Goal: Task Accomplishment & Management: Manage account settings

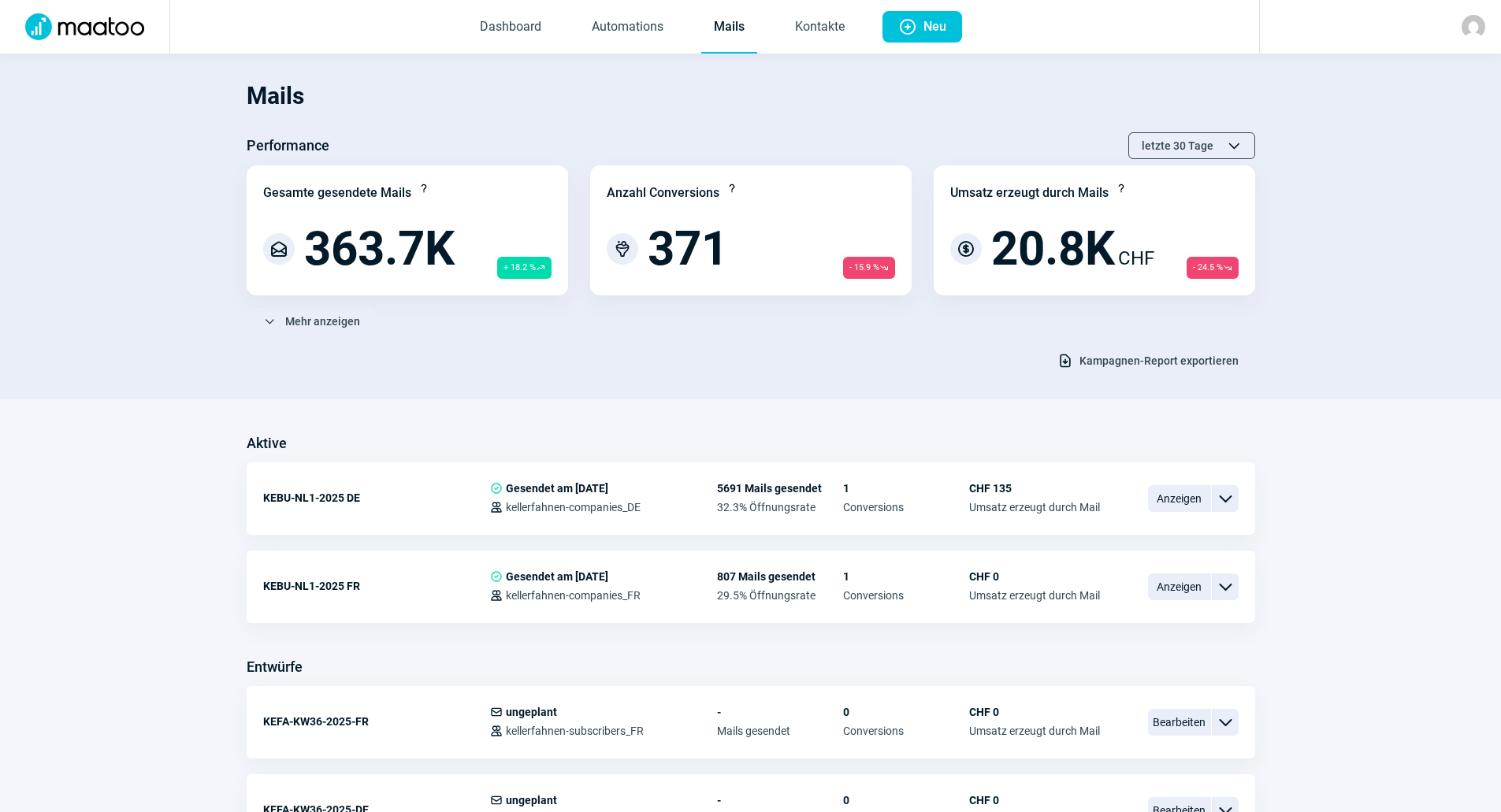
scroll to position [473, 0]
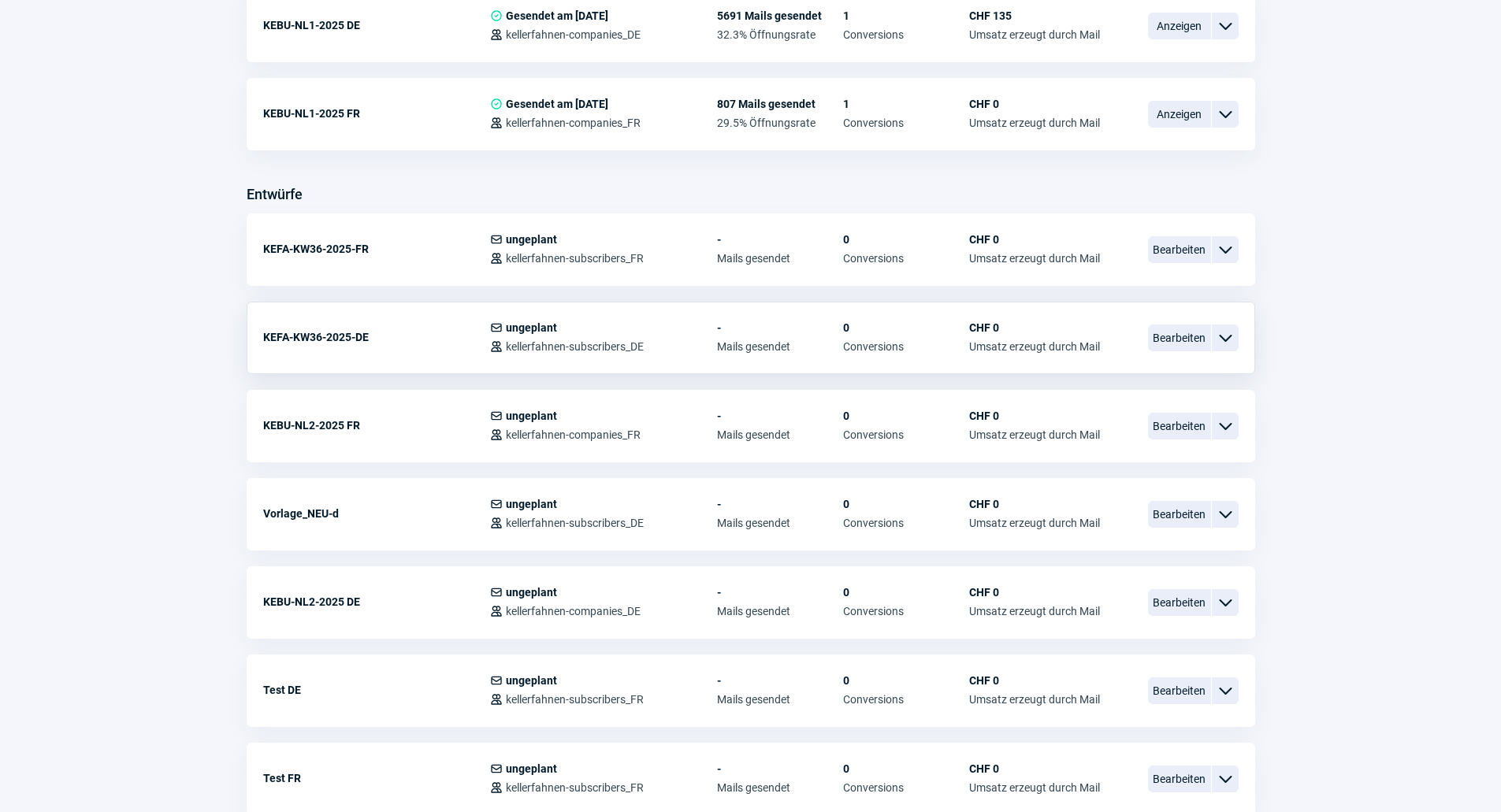
click at [1225, 338] on span "ChevronDown icon" at bounding box center [1225, 338] width 19 height 19
click at [1223, 334] on span "ChevronDown icon" at bounding box center [1225, 338] width 19 height 19
click at [1188, 338] on span "Bearbeiten" at bounding box center [1180, 338] width 63 height 27
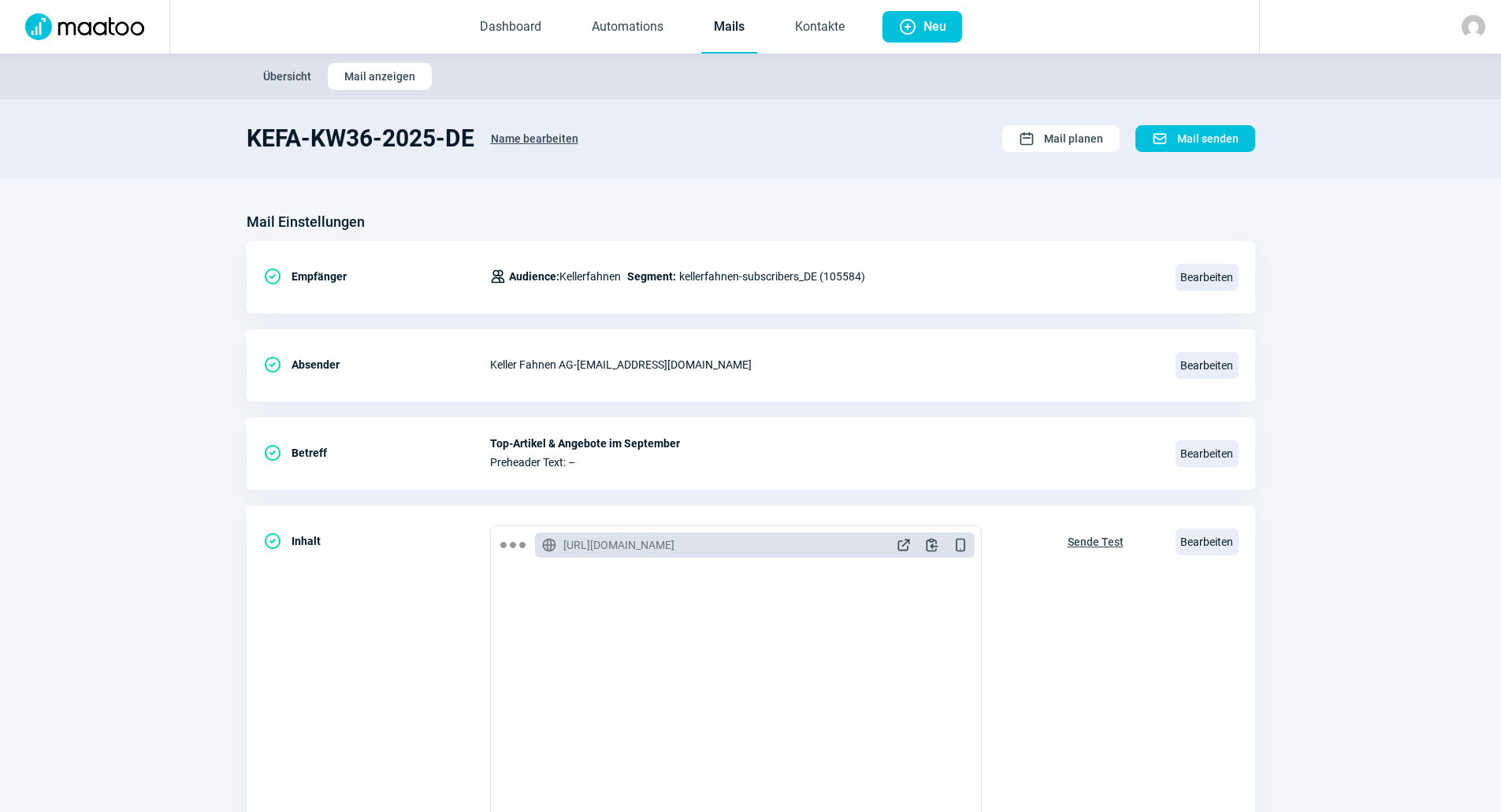
scroll to position [473, 0]
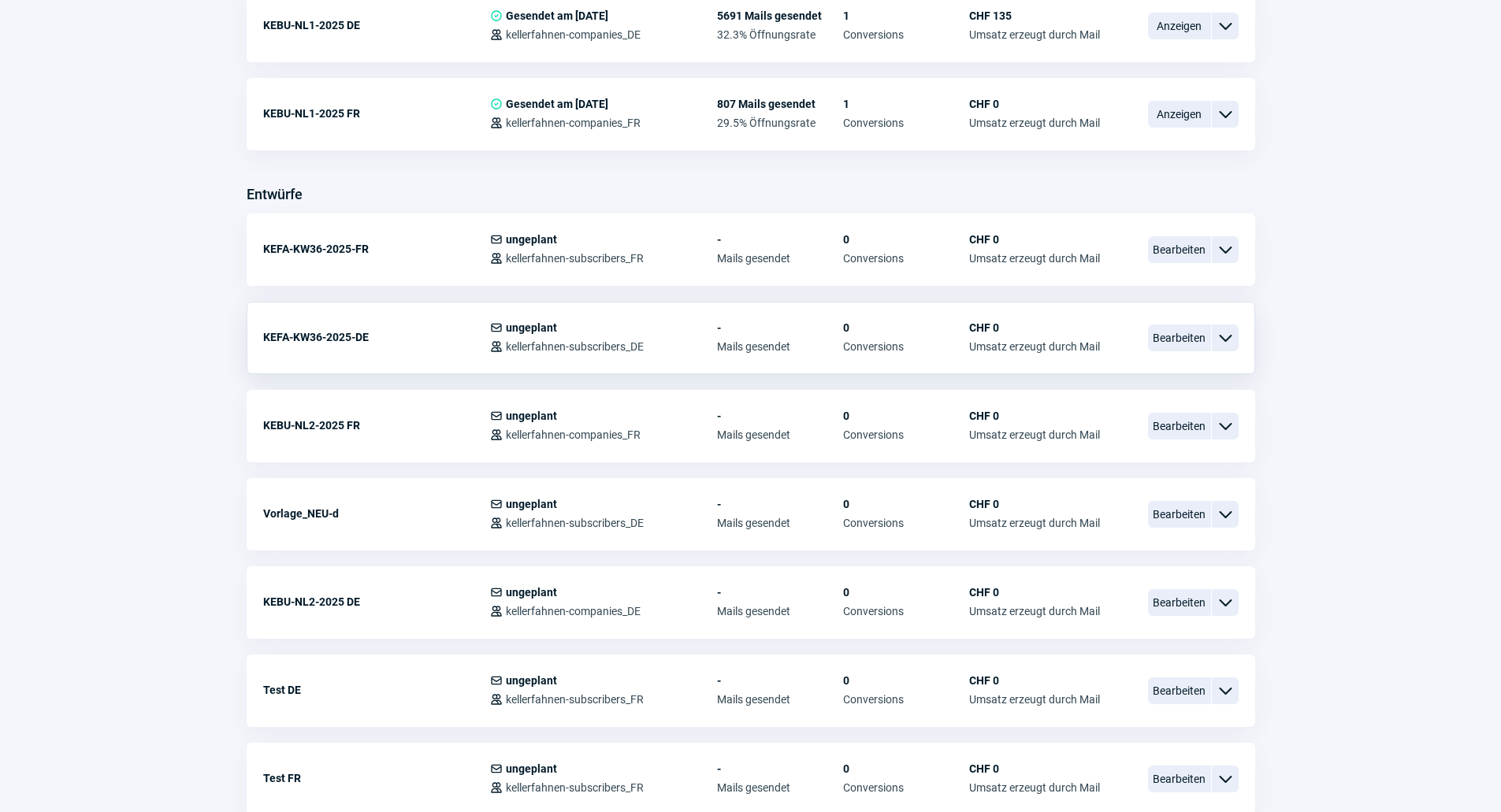
click at [1228, 337] on span "ChevronDown icon" at bounding box center [1225, 338] width 19 height 19
click at [1125, 436] on div "Kopieren" at bounding box center [1143, 432] width 189 height 28
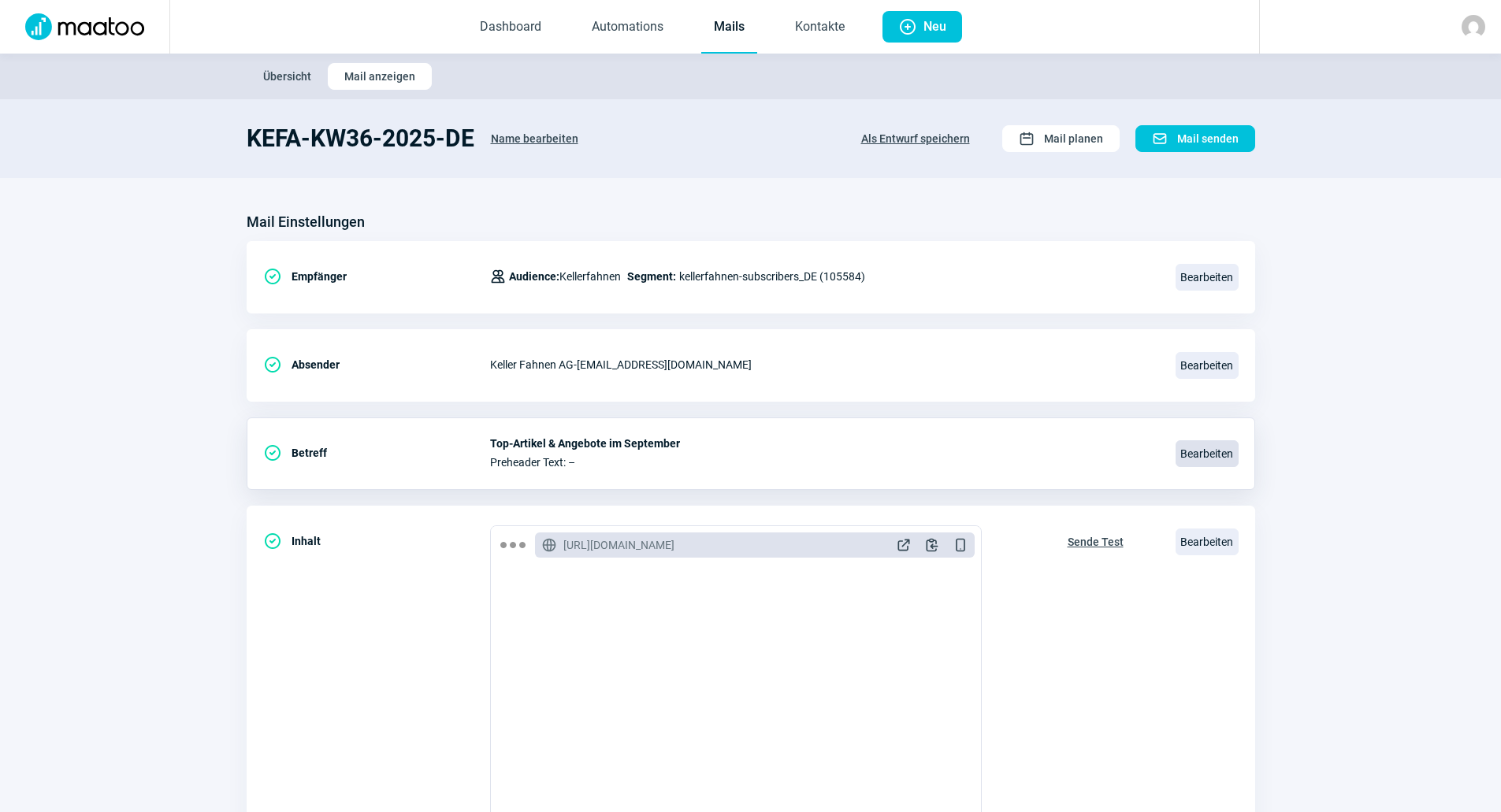
click at [1209, 452] on span "Bearbeiten" at bounding box center [1207, 454] width 63 height 27
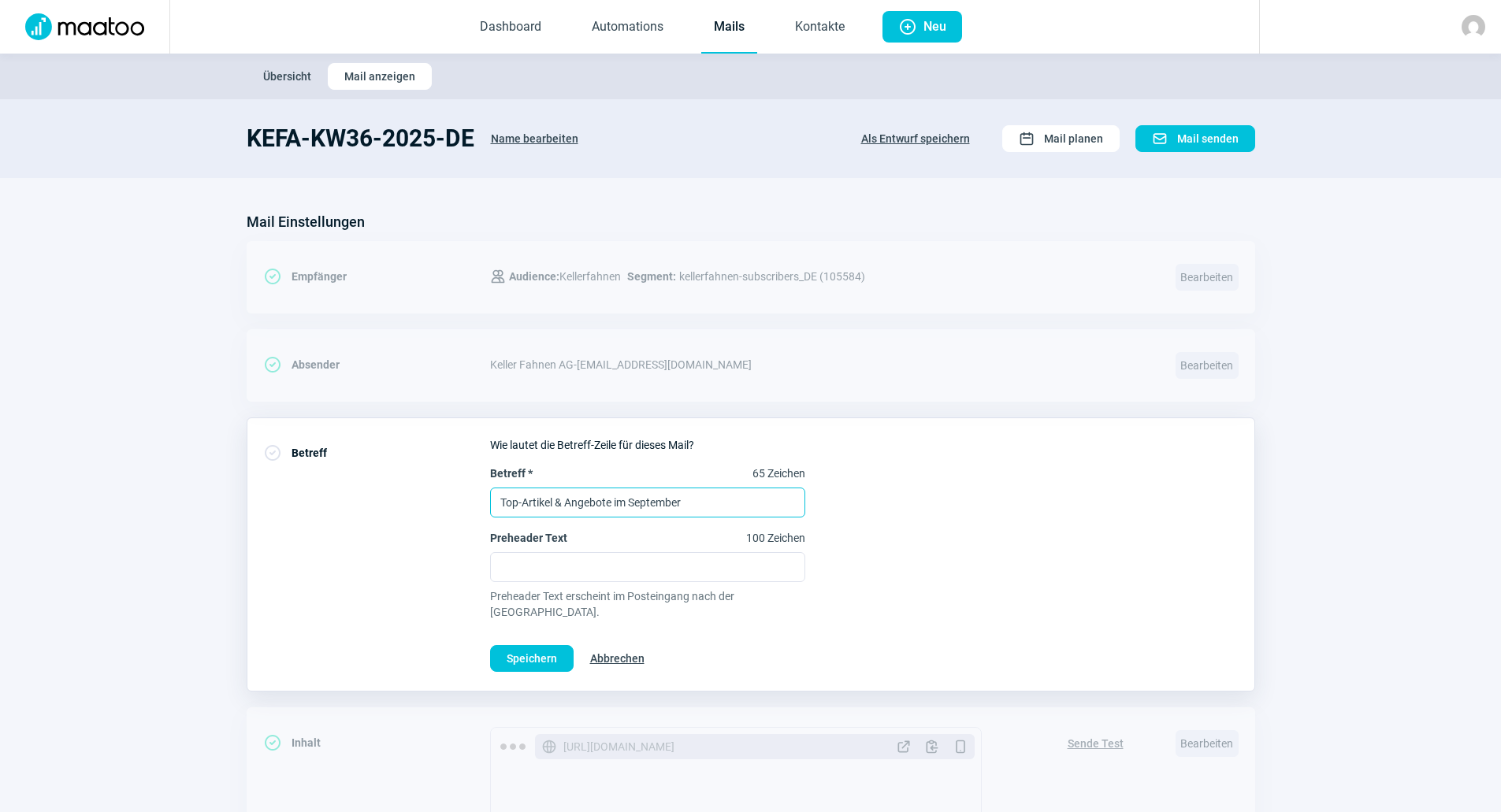
drag, startPoint x: 715, startPoint y: 498, endPoint x: 175, endPoint y: 500, distance: 540.0
click at [175, 500] on section "Mail Einstellungen CheckCircle icon Empfänger Users icon Audience: Kellerfahnen…" at bounding box center [750, 701] width 1501 height 1046
click at [556, 501] on input "Gartenhelfe/-ordnung" at bounding box center [648, 502] width 316 height 30
click at [631, 502] on input "Gartenhelfer/-ordnung" at bounding box center [648, 502] width 316 height 30
type input "Gartenhelfer/-ordnung"
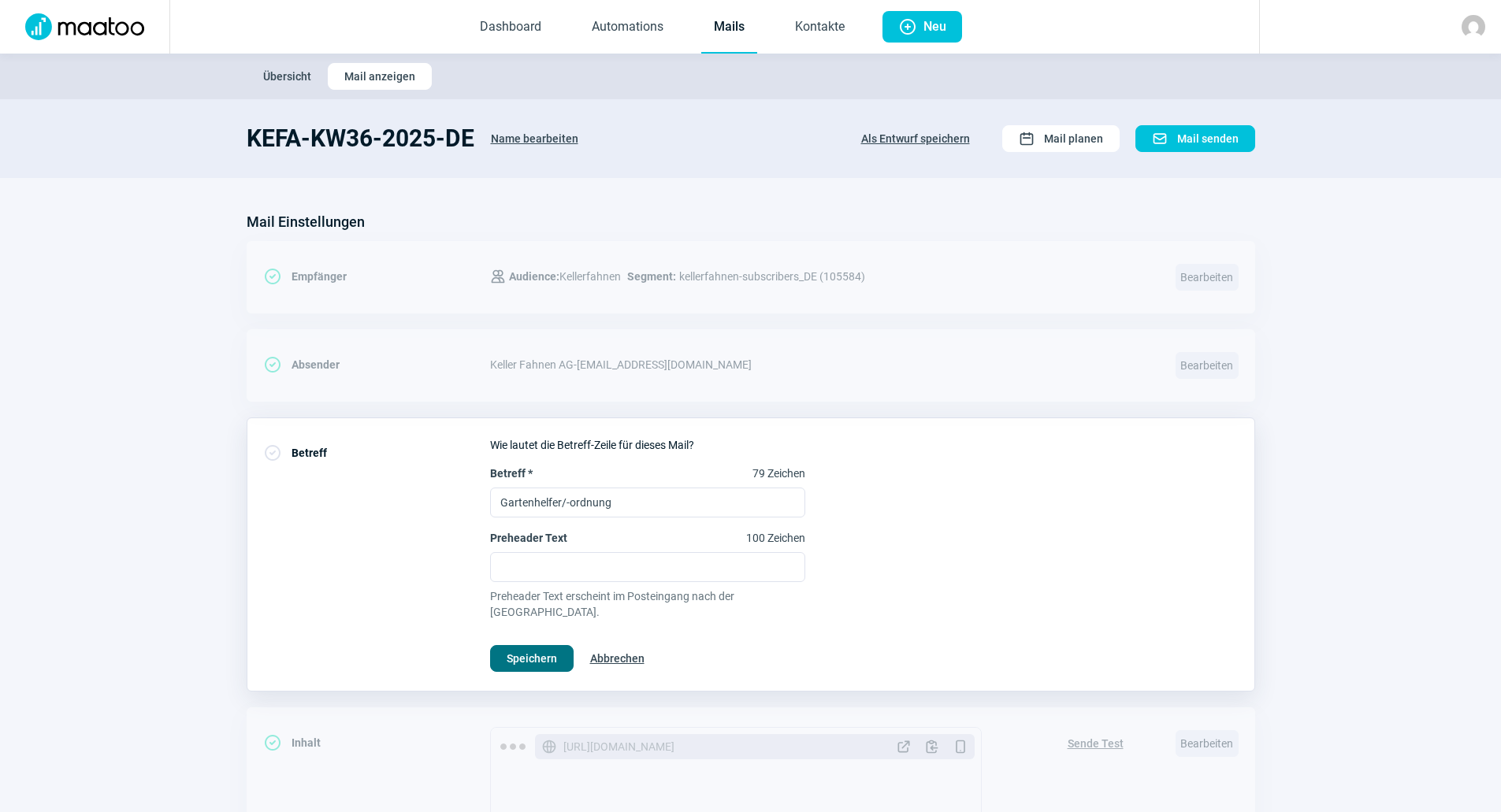
click at [543, 646] on span "Speichern" at bounding box center [531, 658] width 50 height 26
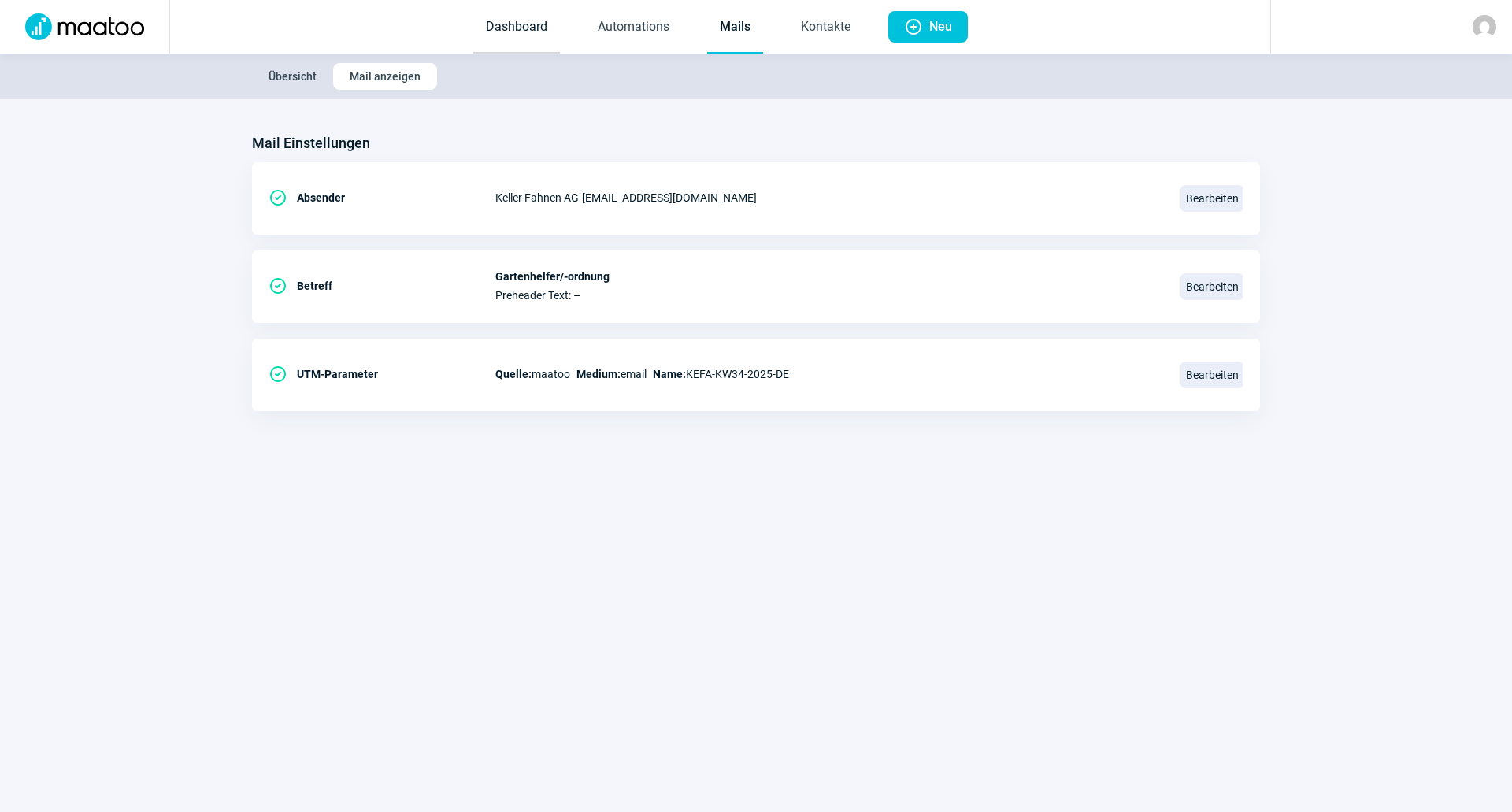
click at [545, 27] on link "Dashboard" at bounding box center [516, 27] width 86 height 52
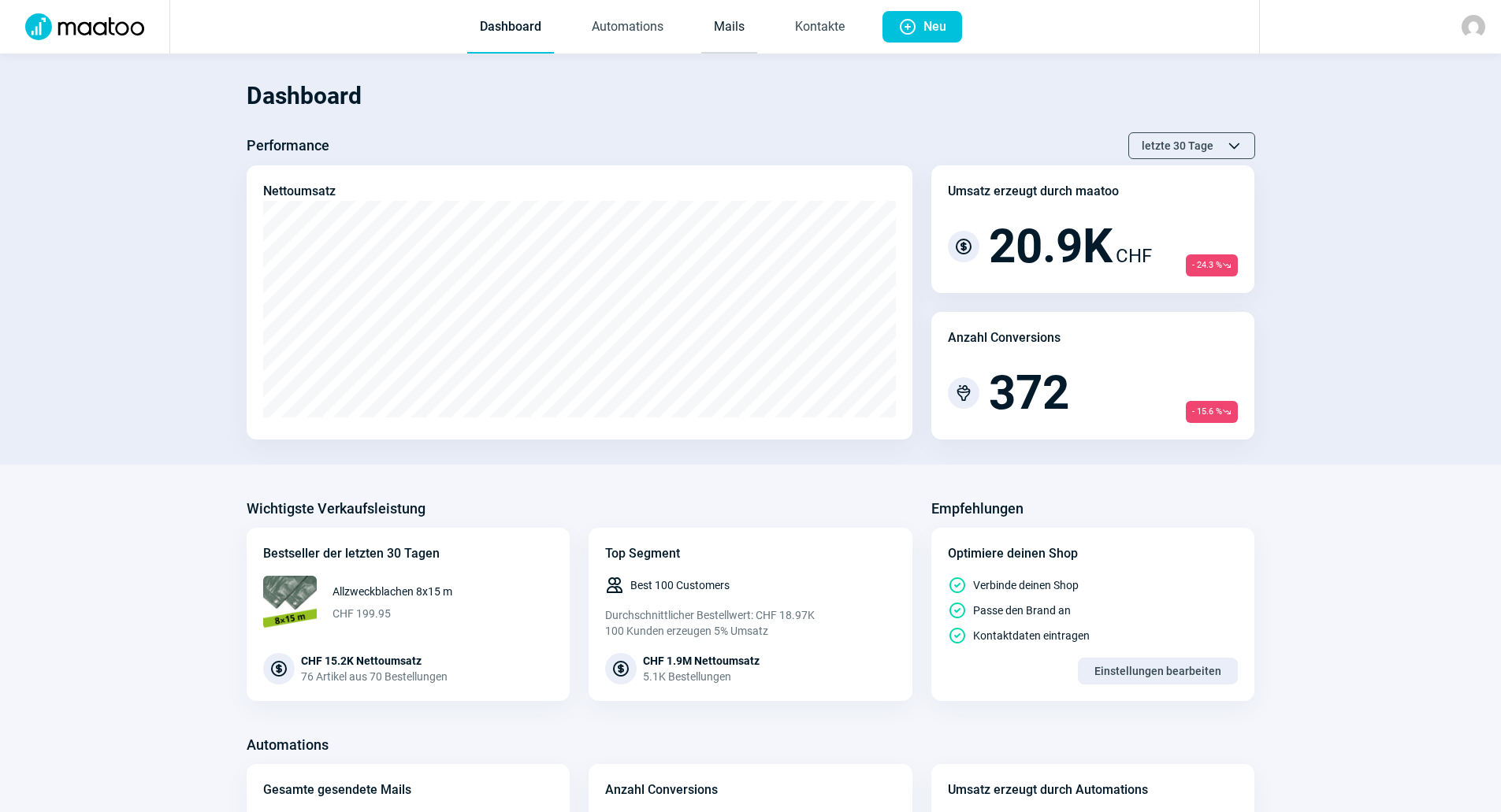
click at [734, 20] on link "Mails" at bounding box center [729, 27] width 56 height 52
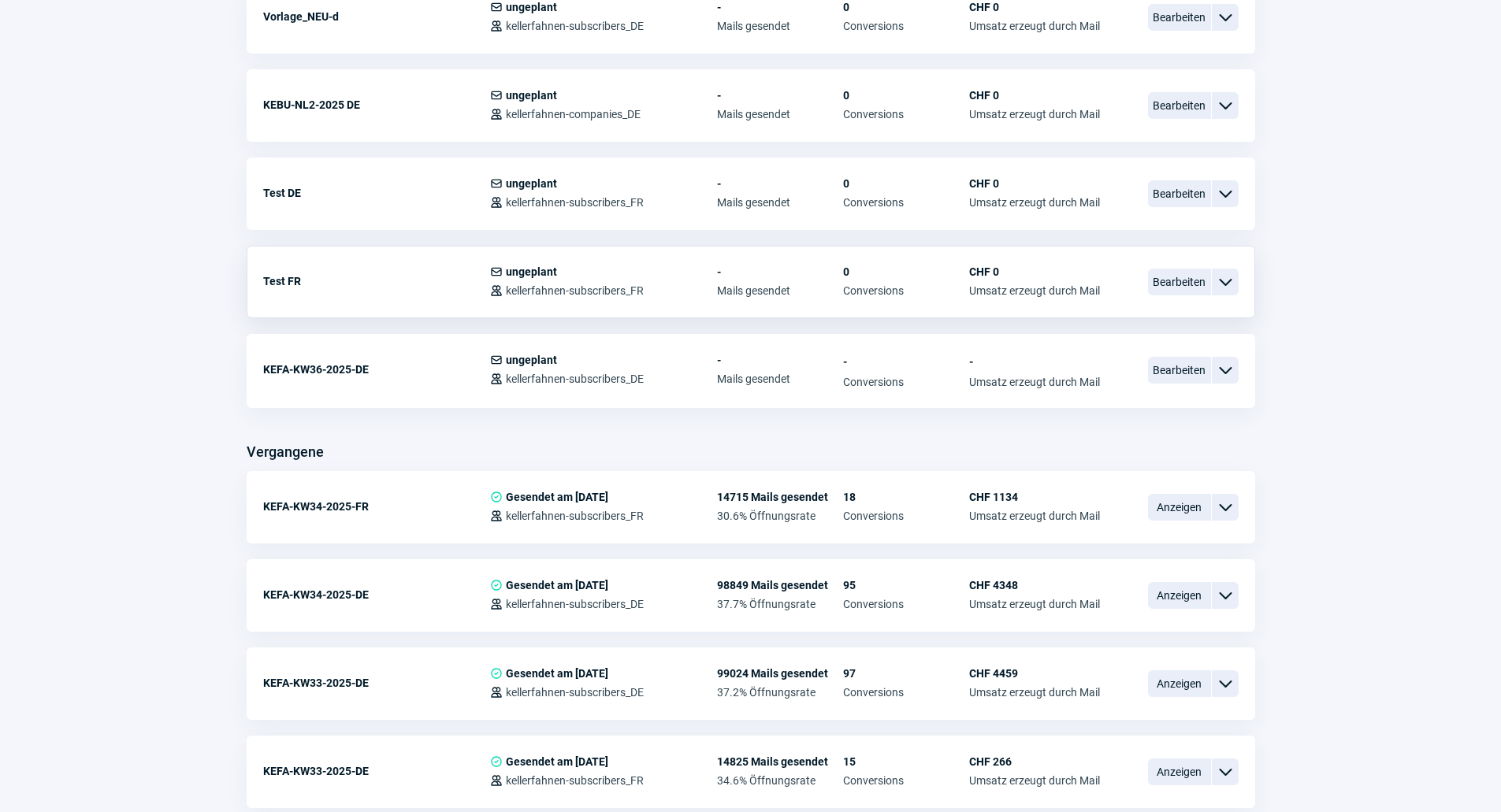
scroll to position [945, 0]
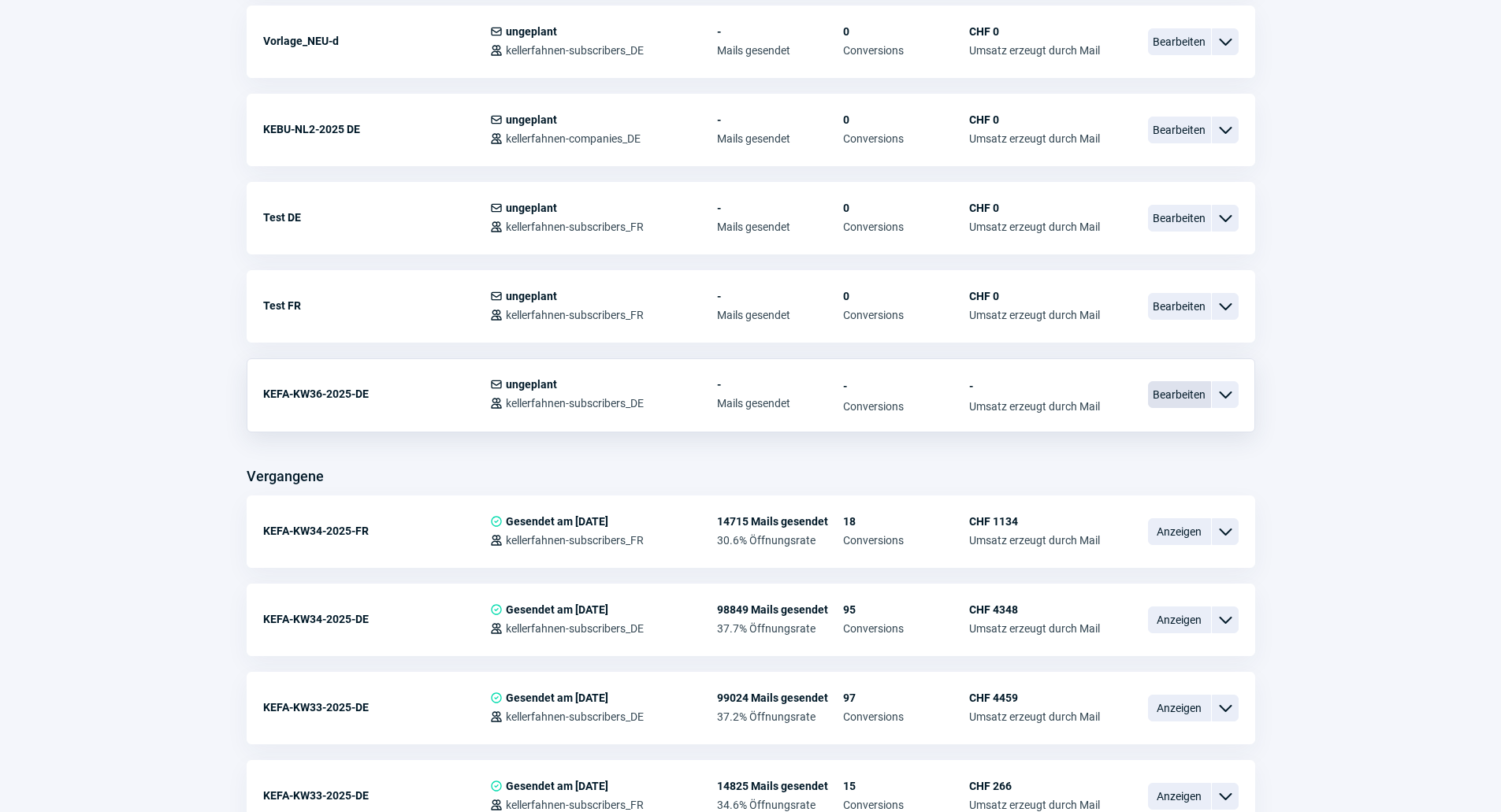
click at [1174, 391] on span "Bearbeiten" at bounding box center [1180, 394] width 63 height 27
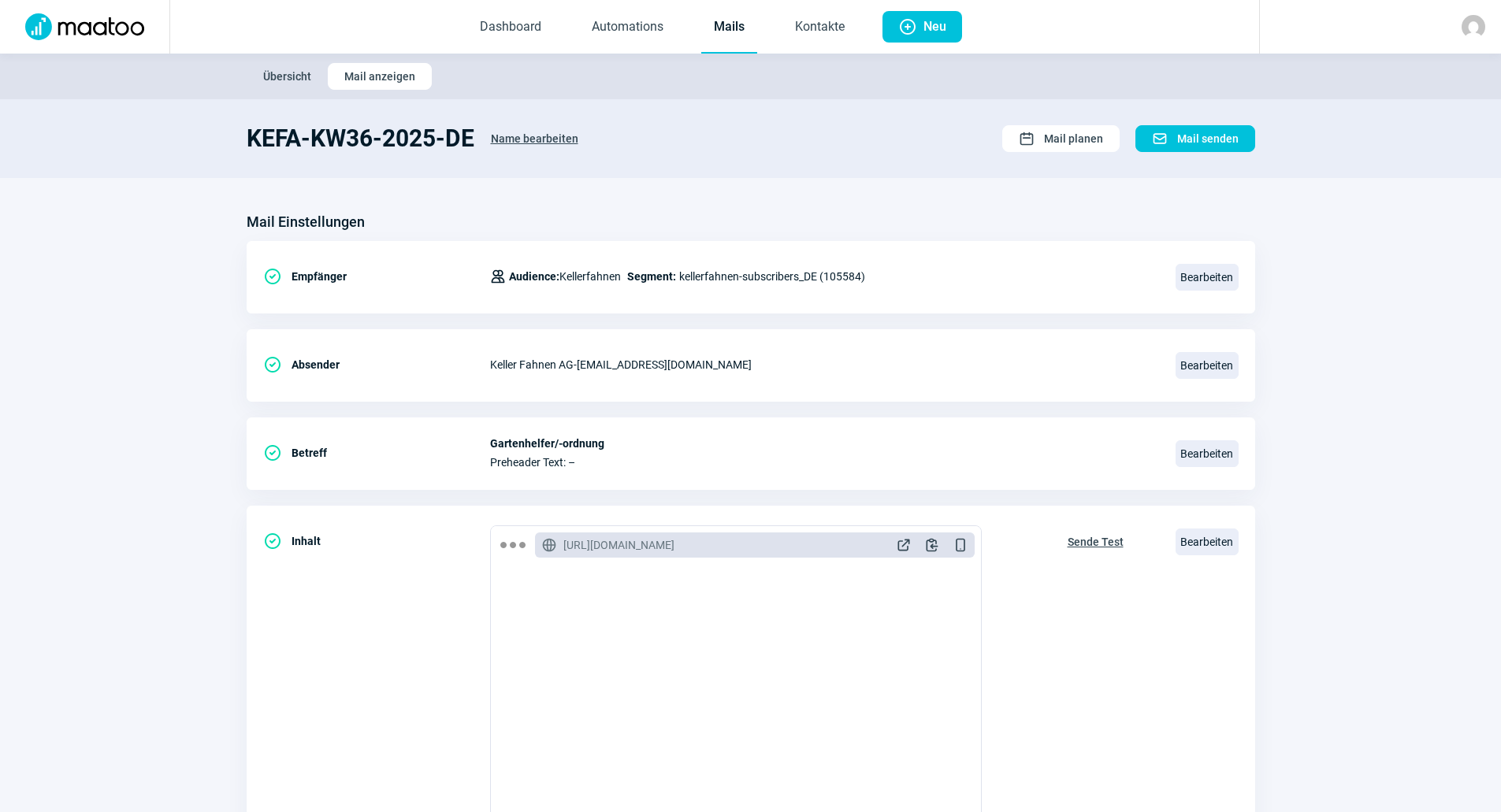
click at [535, 138] on span "Name bearbeiten" at bounding box center [535, 138] width 87 height 26
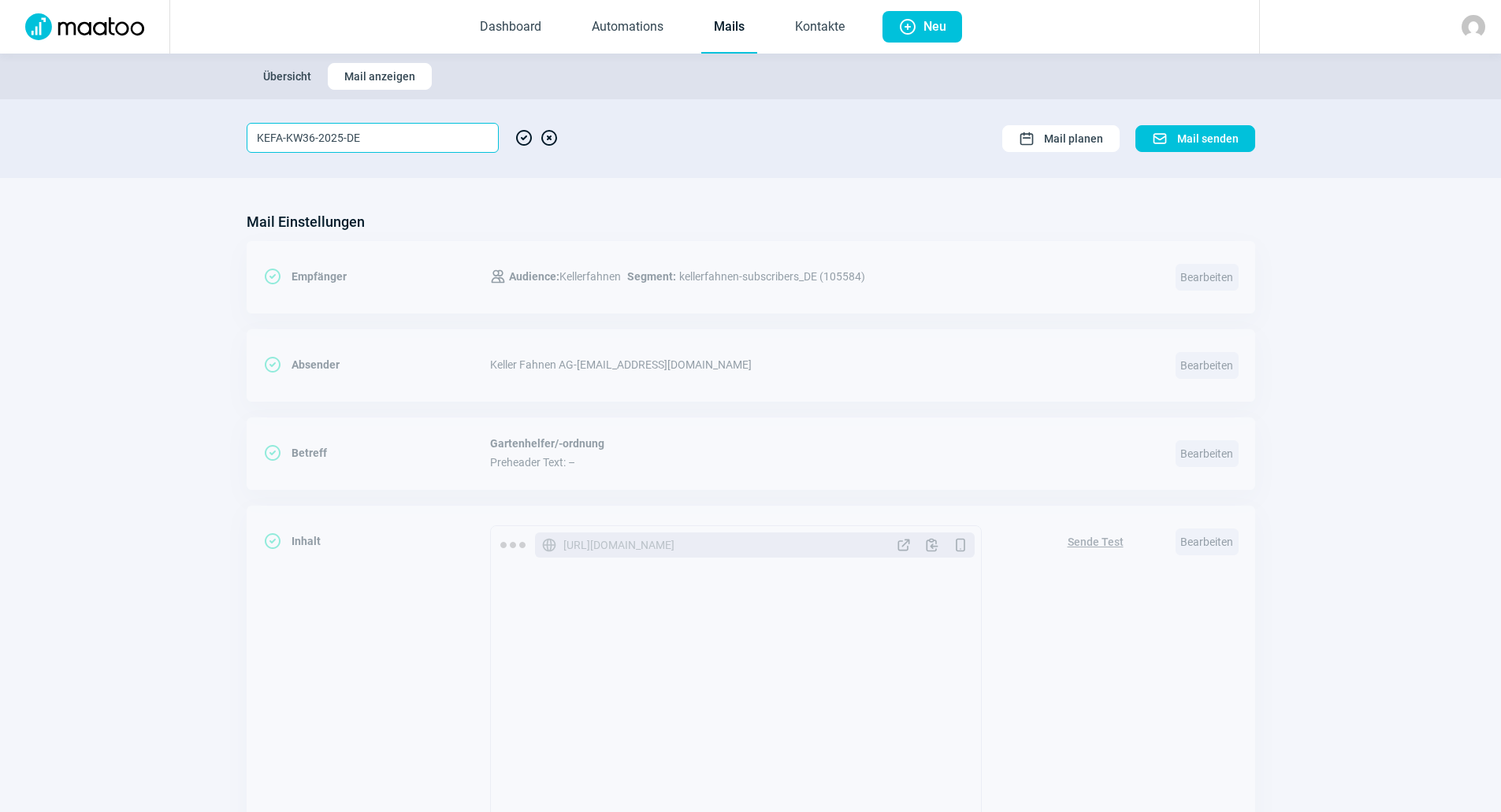
click at [316, 135] on input "KEFA-KW36-2025-DE" at bounding box center [372, 138] width 252 height 30
type input "KEFA-KW38-2025-DE"
click at [518, 140] on span "CheckCircle icon" at bounding box center [524, 138] width 19 height 30
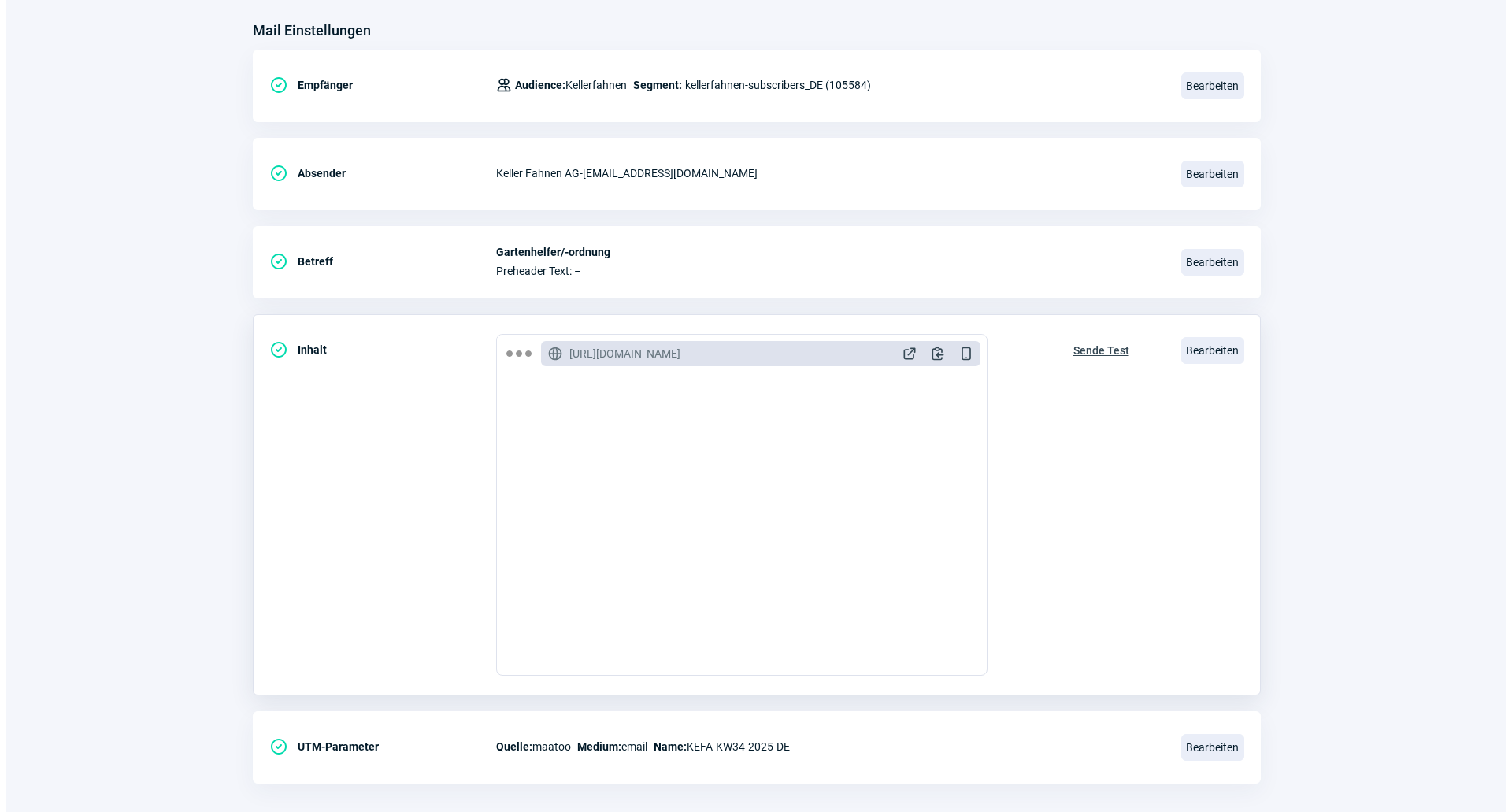
scroll to position [210, 0]
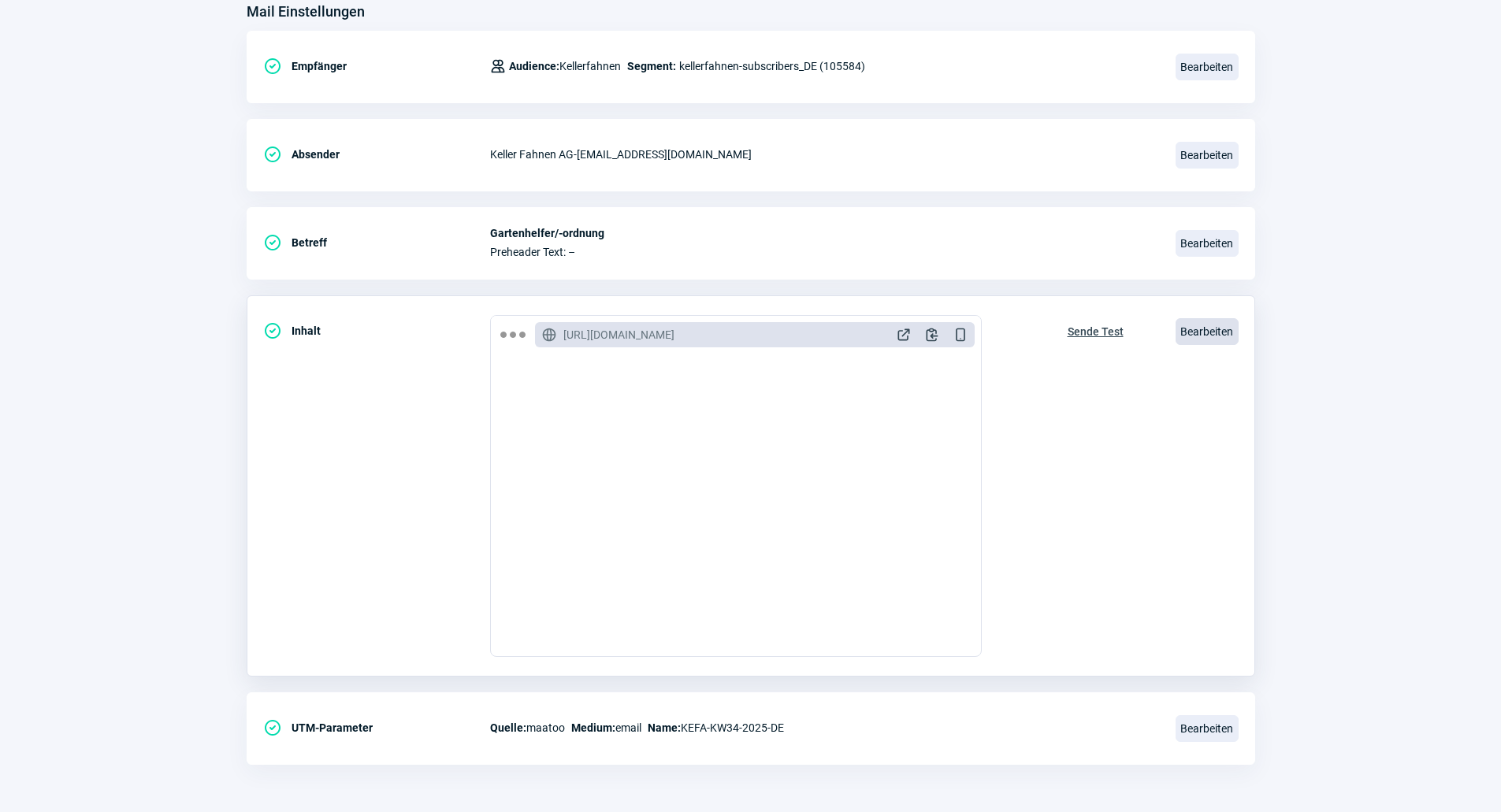
click at [1212, 339] on span "Bearbeiten" at bounding box center [1207, 331] width 63 height 27
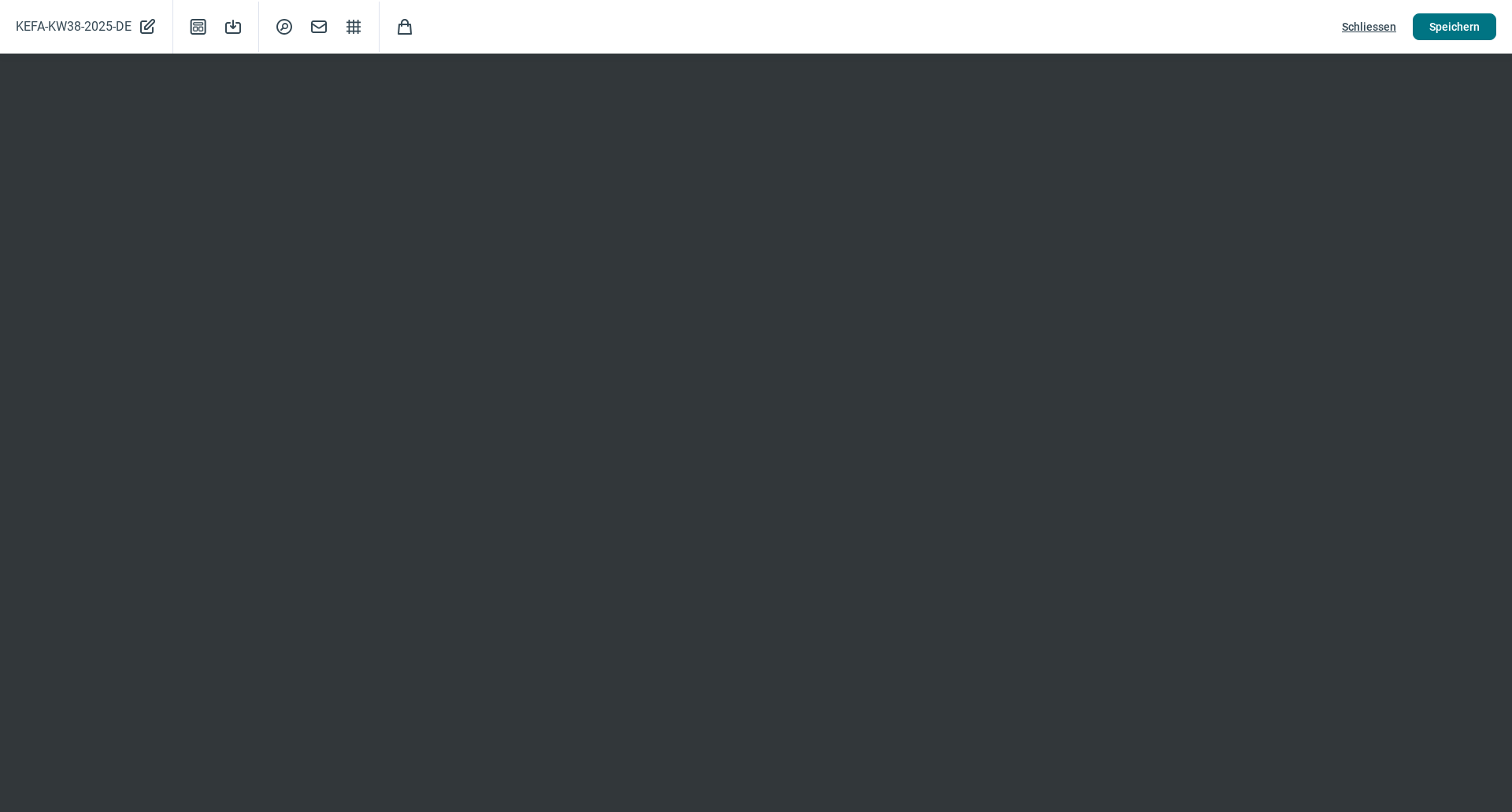
click at [1450, 38] on span "Speichern" at bounding box center [1454, 26] width 50 height 26
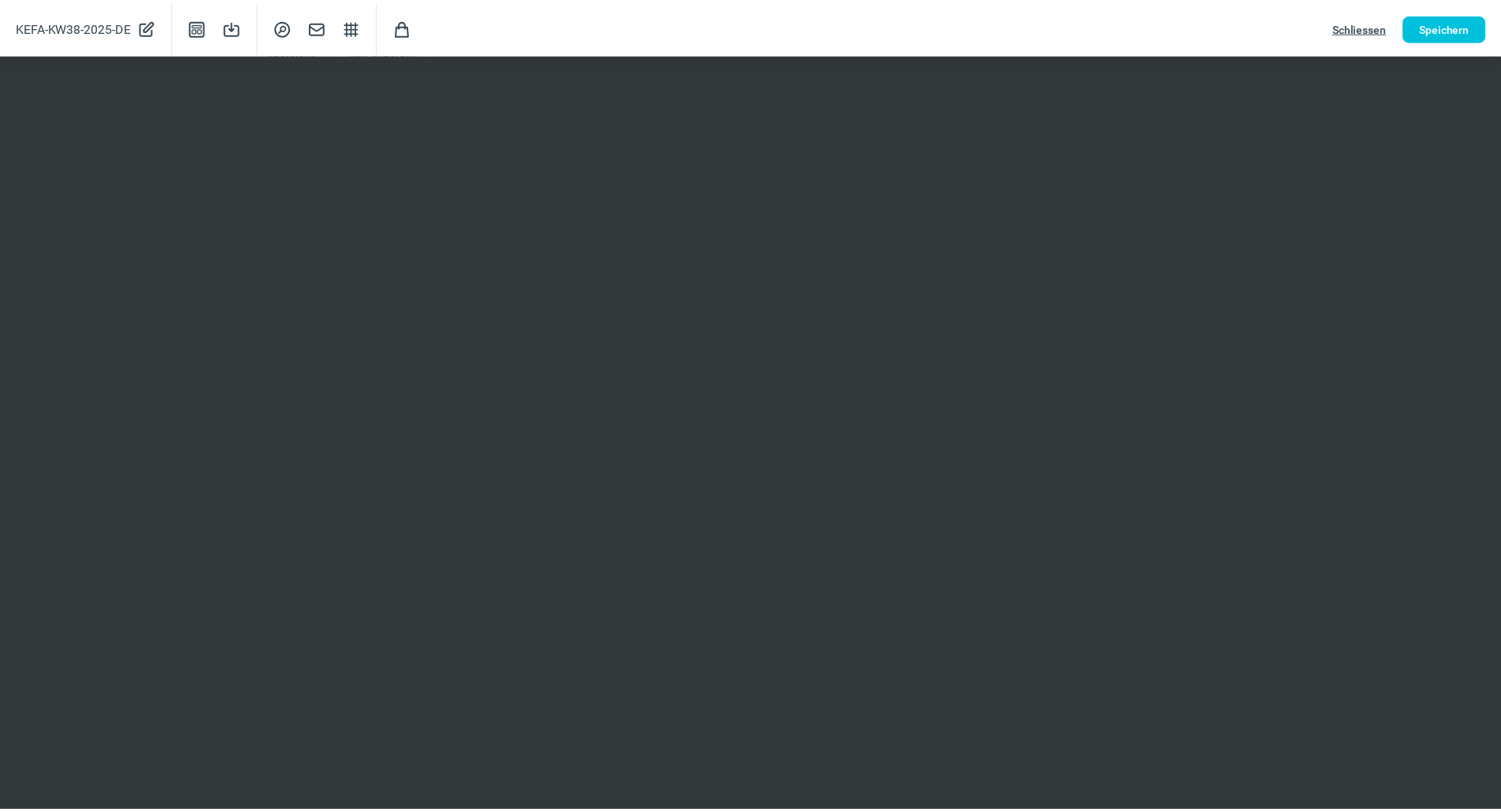
scroll to position [26, 0]
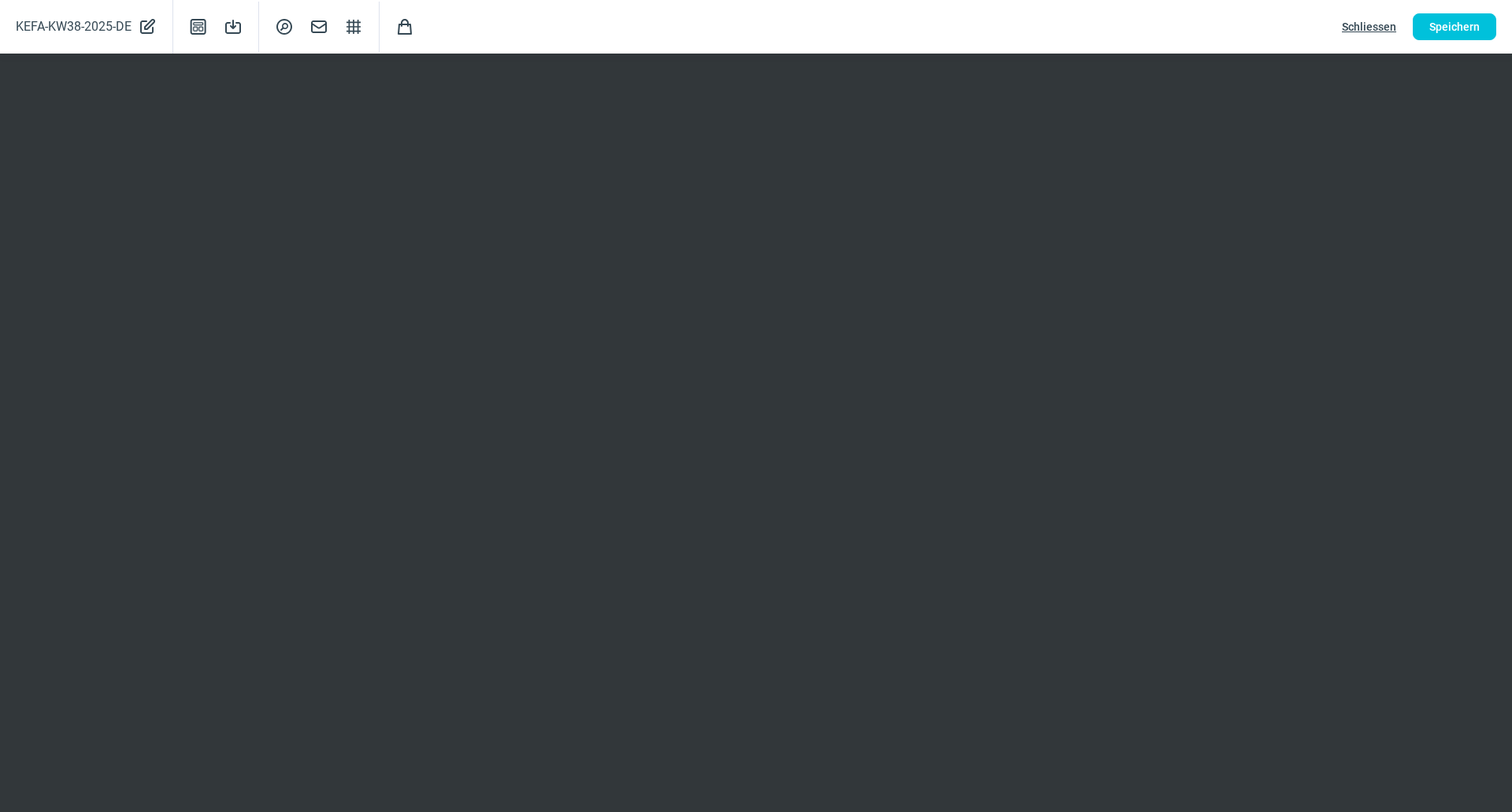
click at [1373, 27] on span "Schliessen" at bounding box center [1369, 26] width 54 height 26
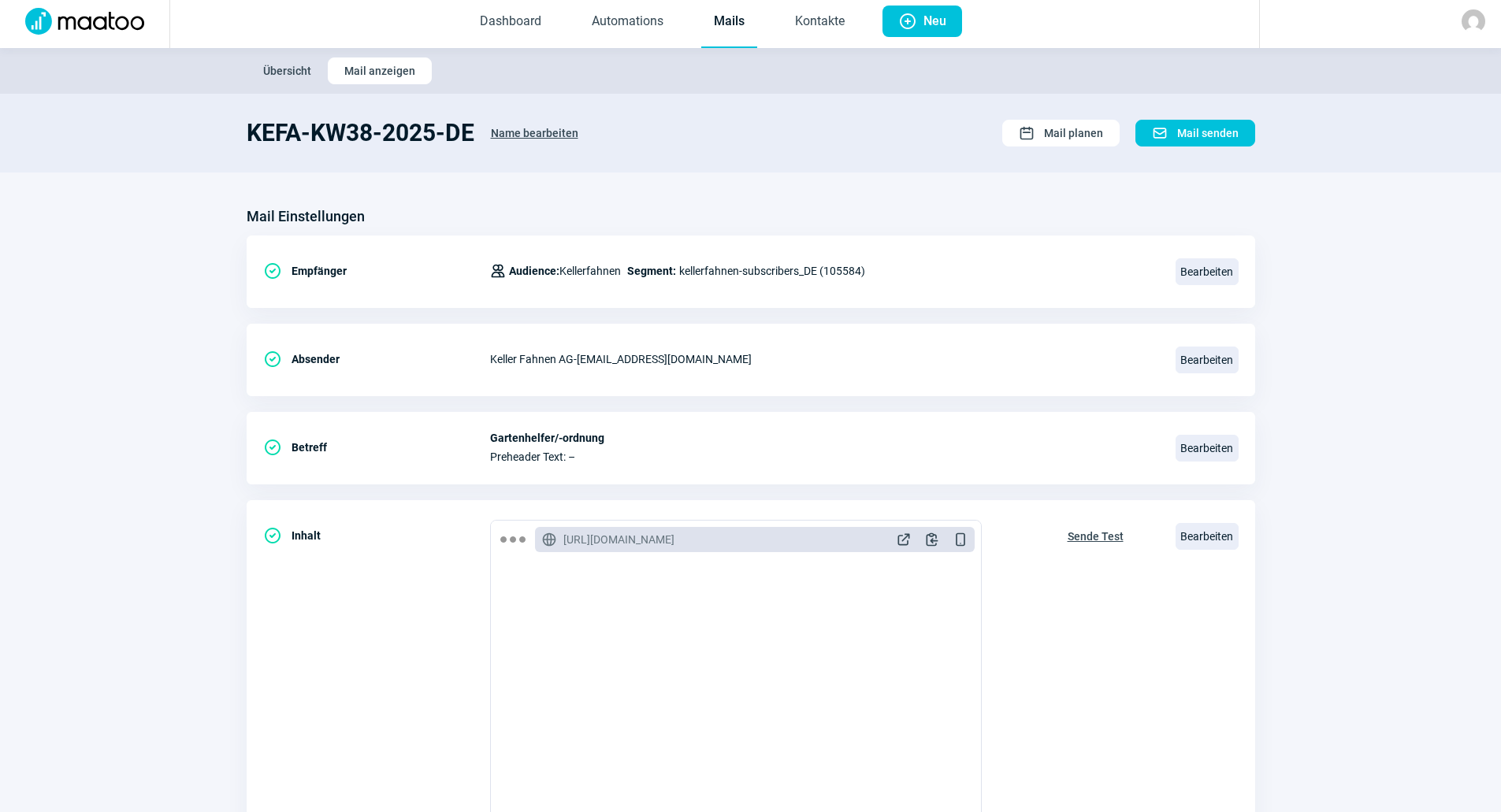
scroll to position [0, 0]
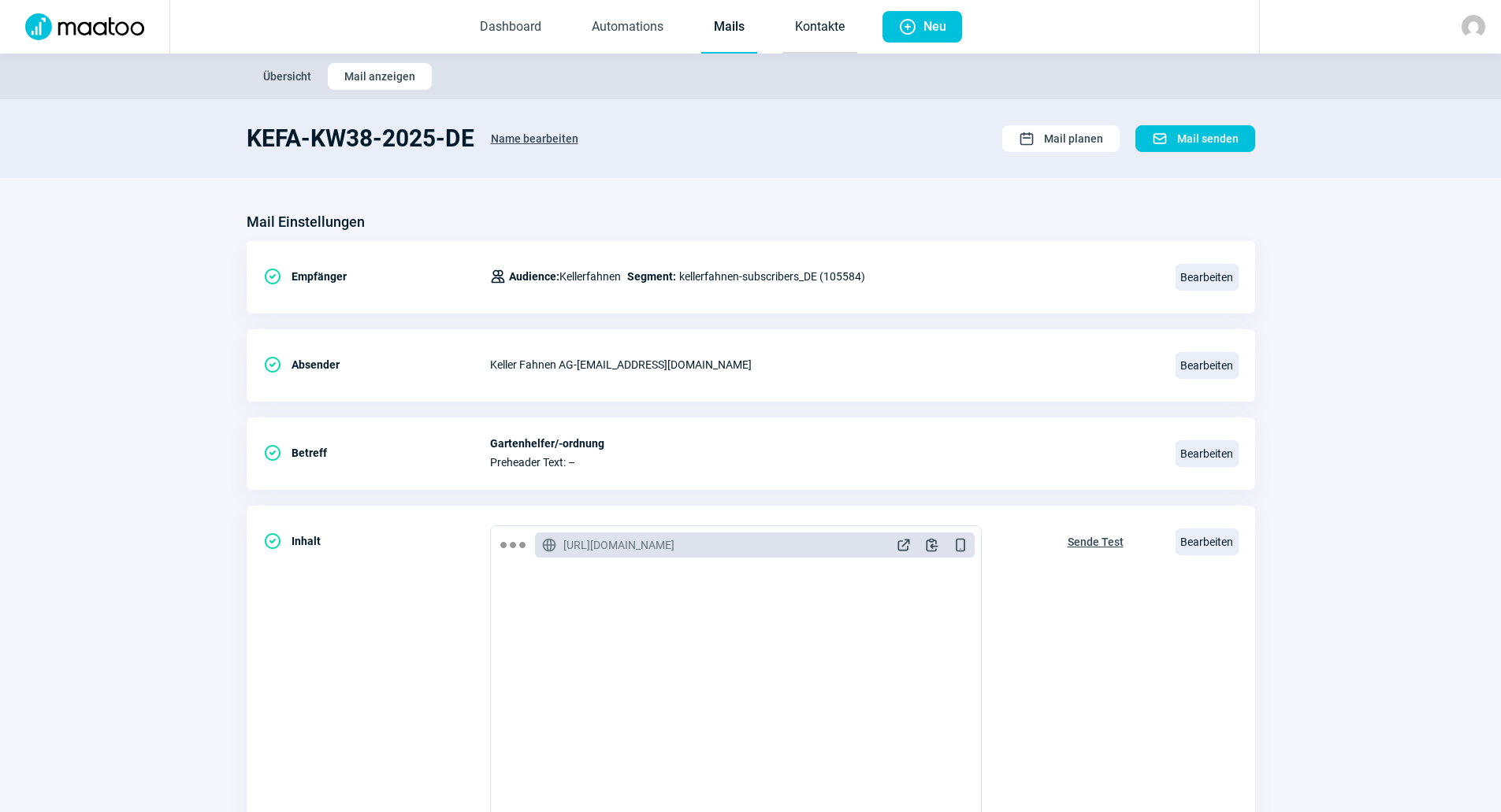
click at [806, 32] on link "Kontakte" at bounding box center [820, 27] width 75 height 52
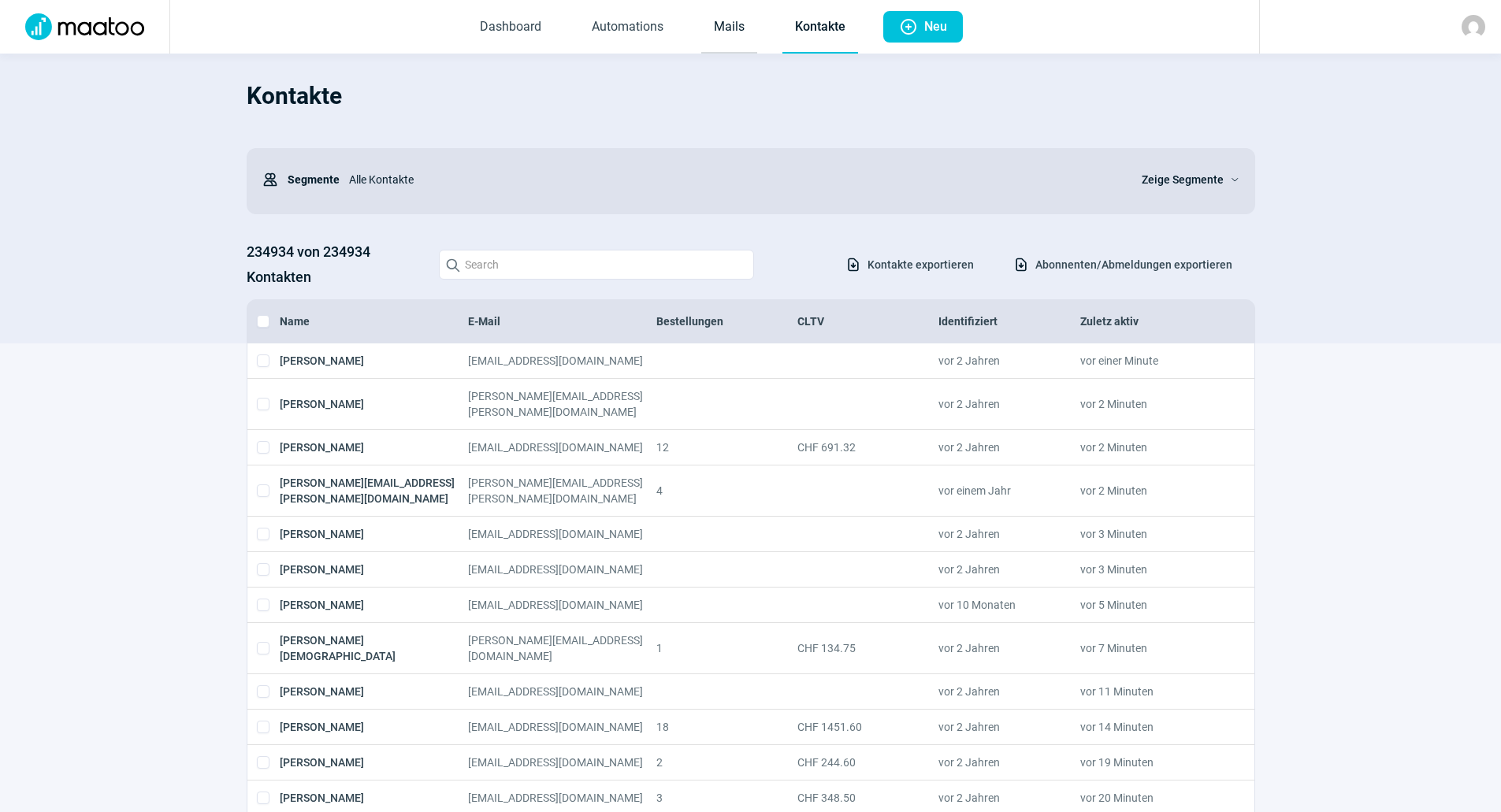
click at [708, 46] on link "Mails" at bounding box center [729, 27] width 56 height 52
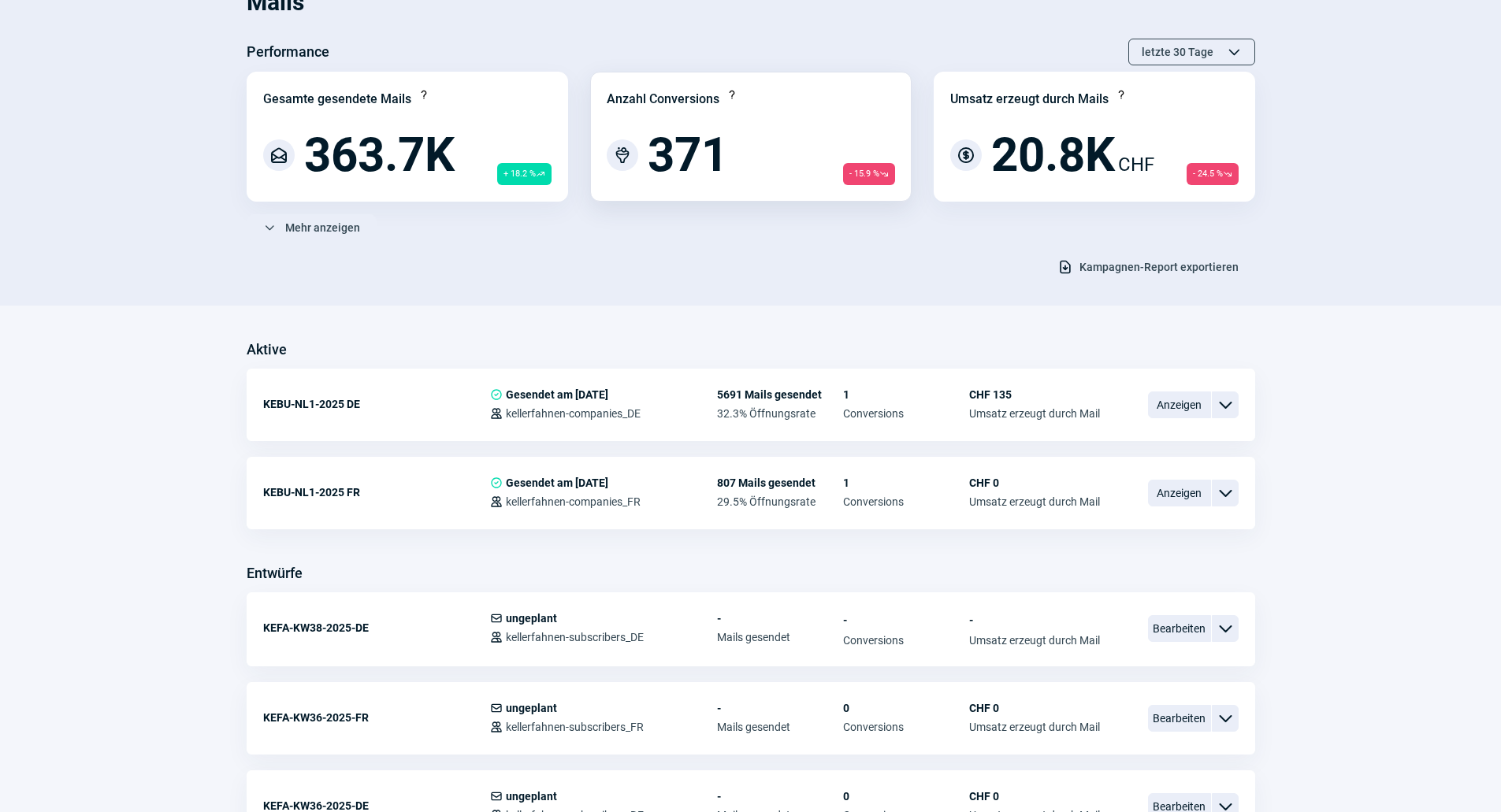
scroll to position [315, 0]
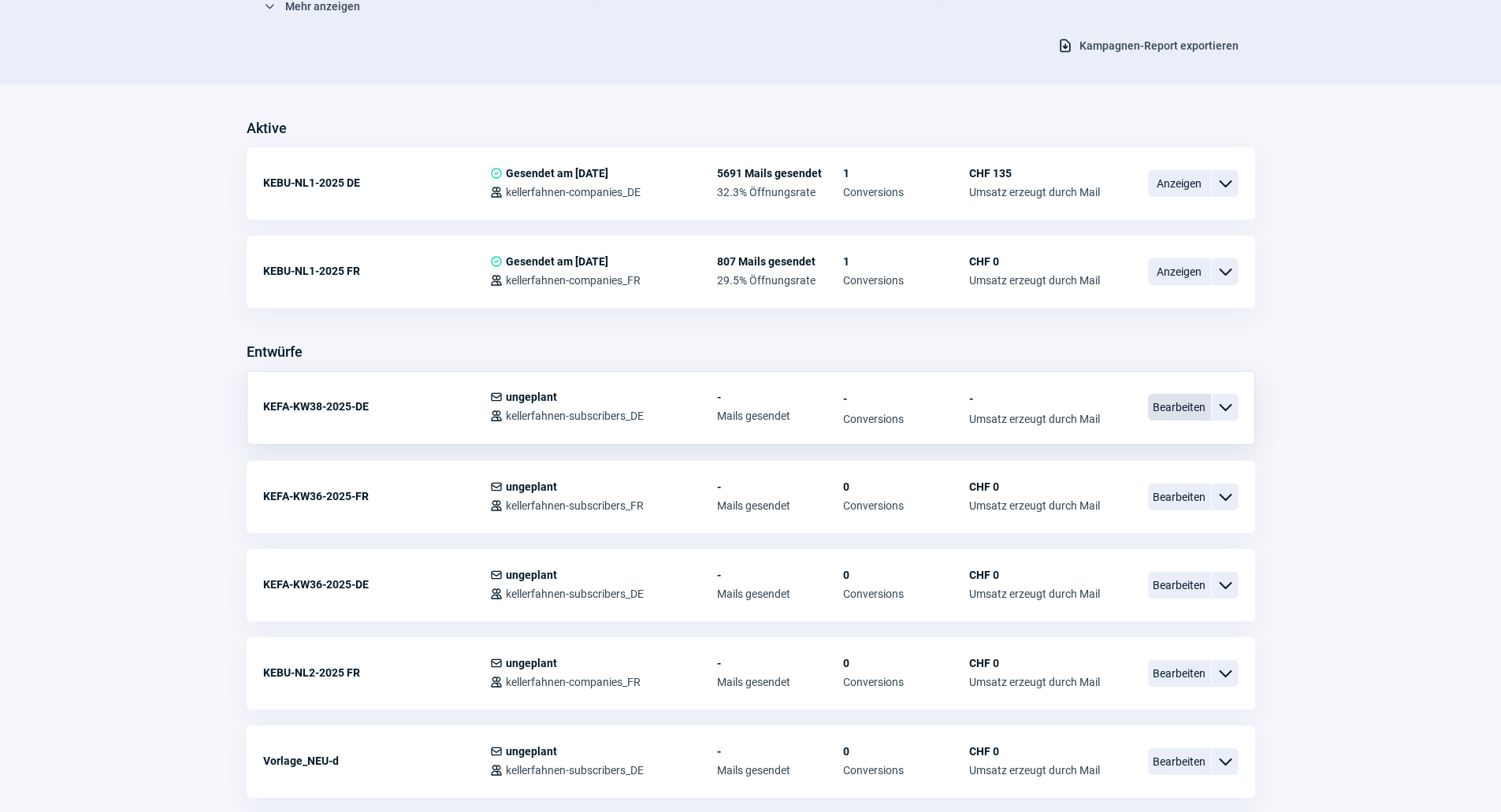
click at [1180, 418] on span "Bearbeiten" at bounding box center [1180, 407] width 63 height 27
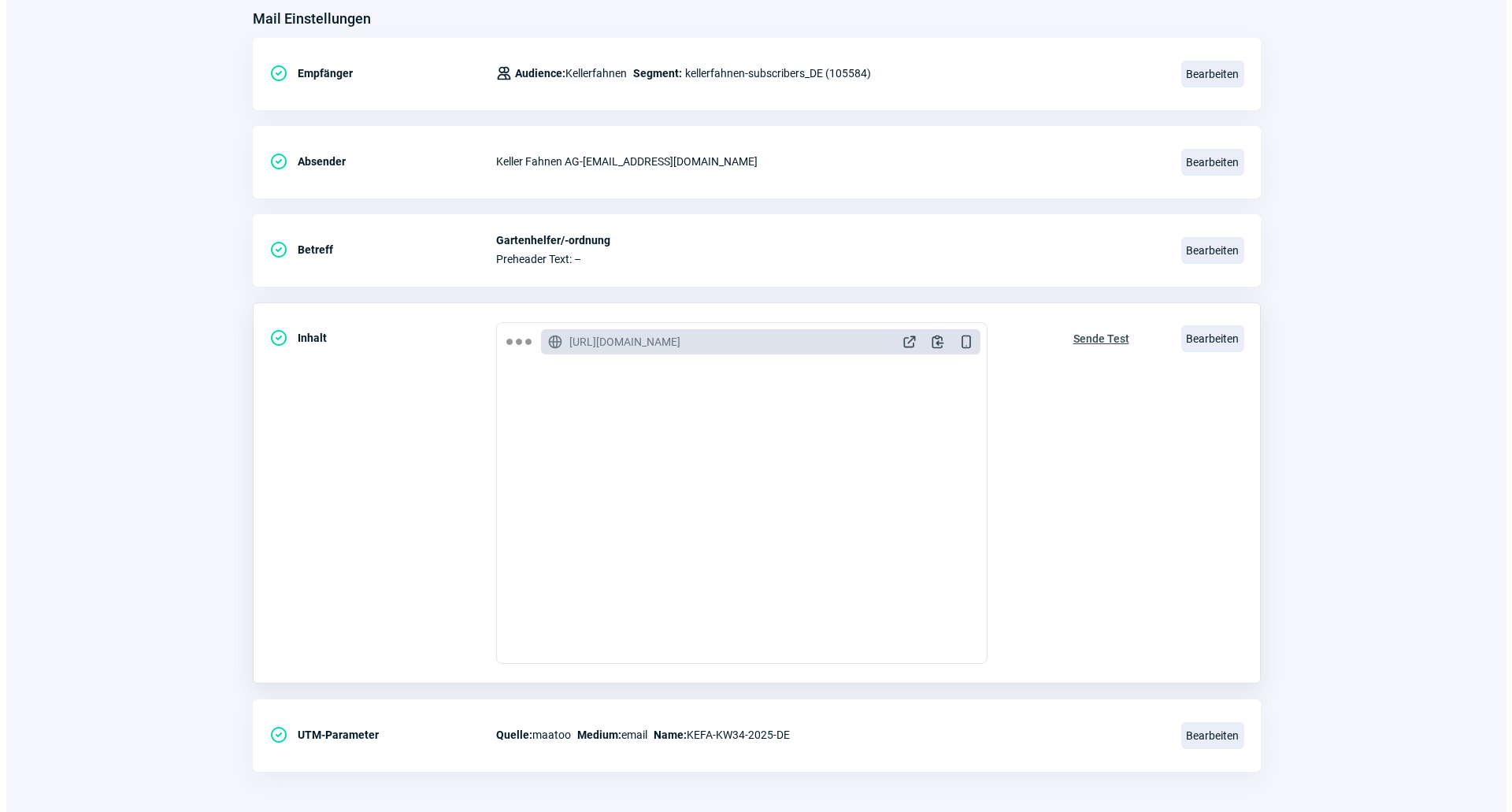
scroll to position [210, 0]
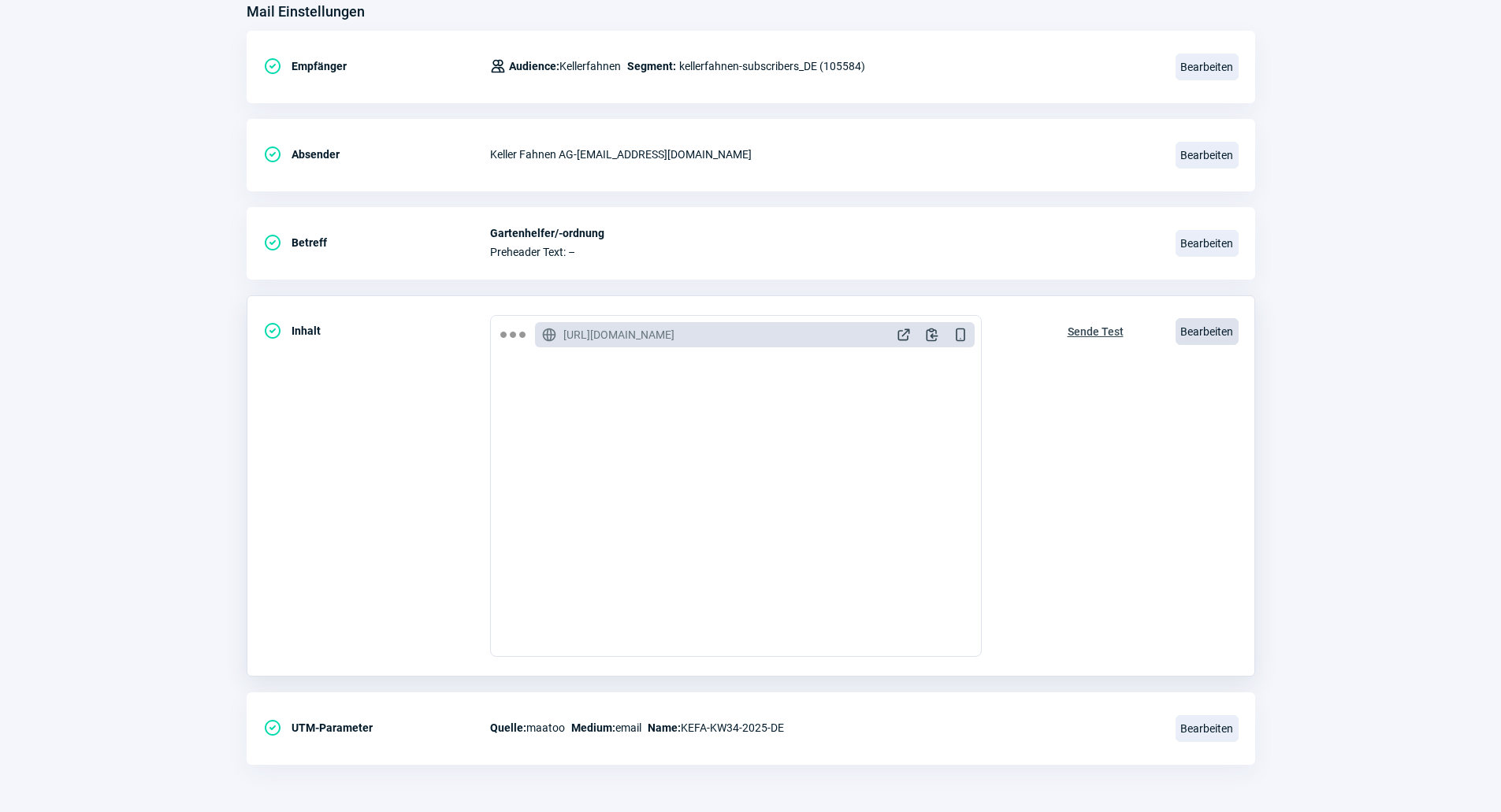
click at [1215, 325] on span "Bearbeiten" at bounding box center [1207, 331] width 63 height 27
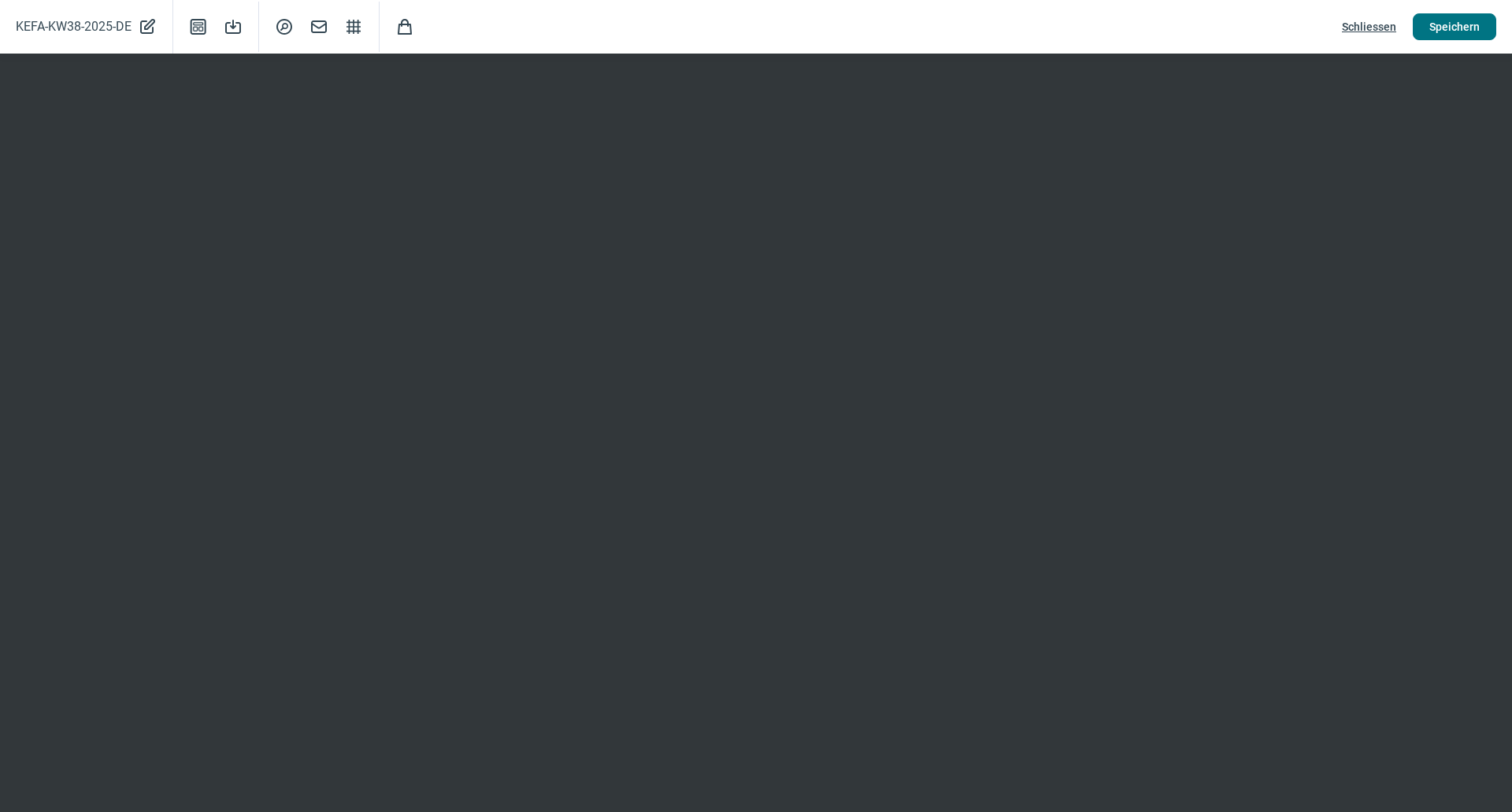
click at [1445, 30] on span "Speichern" at bounding box center [1454, 26] width 50 height 26
click at [1468, 31] on span "Speichern" at bounding box center [1454, 26] width 50 height 26
click at [1426, 22] on button "Speichern" at bounding box center [1454, 26] width 83 height 27
click at [1361, 26] on span "Schliessen" at bounding box center [1369, 26] width 54 height 26
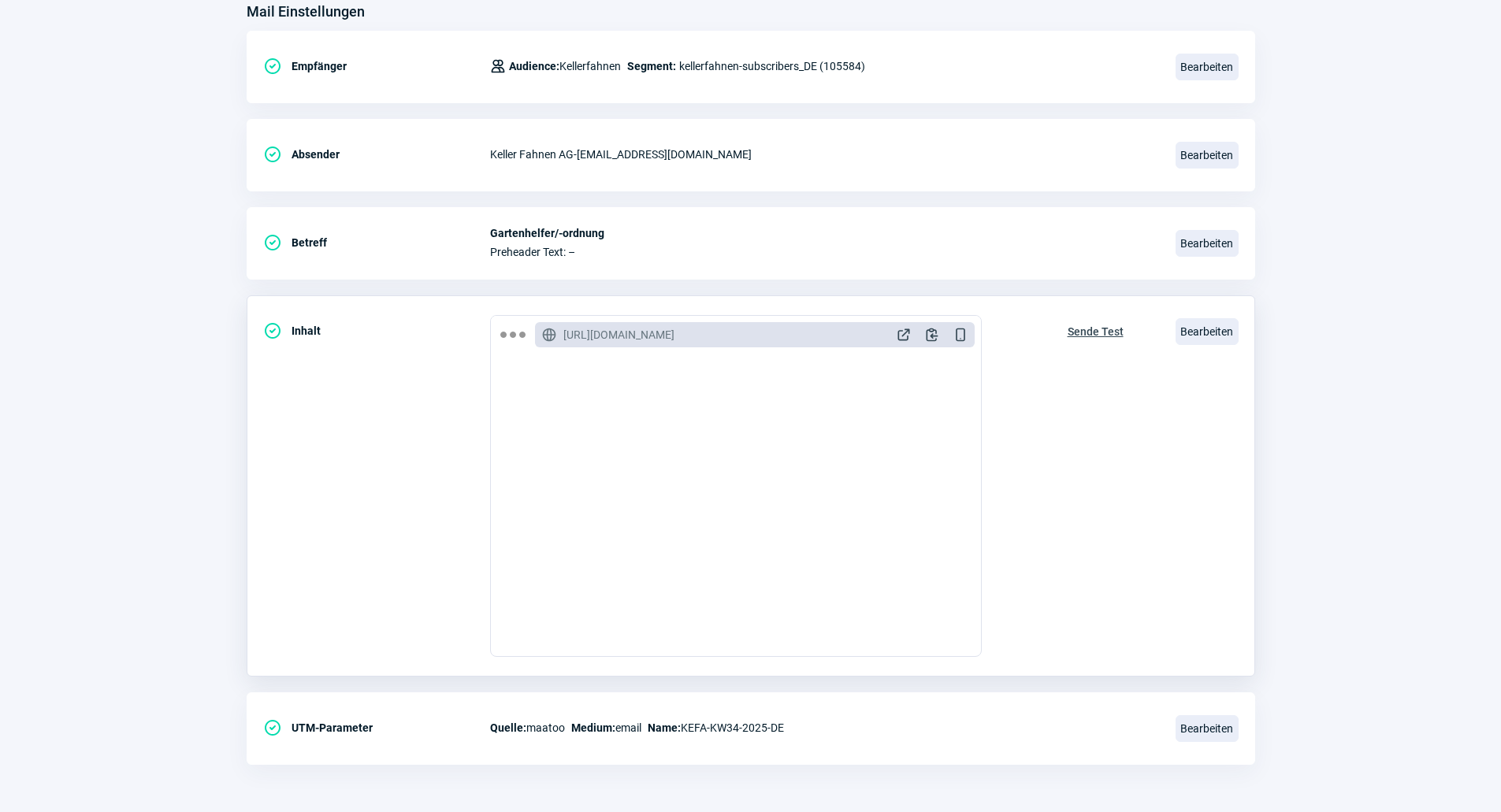
click at [1097, 325] on span "Sende Test" at bounding box center [1096, 331] width 56 height 26
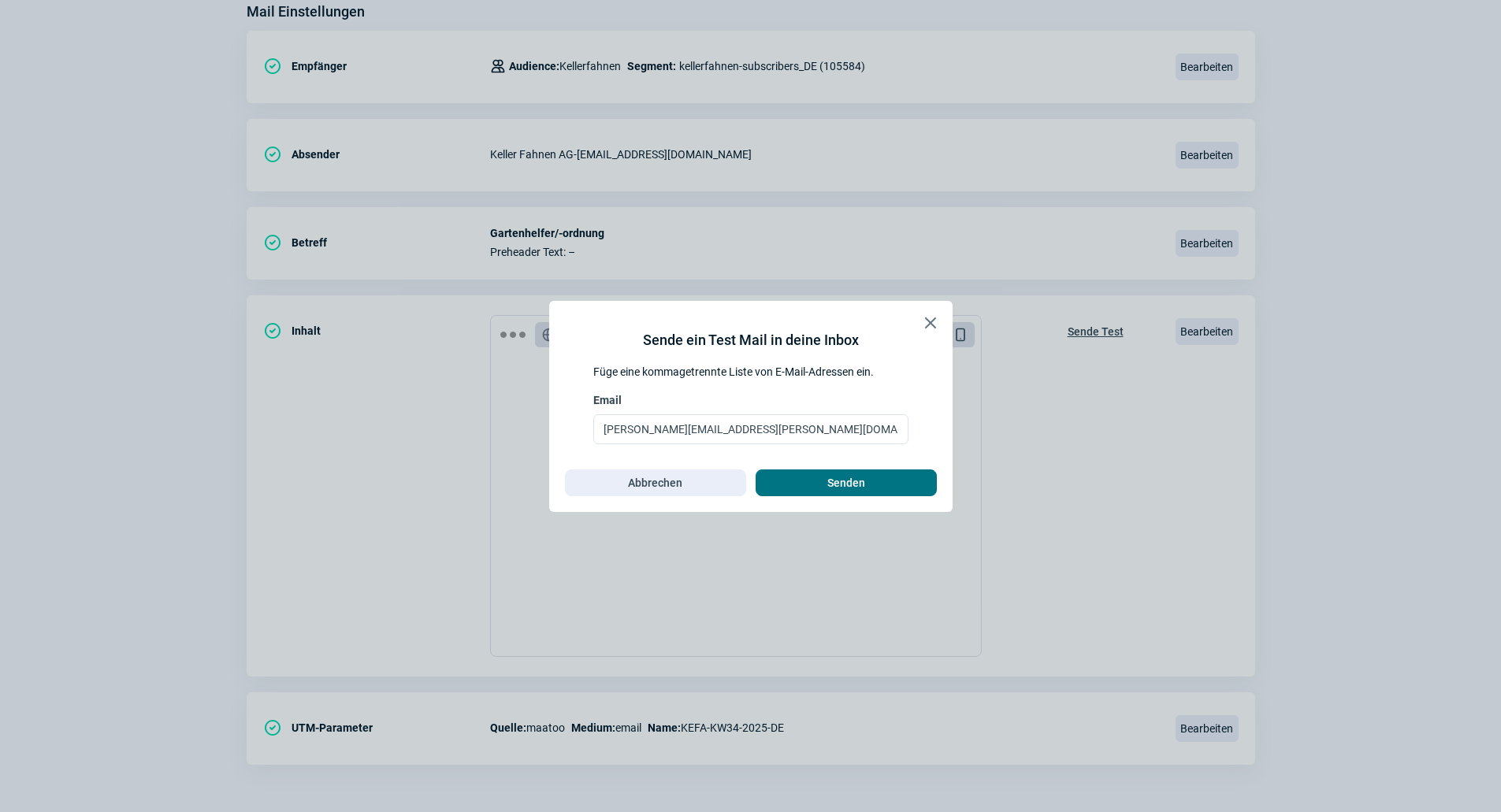
click at [825, 485] on span "Senden" at bounding box center [846, 483] width 148 height 26
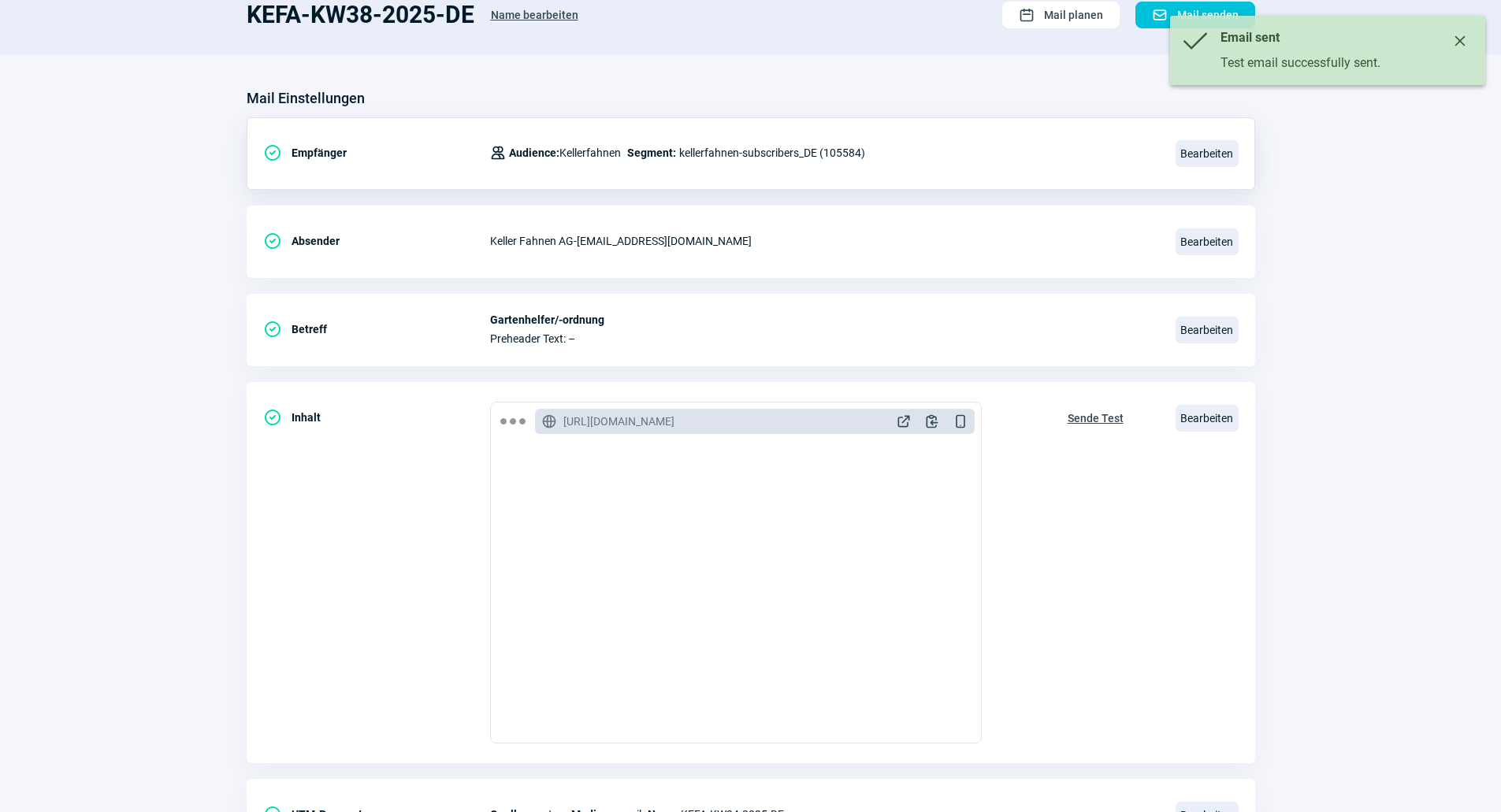
scroll to position [0, 0]
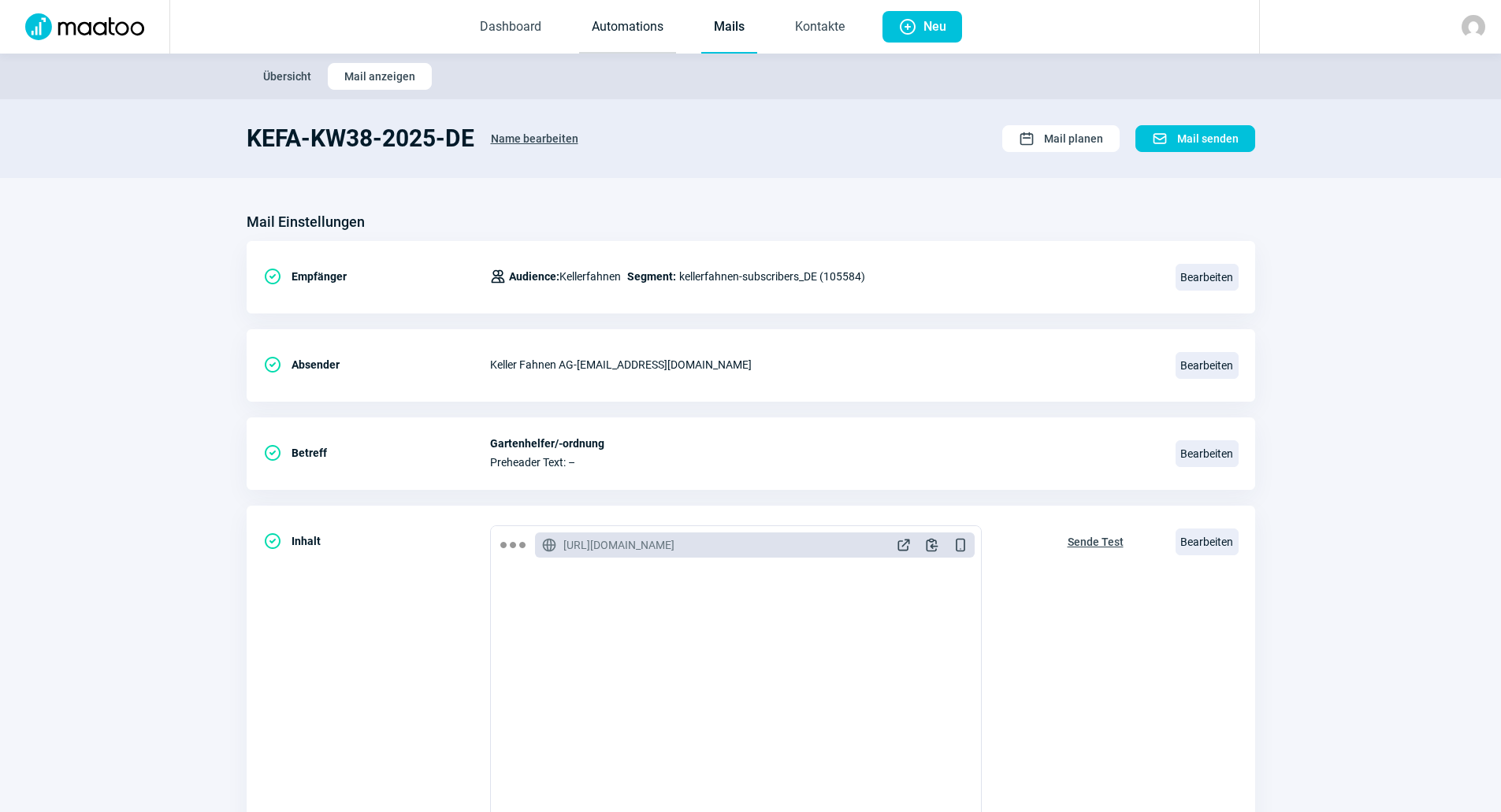
click at [654, 26] on link "Automations" at bounding box center [628, 27] width 97 height 52
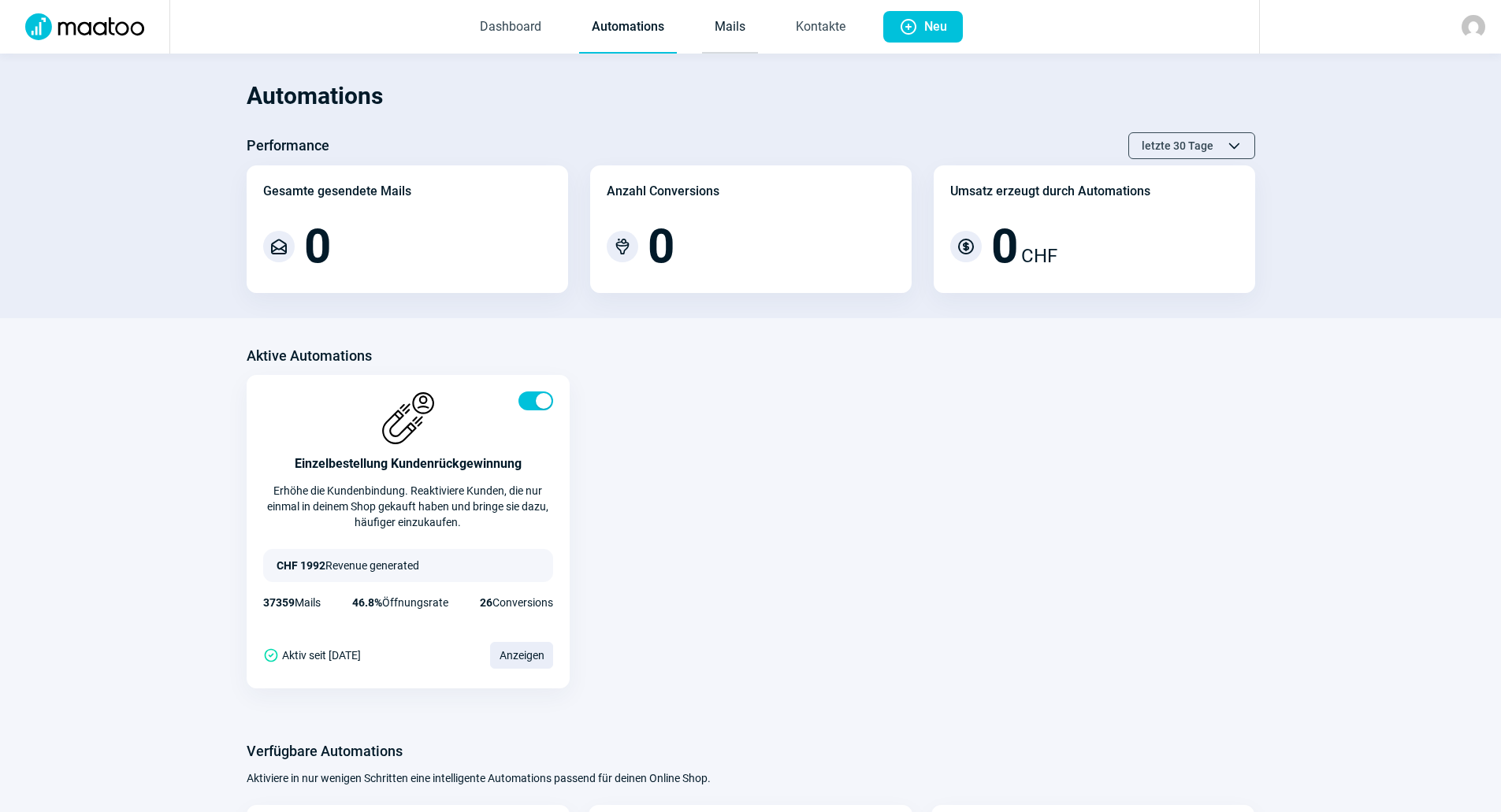
click at [726, 40] on link "Mails" at bounding box center [730, 27] width 56 height 52
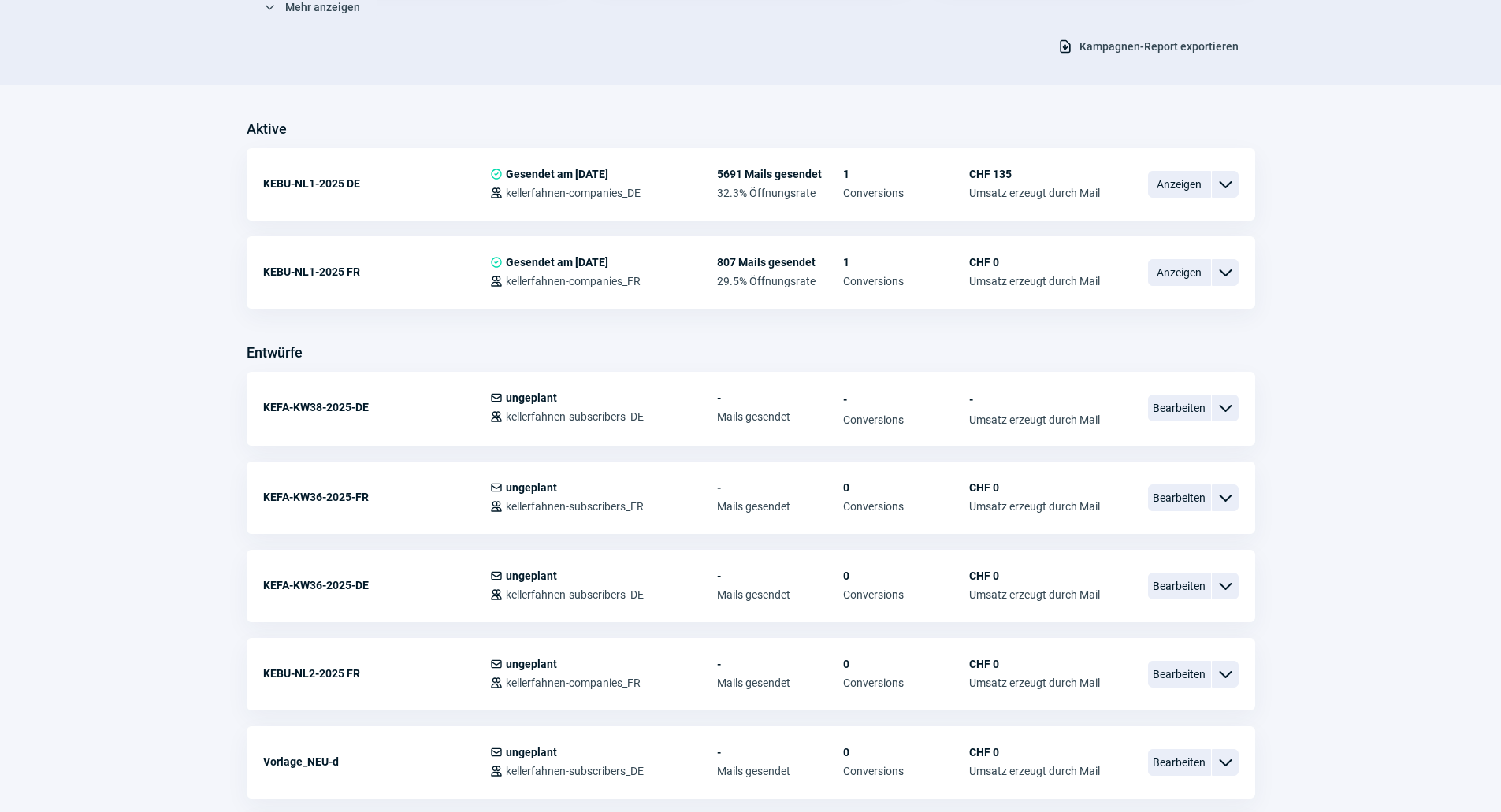
scroll to position [315, 0]
click at [1227, 183] on span "ChevronDown icon" at bounding box center [1225, 183] width 19 height 19
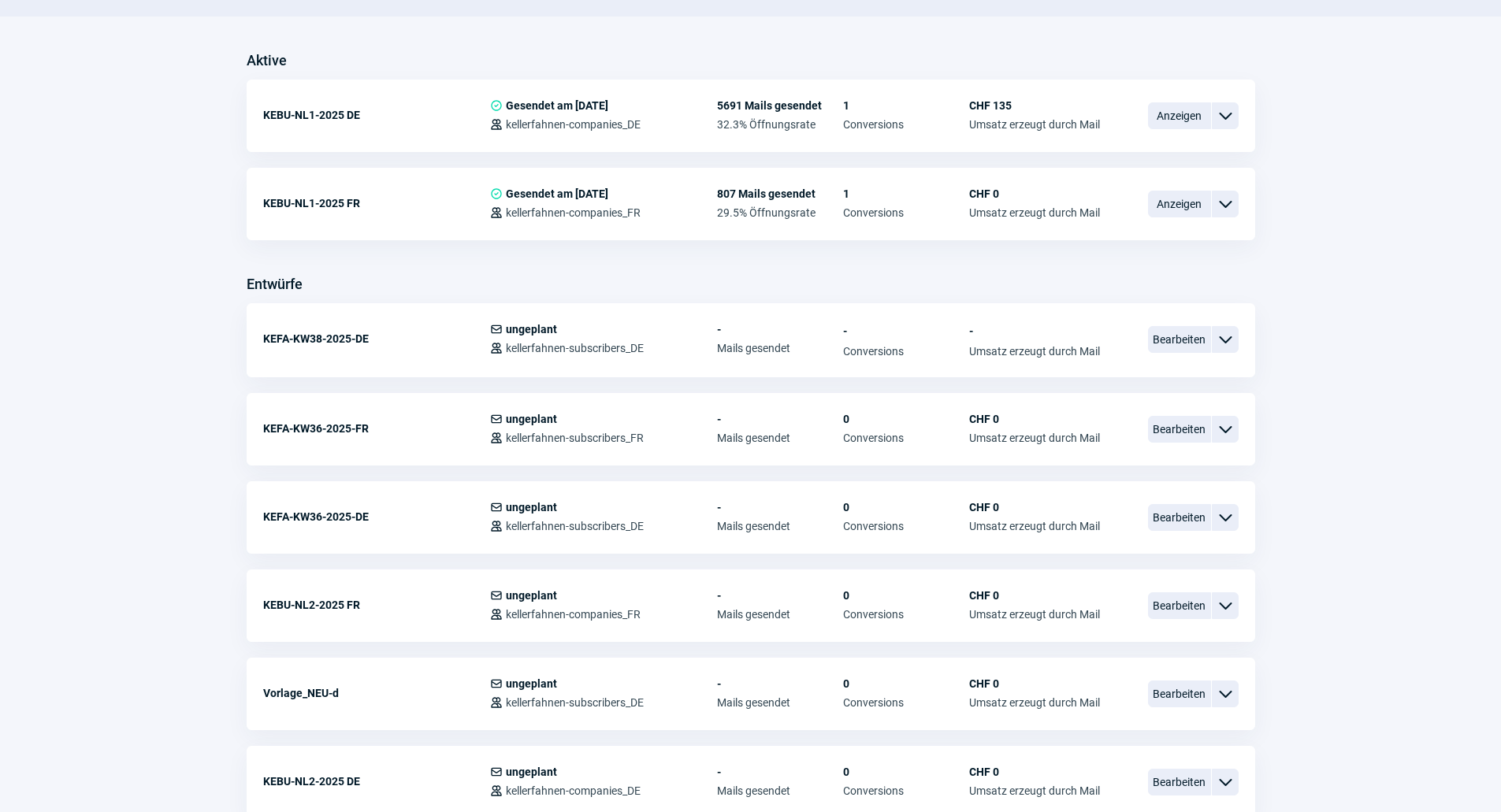
scroll to position [473, 0]
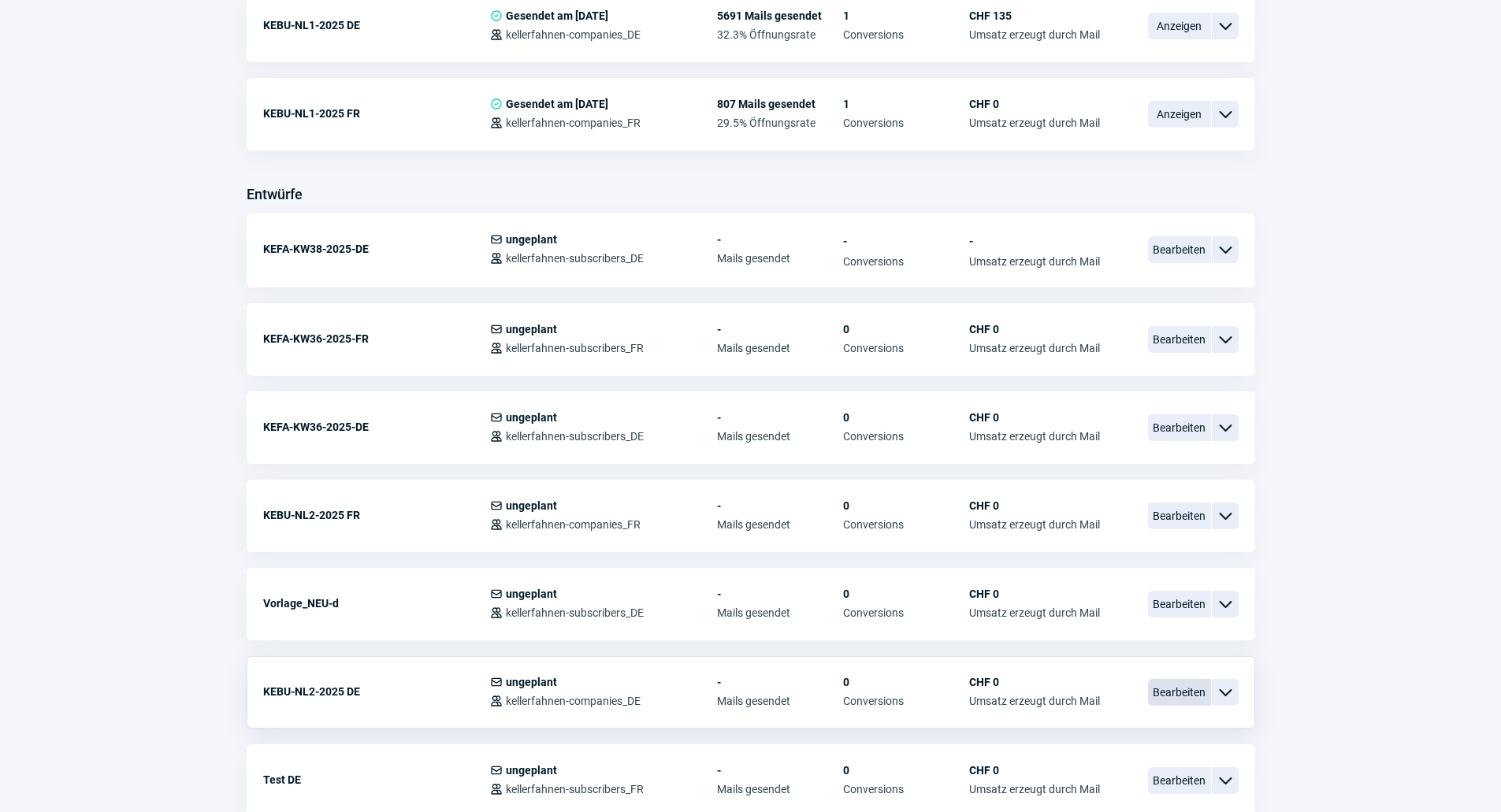
click at [1190, 687] on span "Bearbeiten" at bounding box center [1180, 693] width 63 height 27
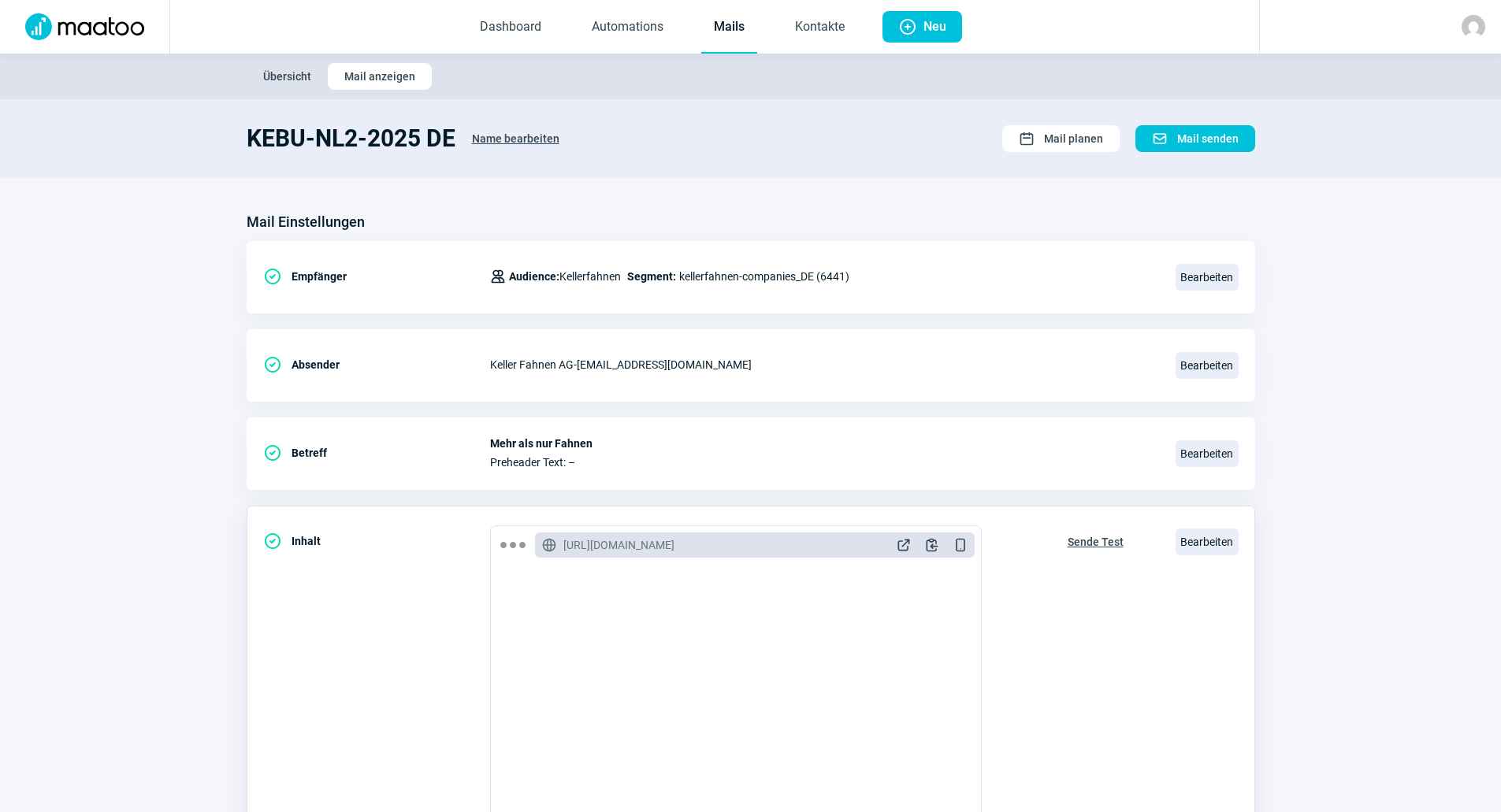
scroll to position [157, 0]
click at [1209, 548] on span "Bearbeiten" at bounding box center [1207, 542] width 63 height 27
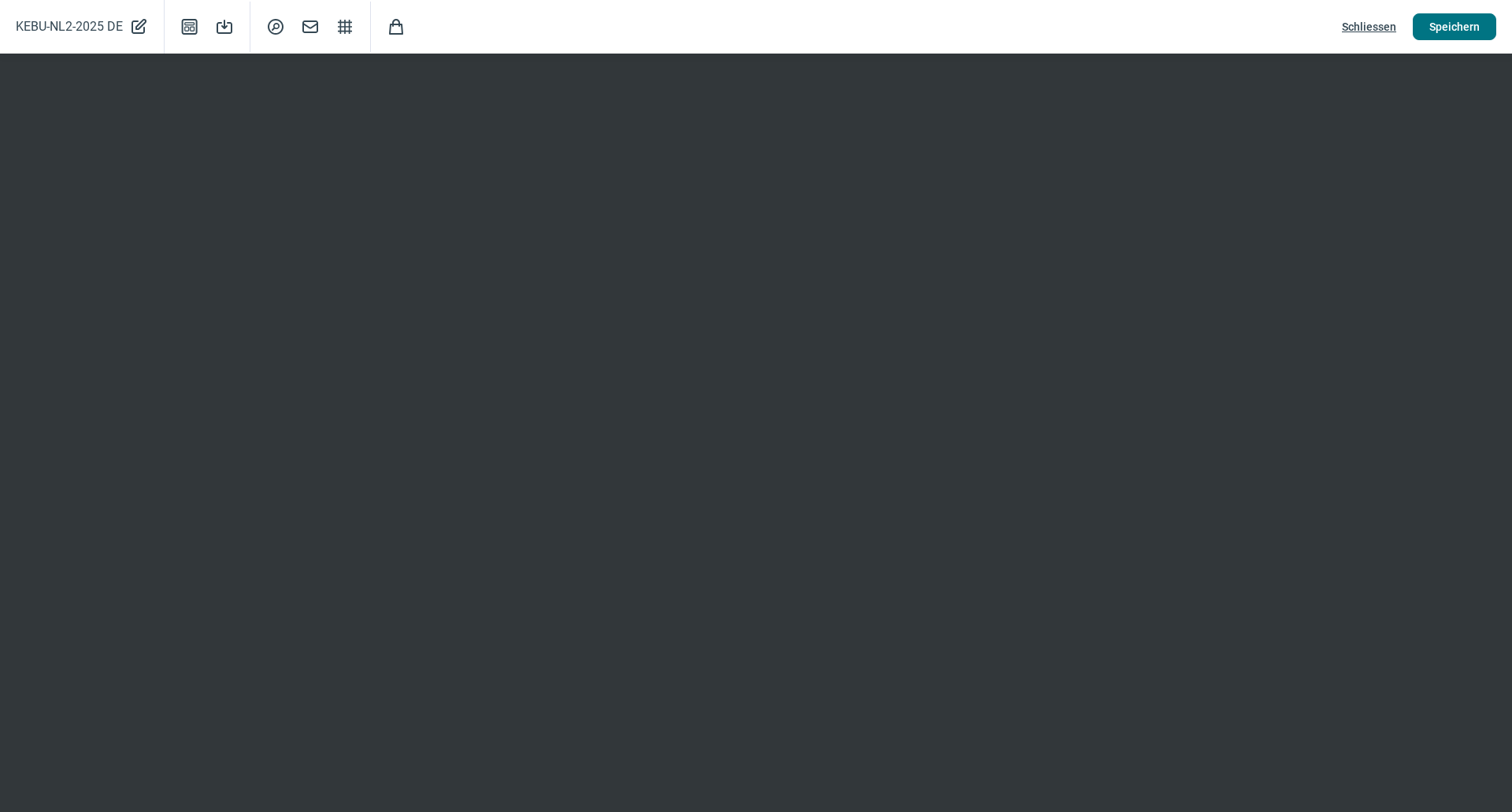
click at [1443, 24] on span "Speichern" at bounding box center [1454, 26] width 50 height 26
click at [1383, 22] on span "Schliessen" at bounding box center [1369, 26] width 54 height 26
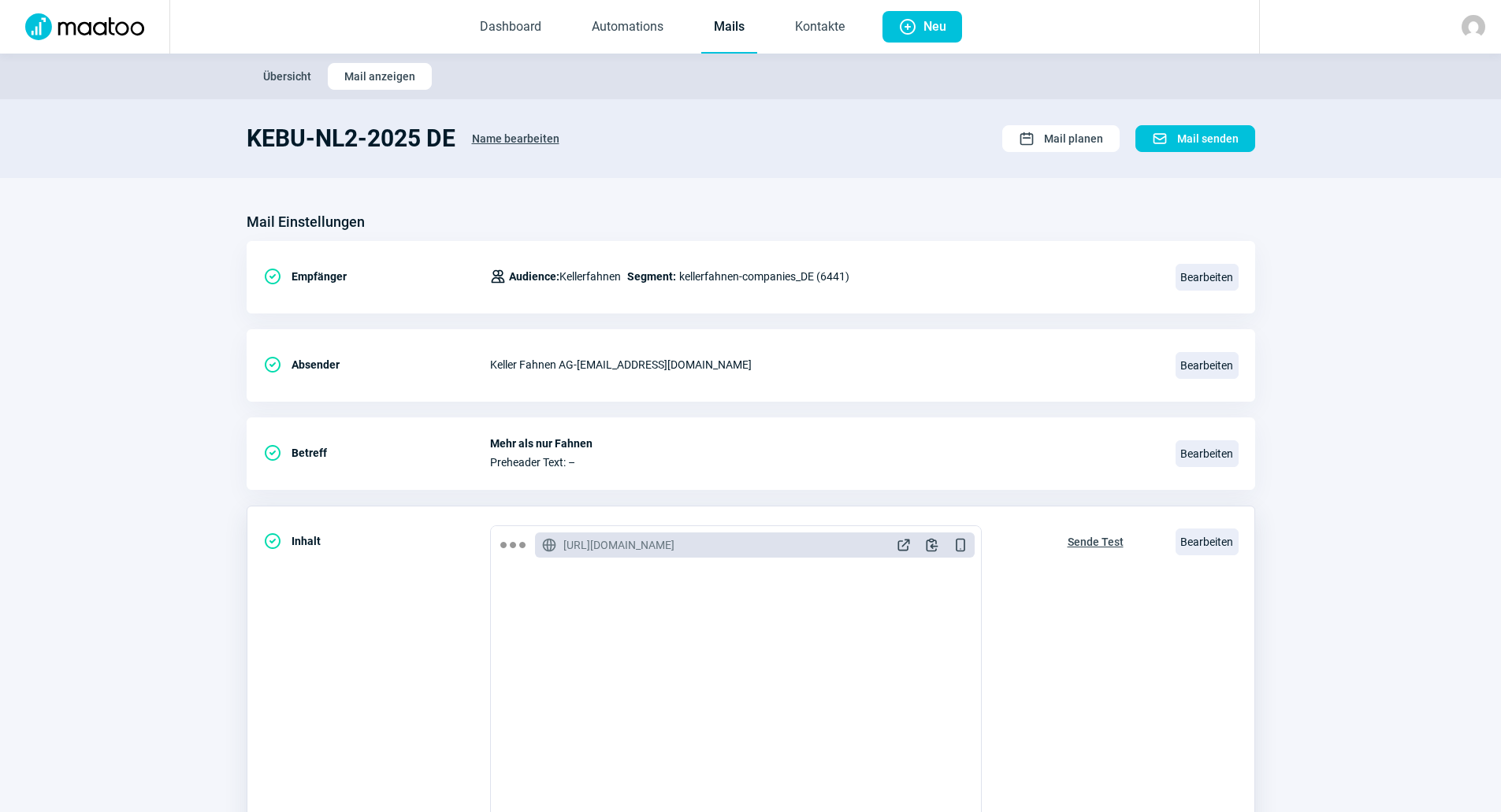
click at [1214, 527] on div "Bearbeiten" at bounding box center [1207, 542] width 63 height 33
click at [1220, 543] on span "Bearbeiten" at bounding box center [1207, 542] width 63 height 27
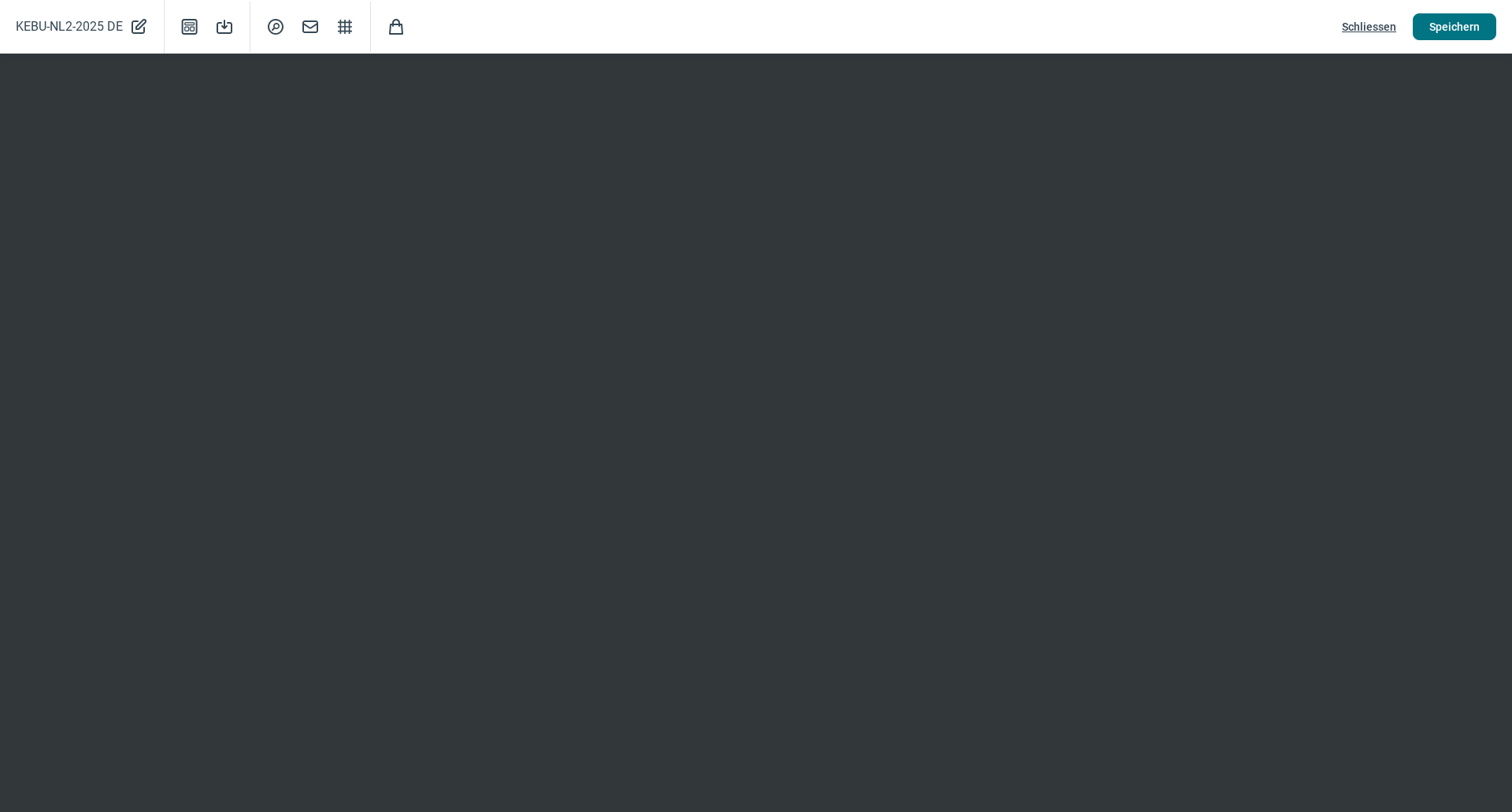
click at [1442, 20] on span "Speichern" at bounding box center [1454, 26] width 50 height 26
click at [1368, 23] on span "Schliessen" at bounding box center [1369, 26] width 54 height 26
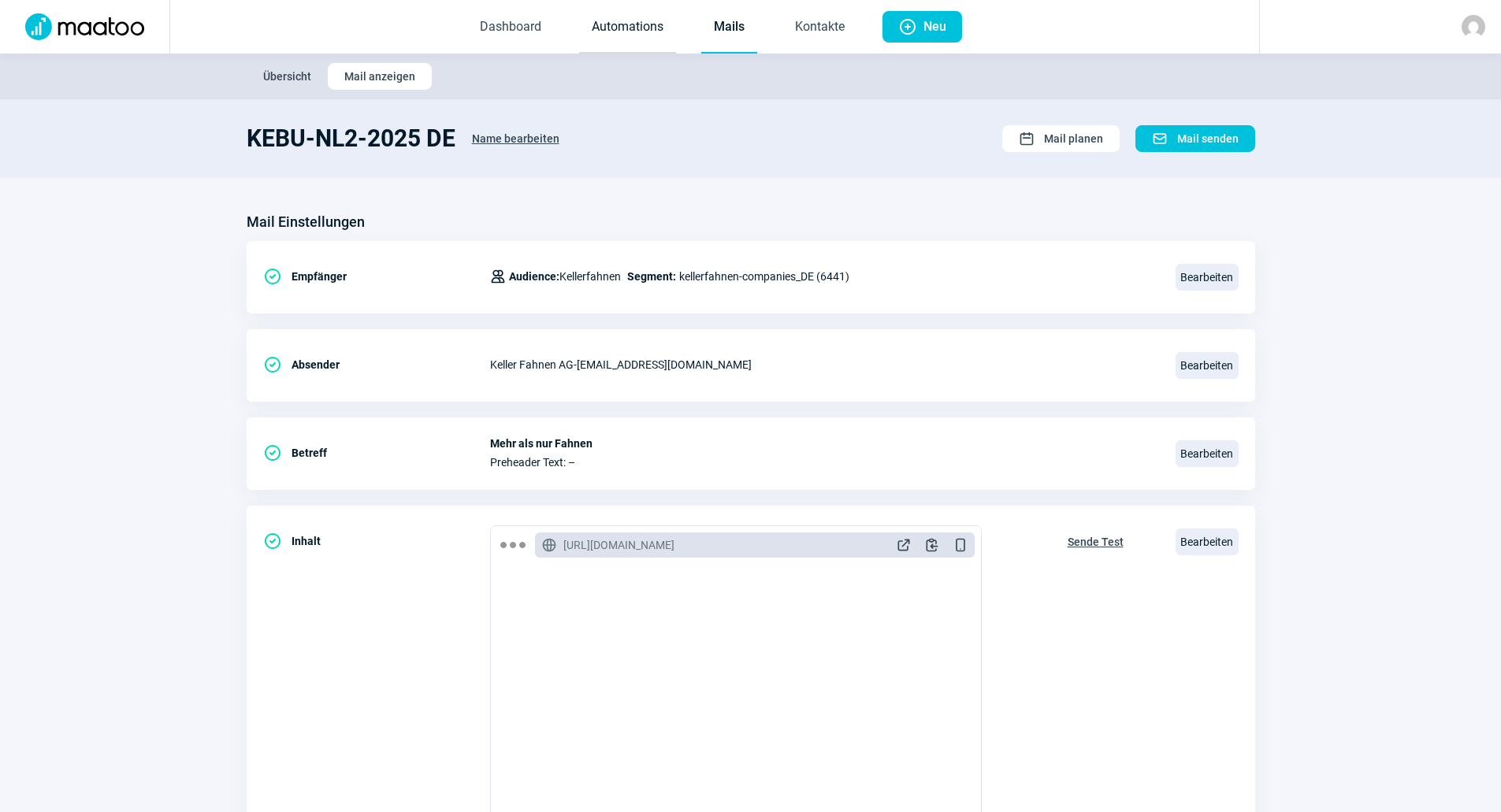
click at [666, 26] on link "Automations" at bounding box center [628, 27] width 97 height 52
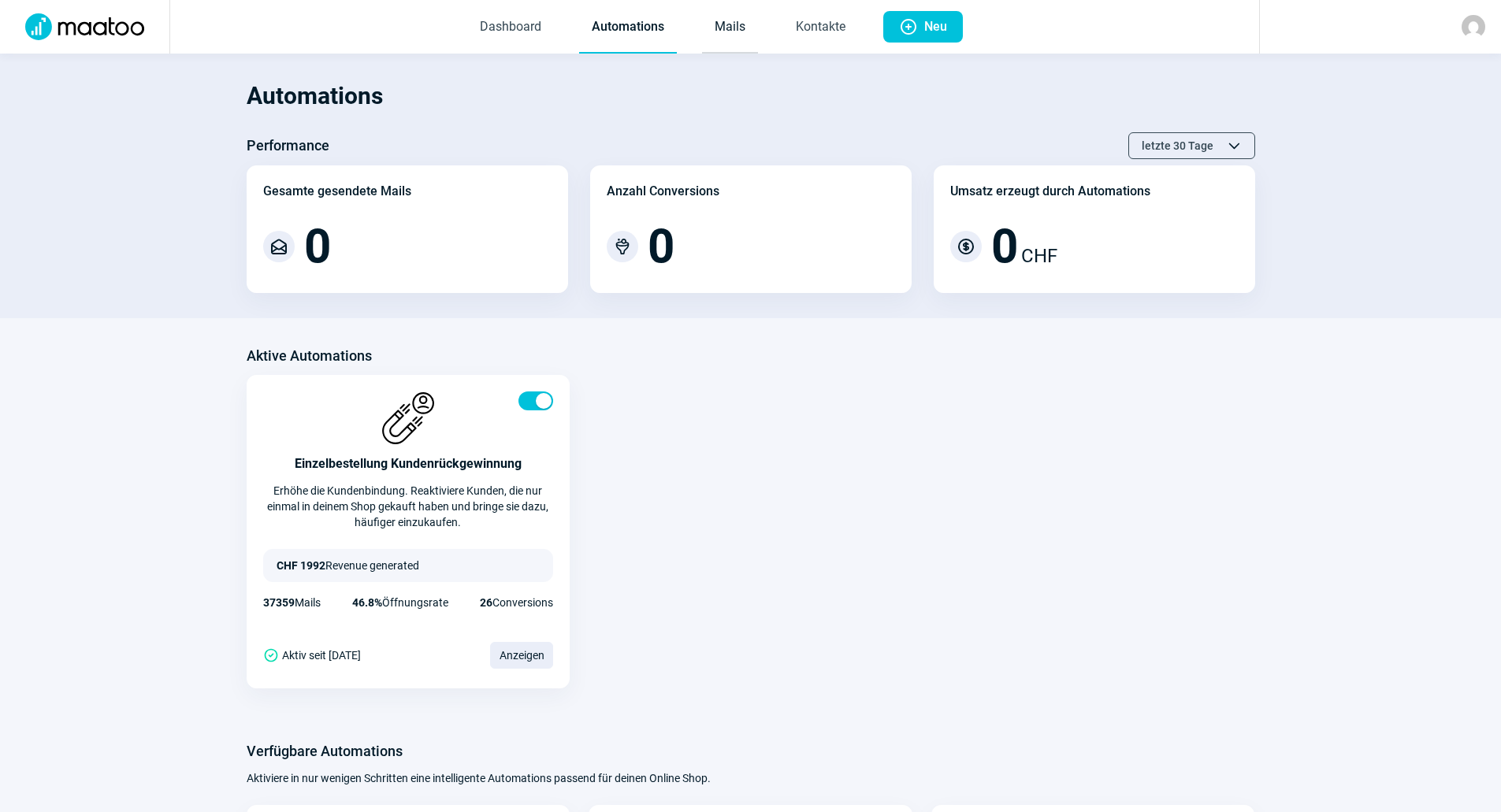
click at [740, 27] on link "Mails" at bounding box center [730, 27] width 56 height 52
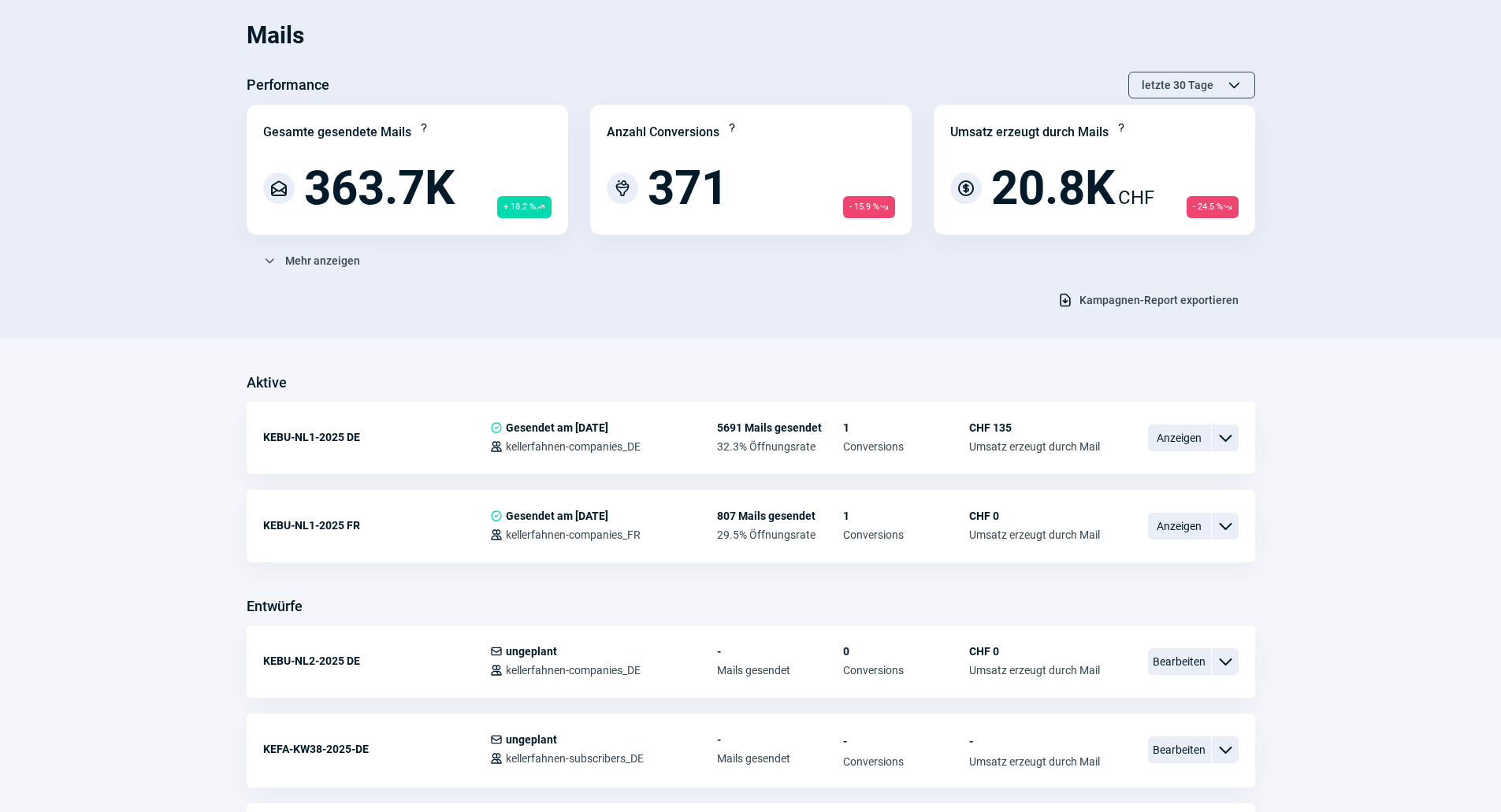
scroll to position [394, 0]
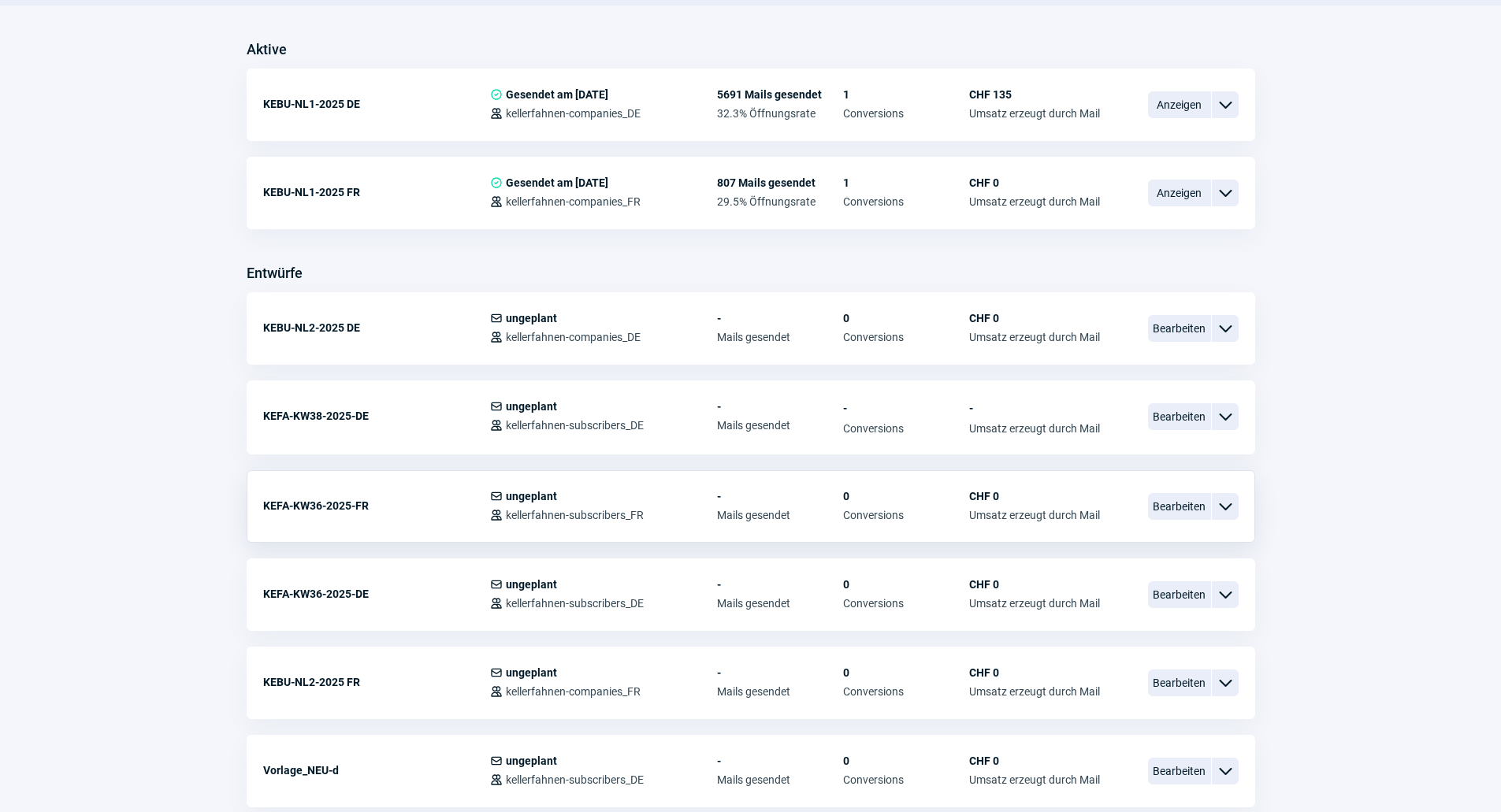
click at [1214, 509] on div "ChevronDown icon" at bounding box center [1225, 506] width 27 height 27
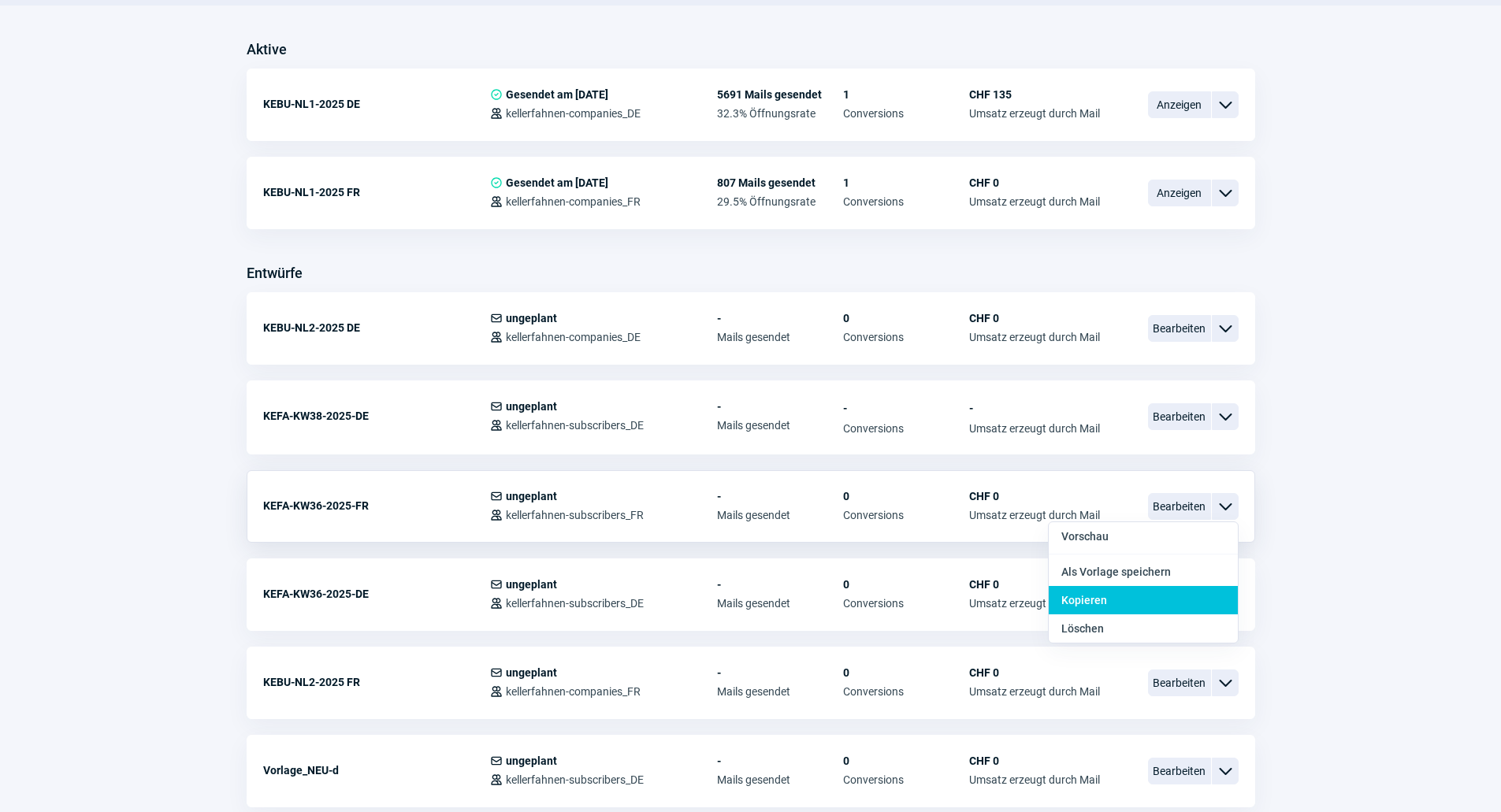
click at [1125, 595] on div "Kopieren" at bounding box center [1143, 600] width 189 height 28
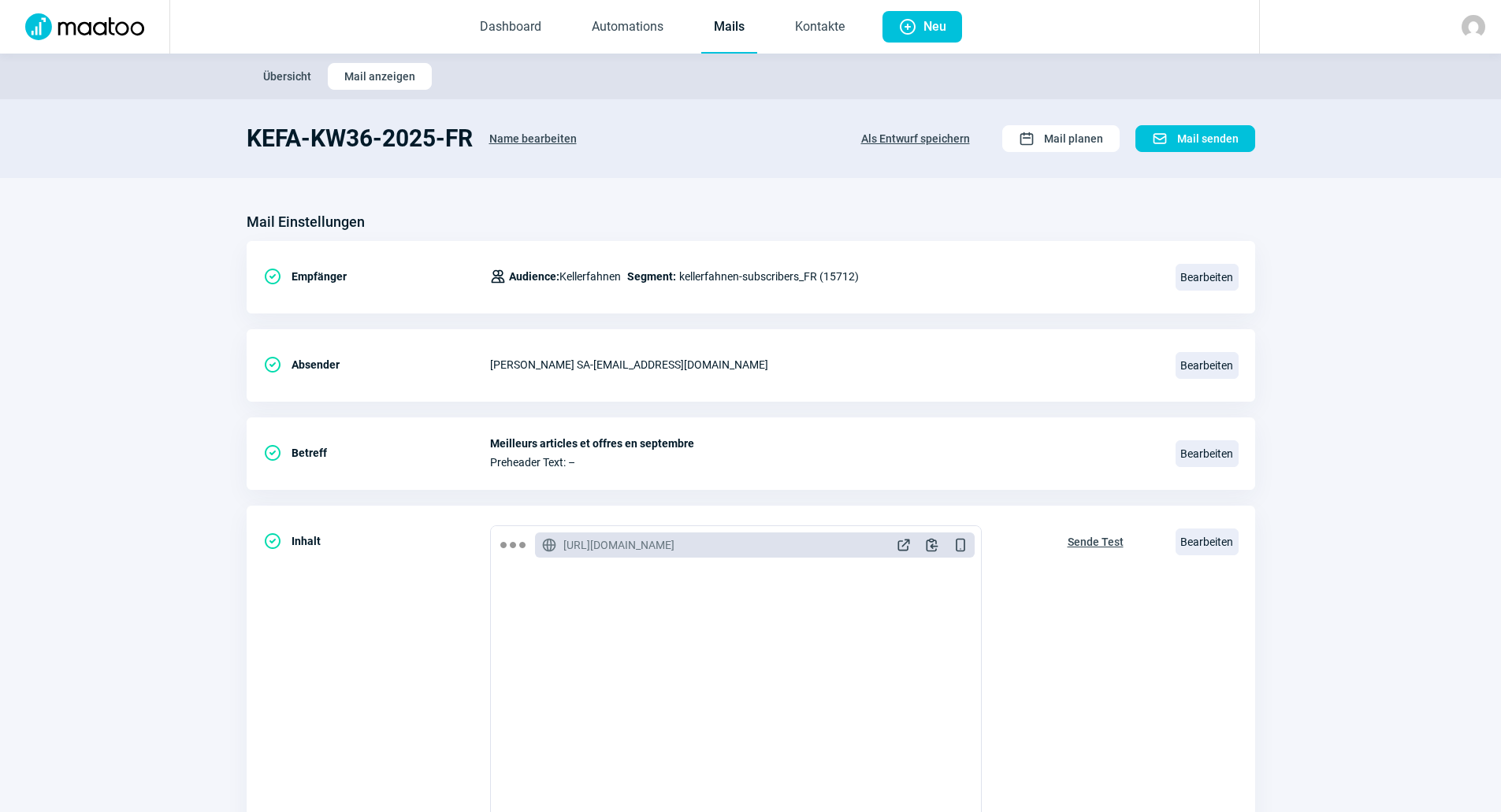
click at [539, 139] on span "Name bearbeiten" at bounding box center [533, 138] width 87 height 26
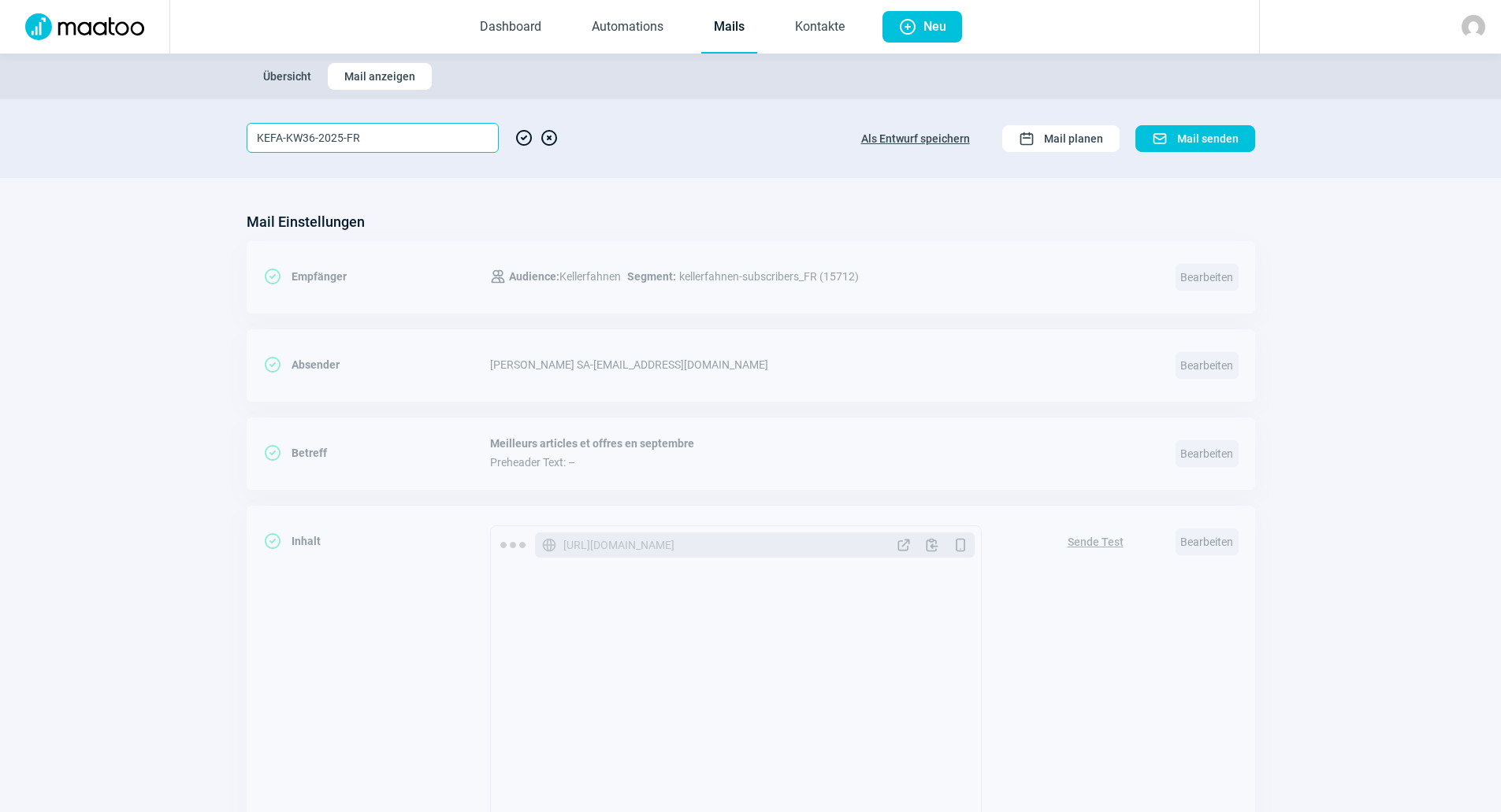
click at [315, 134] on input "KEFA-KW36-2025-FR" at bounding box center [372, 138] width 252 height 30
type input "KEFA-KW38-2025-FR"
click at [527, 136] on span "CheckCircle icon" at bounding box center [524, 138] width 19 height 30
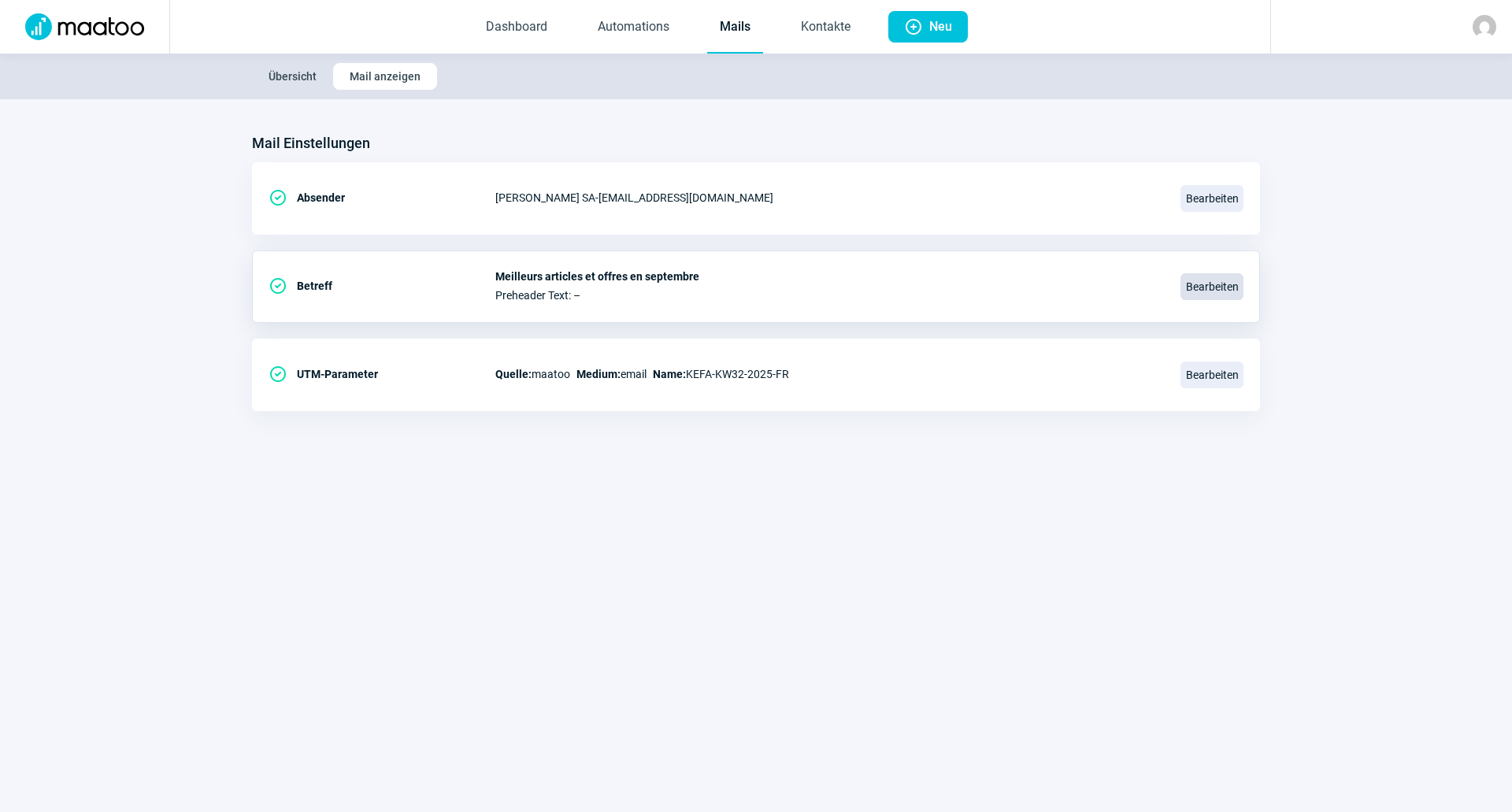
click at [1222, 292] on span "Bearbeiten" at bounding box center [1212, 287] width 63 height 27
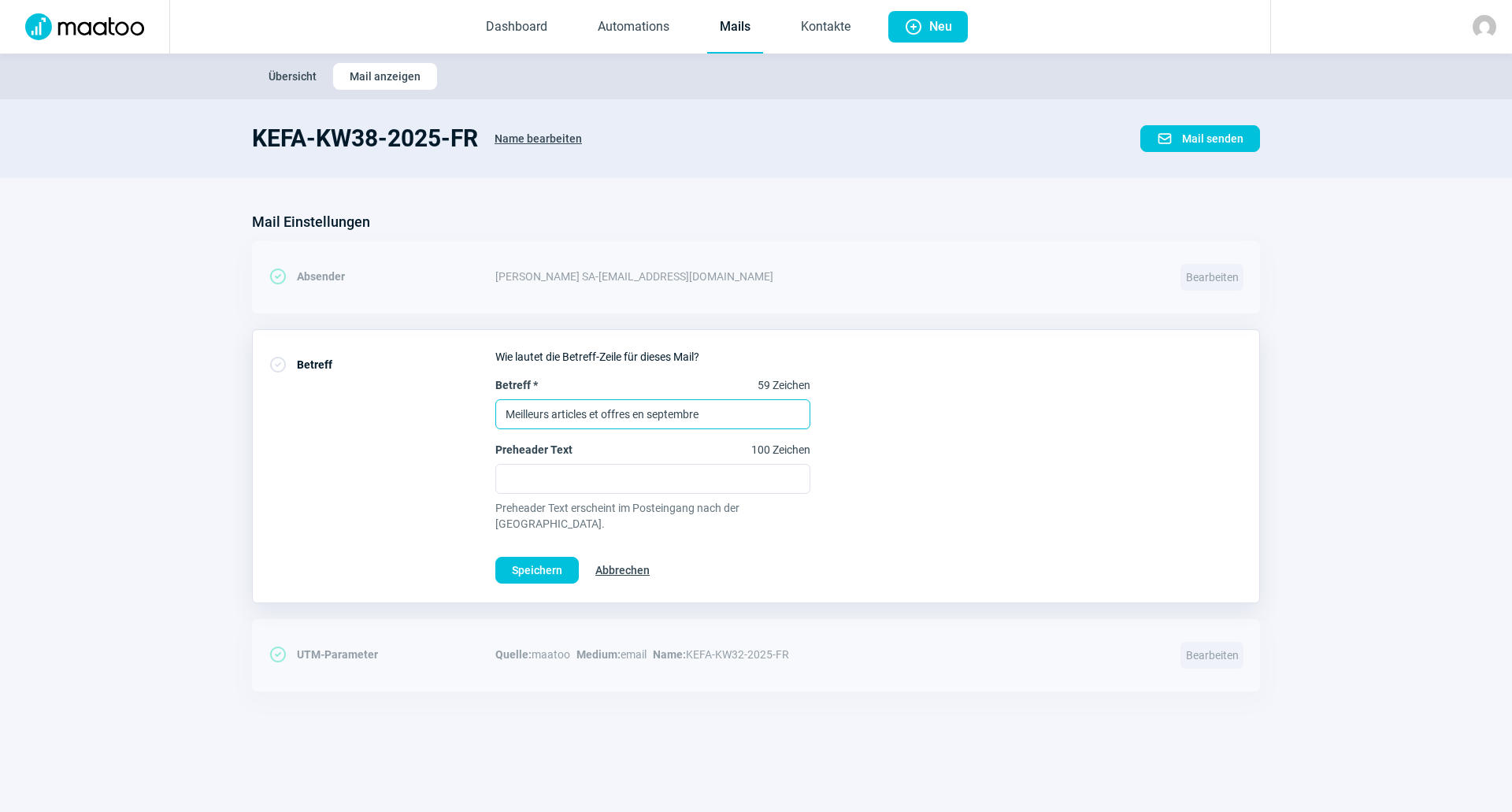
drag, startPoint x: 748, startPoint y: 419, endPoint x: 240, endPoint y: 403, distance: 508.3
click at [240, 403] on section "Mail Einstellungen CheckCircle icon Absender [PERSON_NAME] SA - [EMAIL_ADDRESS]…" at bounding box center [756, 458] width 1512 height 561
paste input "Aide au jardinage/règlement"
type input "Aide au jardinage/règlement"
click at [1082, 441] on div "Betreff * 73 Zeichen Aide au jardinage/règlement Preheader Text 100 Zeichen Pre…" at bounding box center [869, 454] width 748 height 154
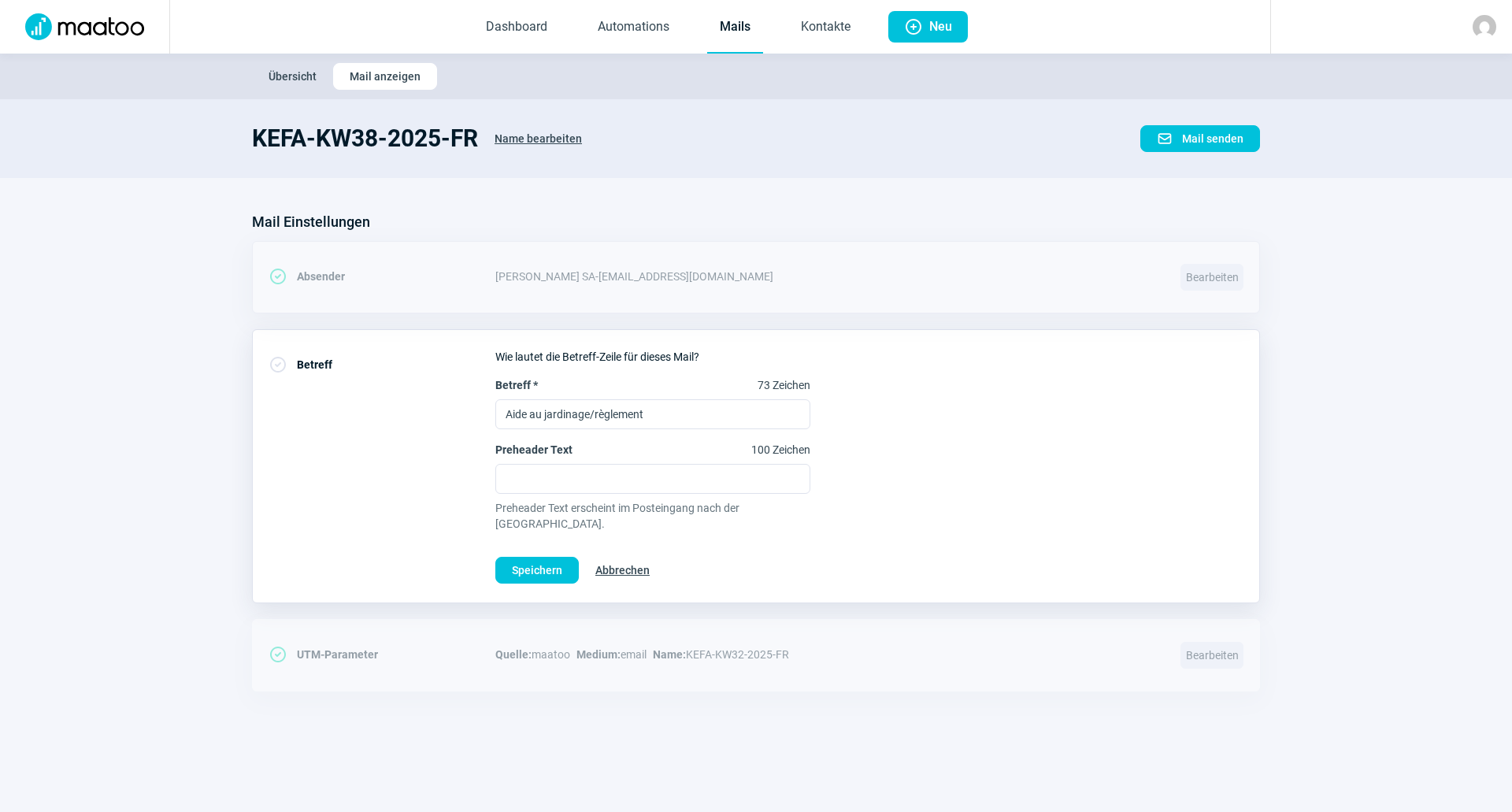
click at [998, 259] on div "CheckCircle icon Absender [PERSON_NAME] SA - [EMAIL_ADDRESS][DOMAIN_NAME] Bearb…" at bounding box center [756, 278] width 1007 height 72
click at [548, 558] on span "Speichern" at bounding box center [537, 570] width 50 height 26
click at [526, 559] on span "Speichern" at bounding box center [537, 570] width 50 height 26
click at [540, 558] on span "Speichern" at bounding box center [537, 570] width 50 height 26
click at [861, 12] on link "Kontakte" at bounding box center [825, 27] width 75 height 52
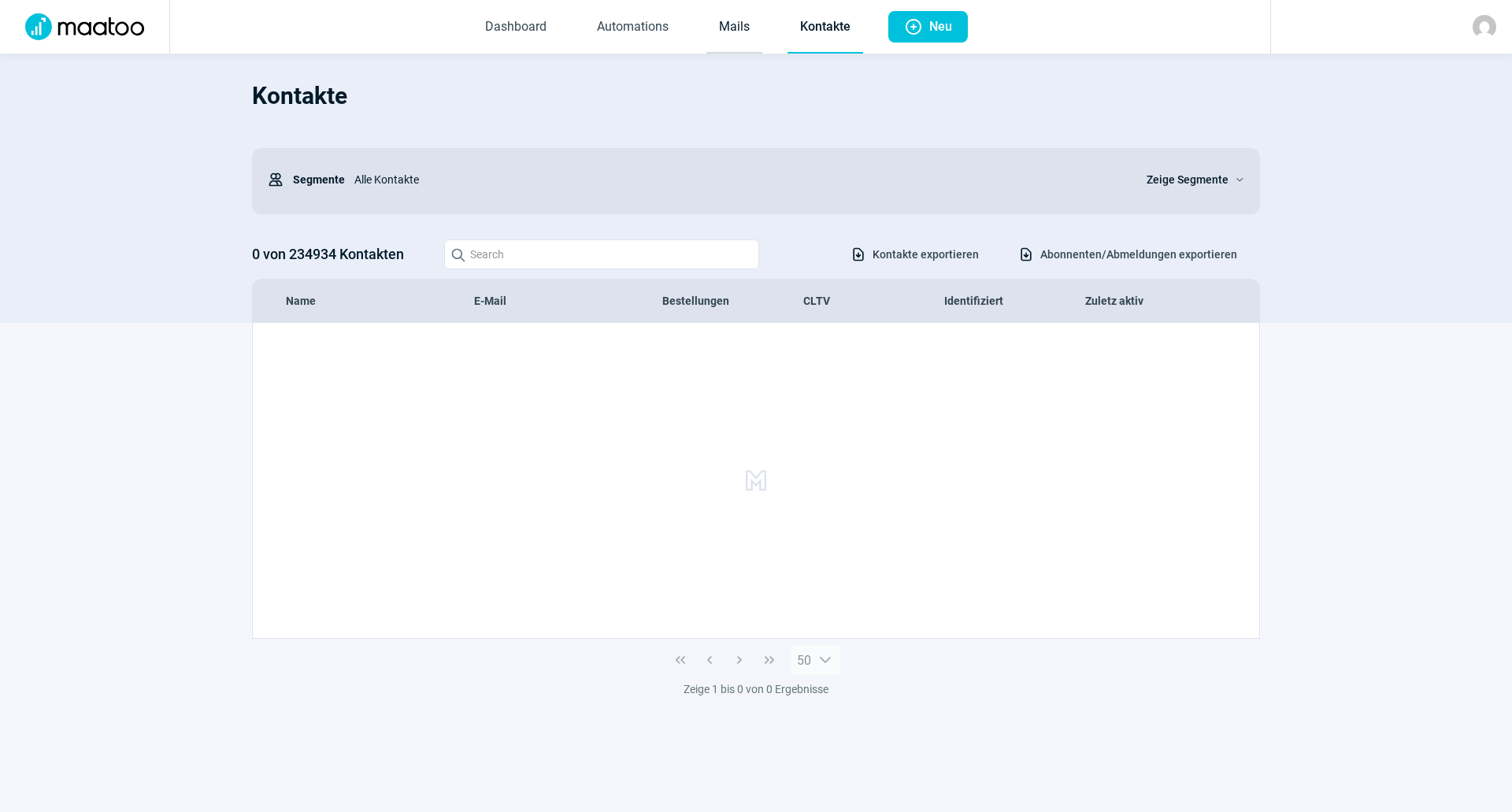
click at [725, 25] on link "Mails" at bounding box center [734, 27] width 56 height 52
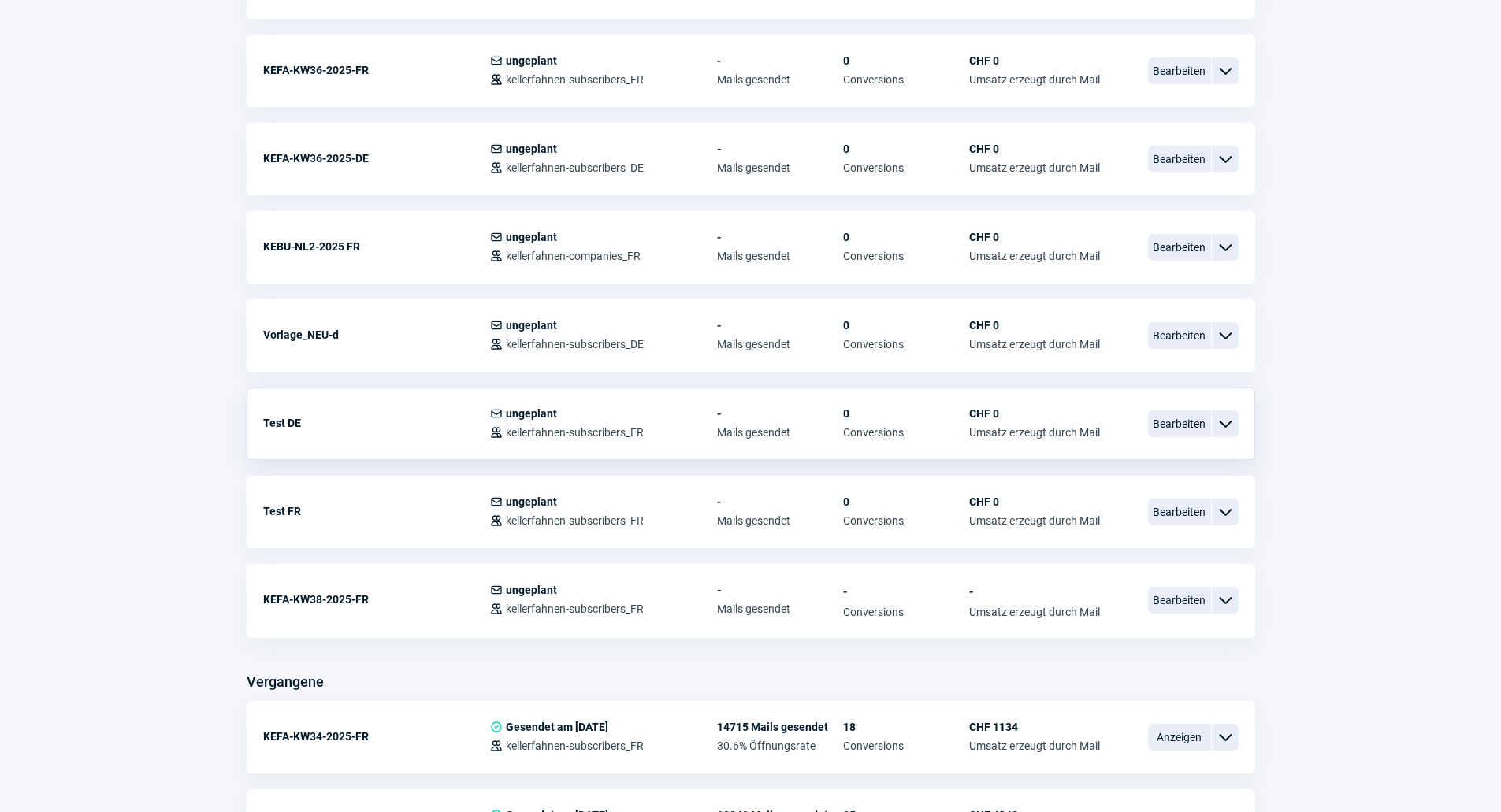
scroll to position [788, 0]
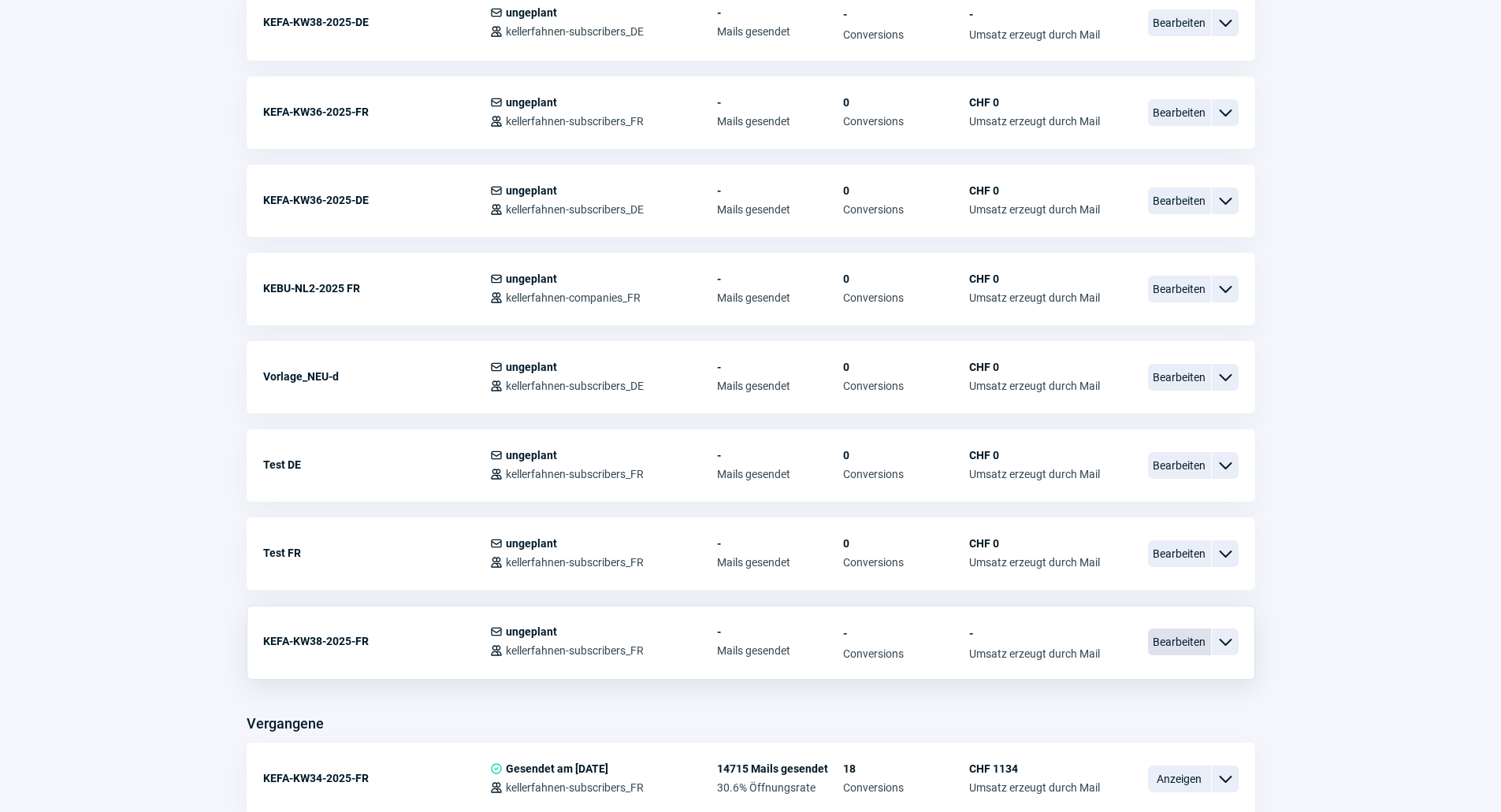
click at [1159, 647] on span "Bearbeiten" at bounding box center [1180, 642] width 63 height 27
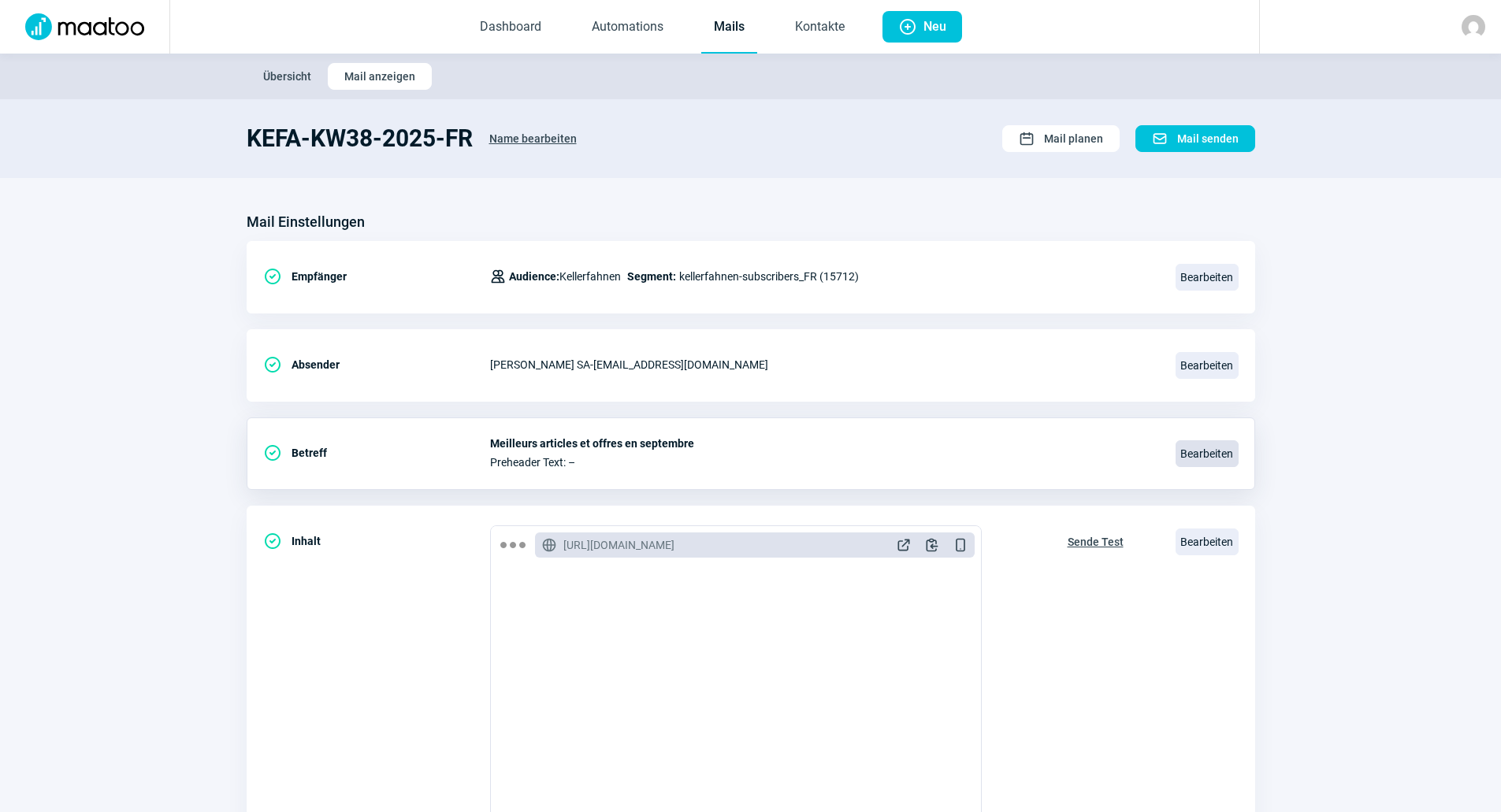
click at [1212, 450] on span "Bearbeiten" at bounding box center [1207, 454] width 63 height 27
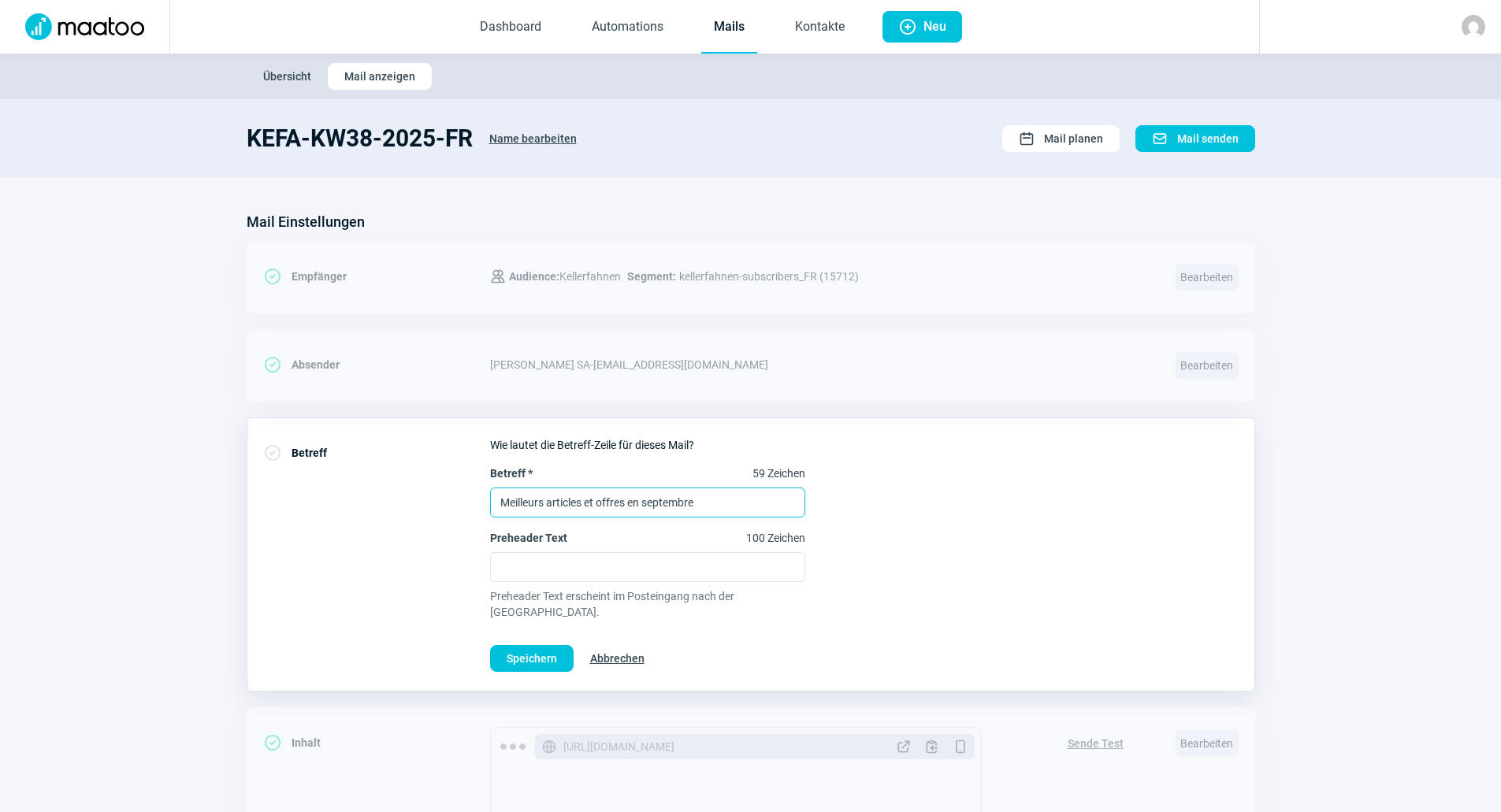
drag, startPoint x: 712, startPoint y: 492, endPoint x: 358, endPoint y: 493, distance: 354.0
click at [358, 493] on div "CheckCircle icon Betreff Wie lautet die Betreff-Zeile für dieses Mail? Betreff …" at bounding box center [750, 554] width 1008 height 274
paste input "\\VISV1002\Works\04 Marketing\01 KEFA\02 Projekte\39 Online Marketing\04 E-Mail…"
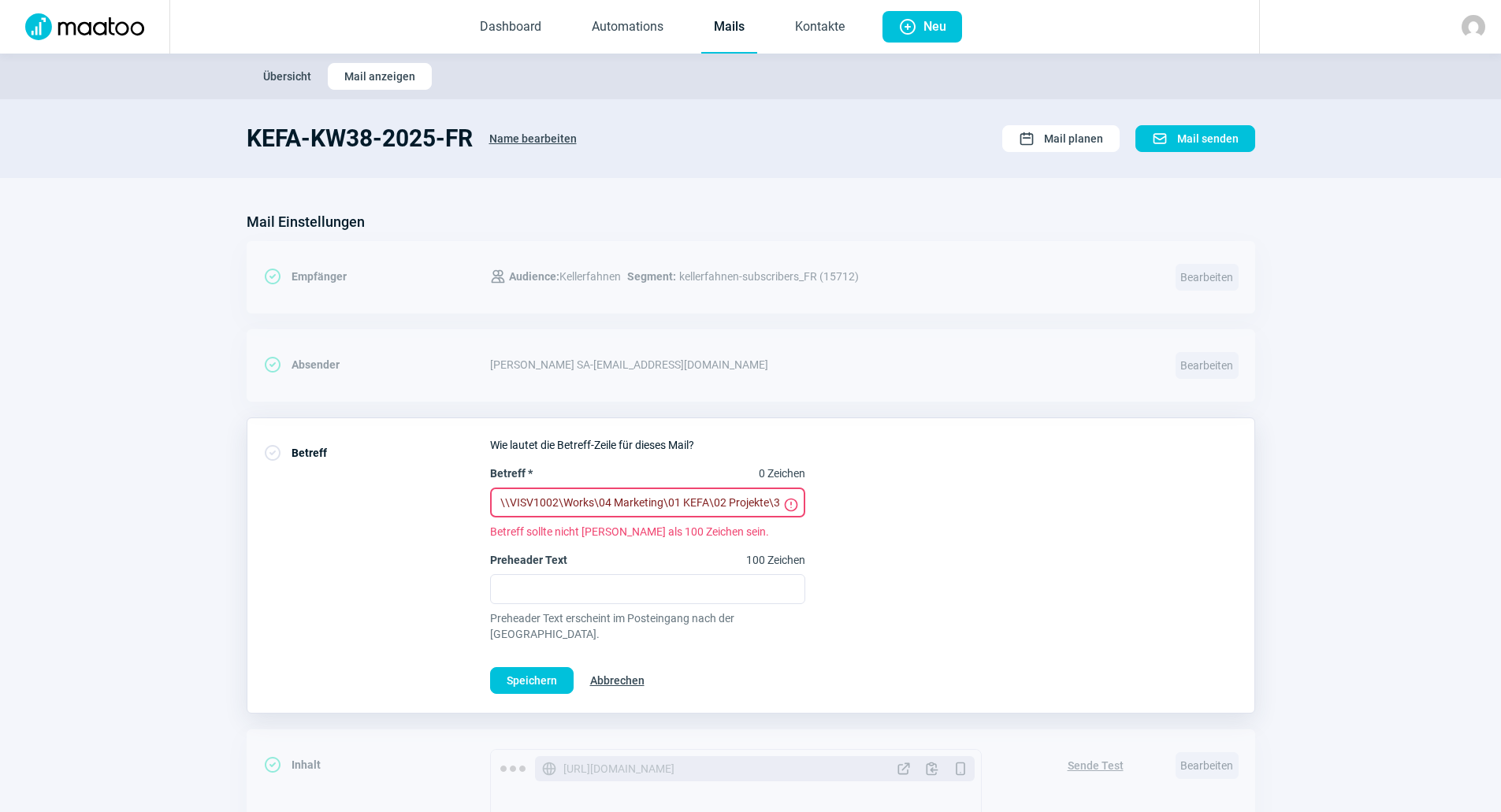
click at [724, 492] on input "\\VISV1002\Works\04 Marketing\01 KEFA\02 Projekte\39 Online Marketing\04 E-Mail…" at bounding box center [648, 502] width 316 height 30
paste input "Aide au jardinage/règlement"
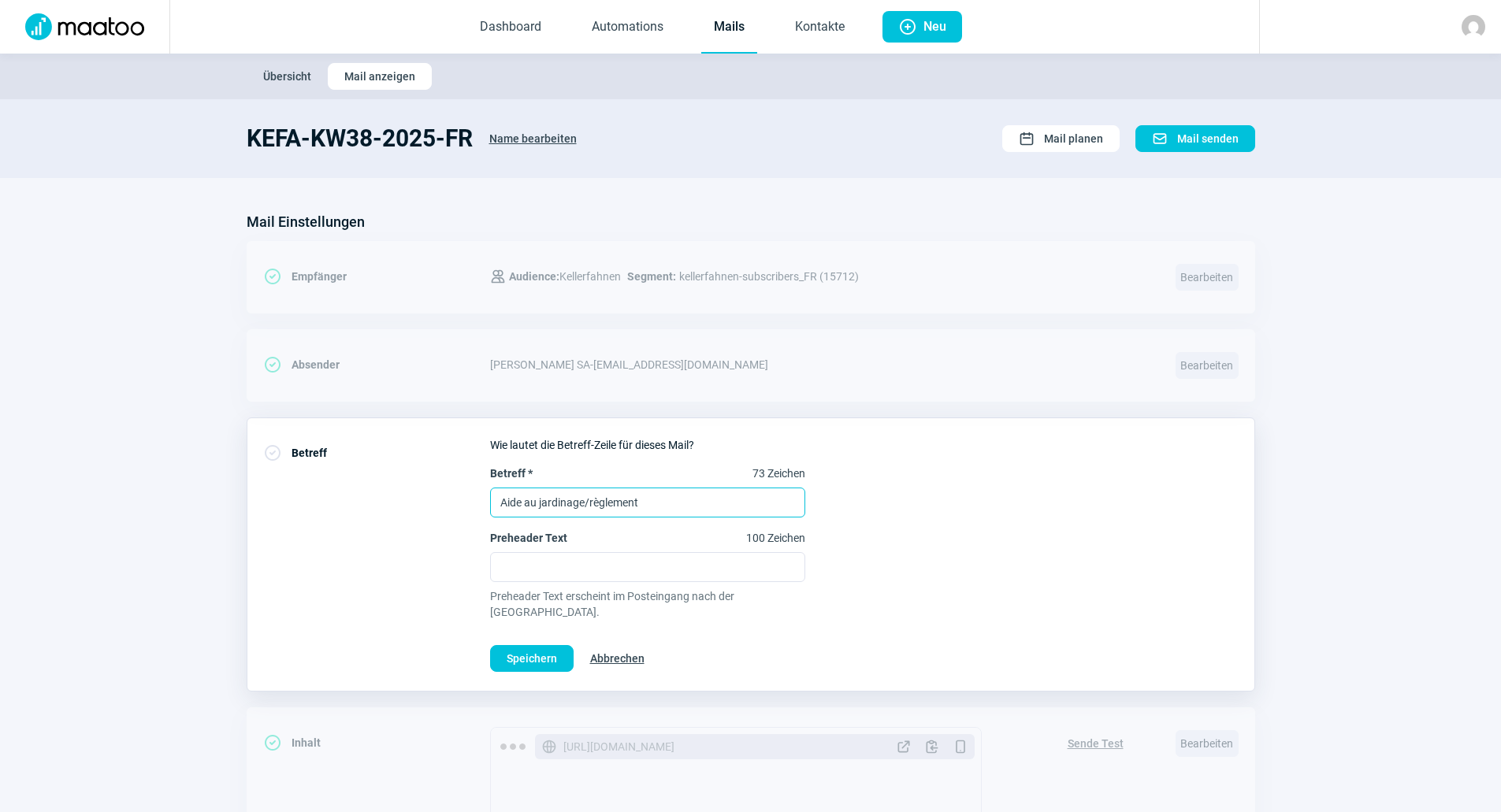
type input "Aide au jardinage/règlement"
click at [1026, 499] on div "Betreff * 73 Zeichen Aide au jardinage/règlement Preheader Text 100 Zeichen Pre…" at bounding box center [864, 542] width 749 height 154
click at [523, 646] on span "Speichern" at bounding box center [531, 658] width 50 height 26
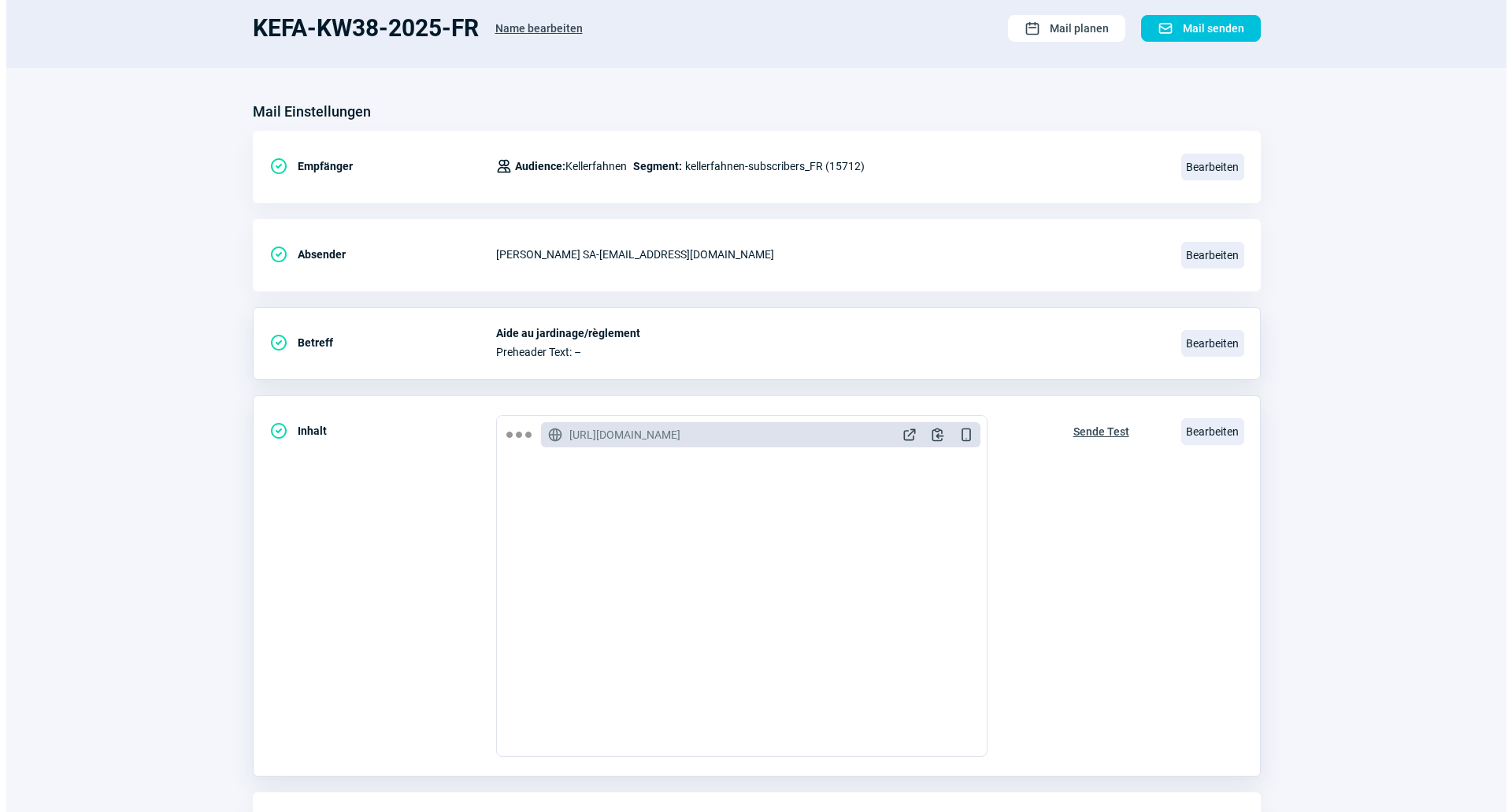
scroll to position [210, 0]
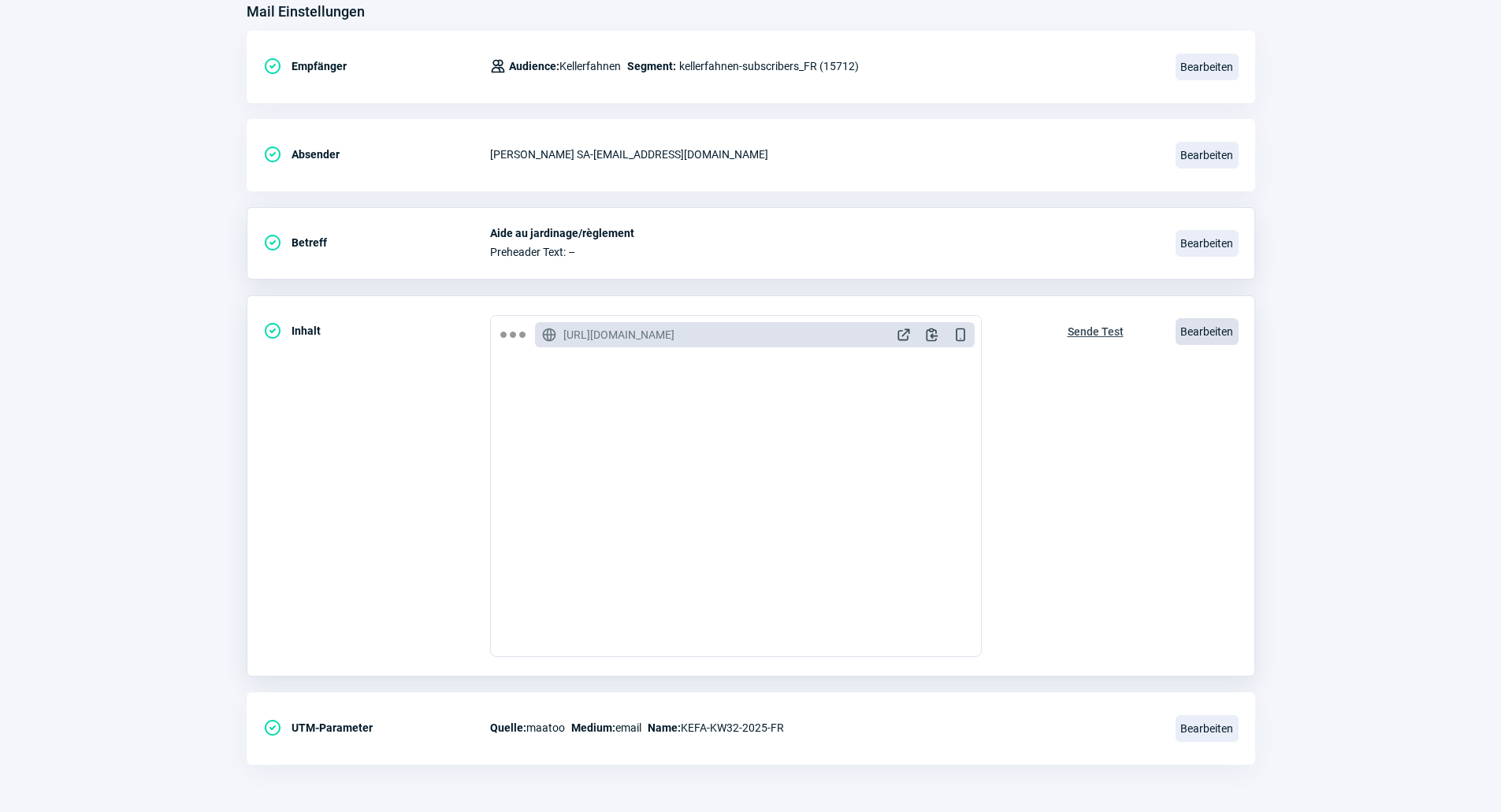
click at [1203, 325] on span "Bearbeiten" at bounding box center [1207, 331] width 63 height 27
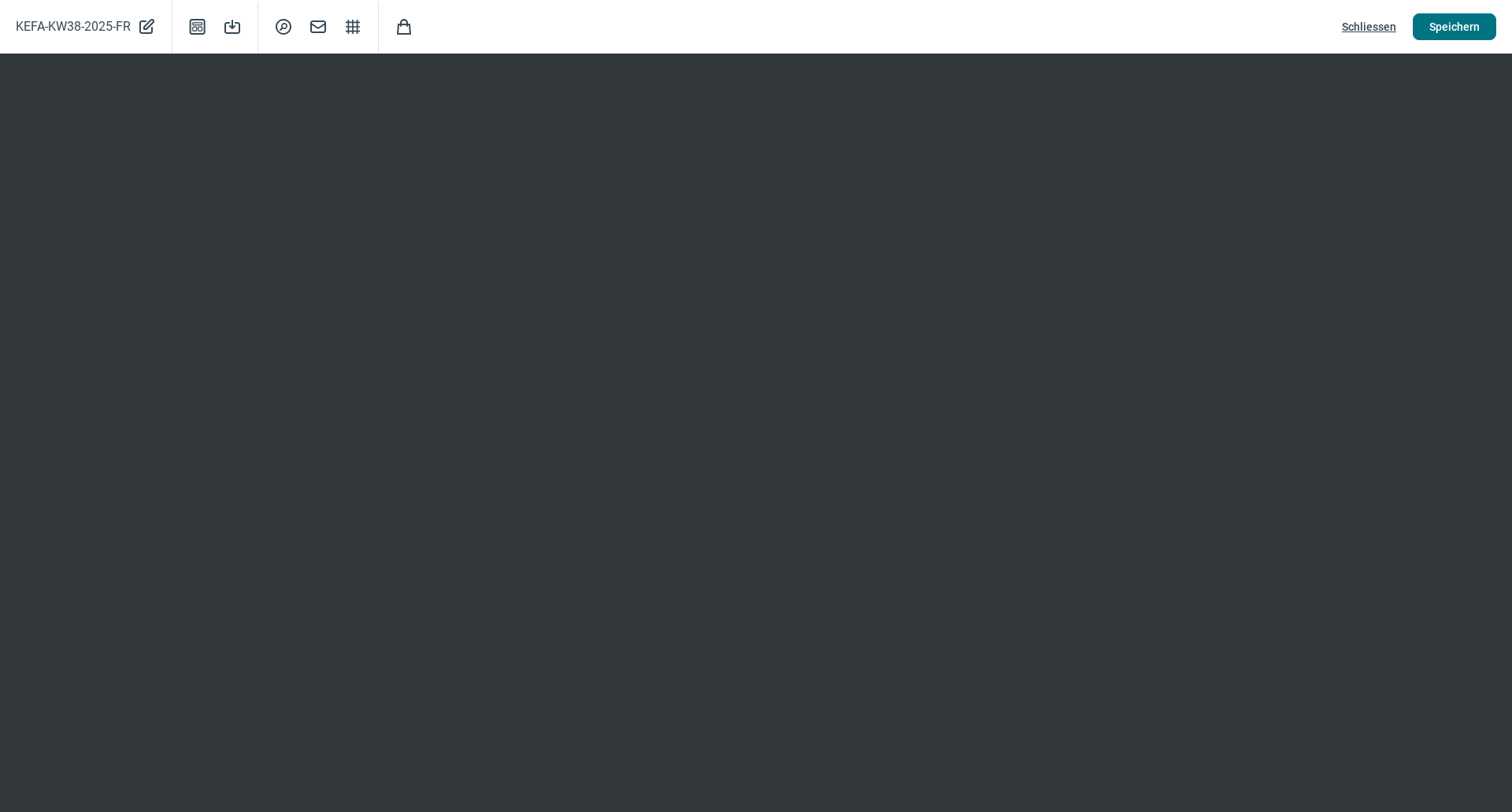
click at [1439, 24] on span "Speichern" at bounding box center [1454, 26] width 50 height 26
click at [1375, 23] on span "Schliessen" at bounding box center [1369, 26] width 54 height 26
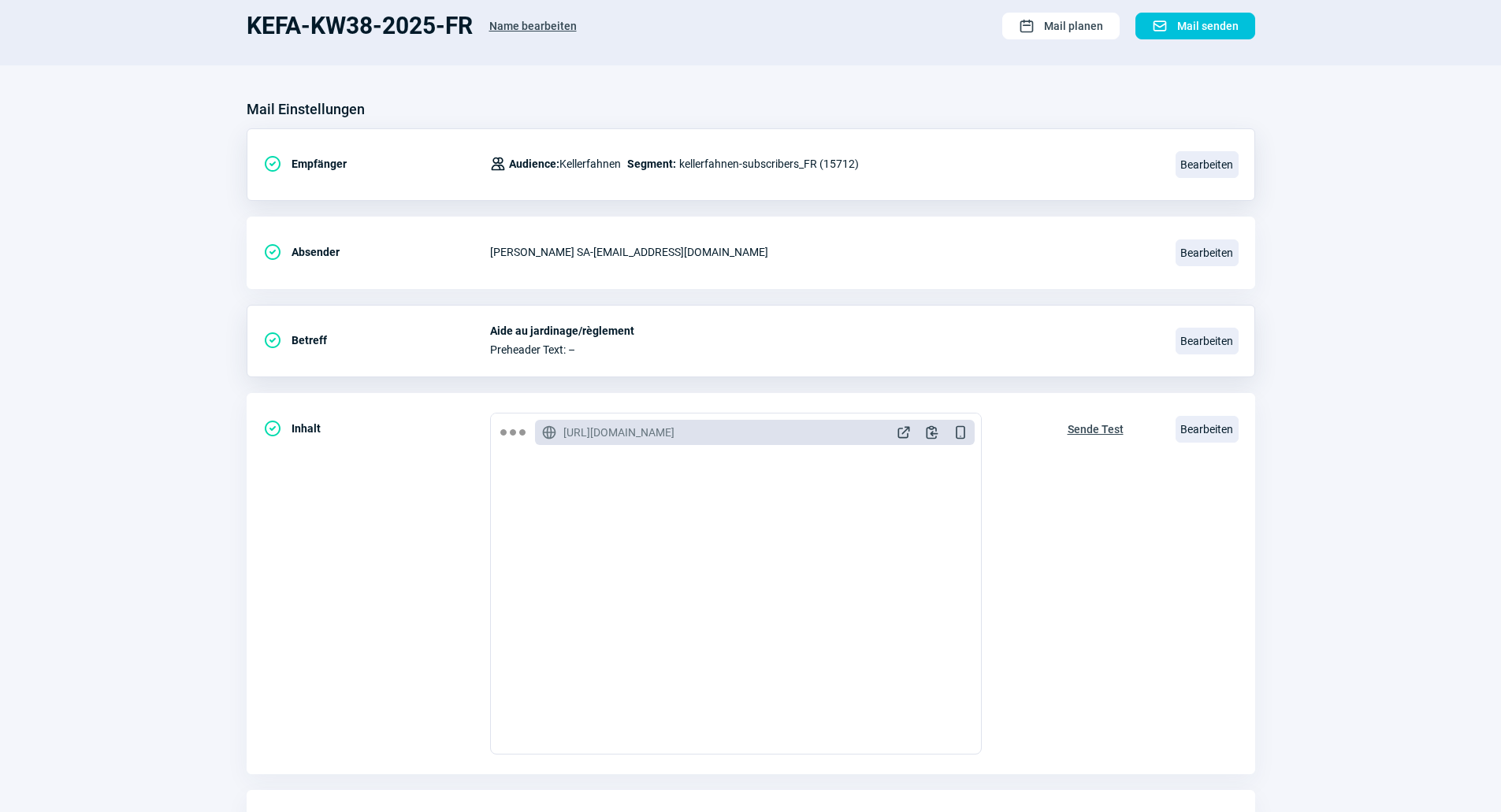
scroll to position [0, 0]
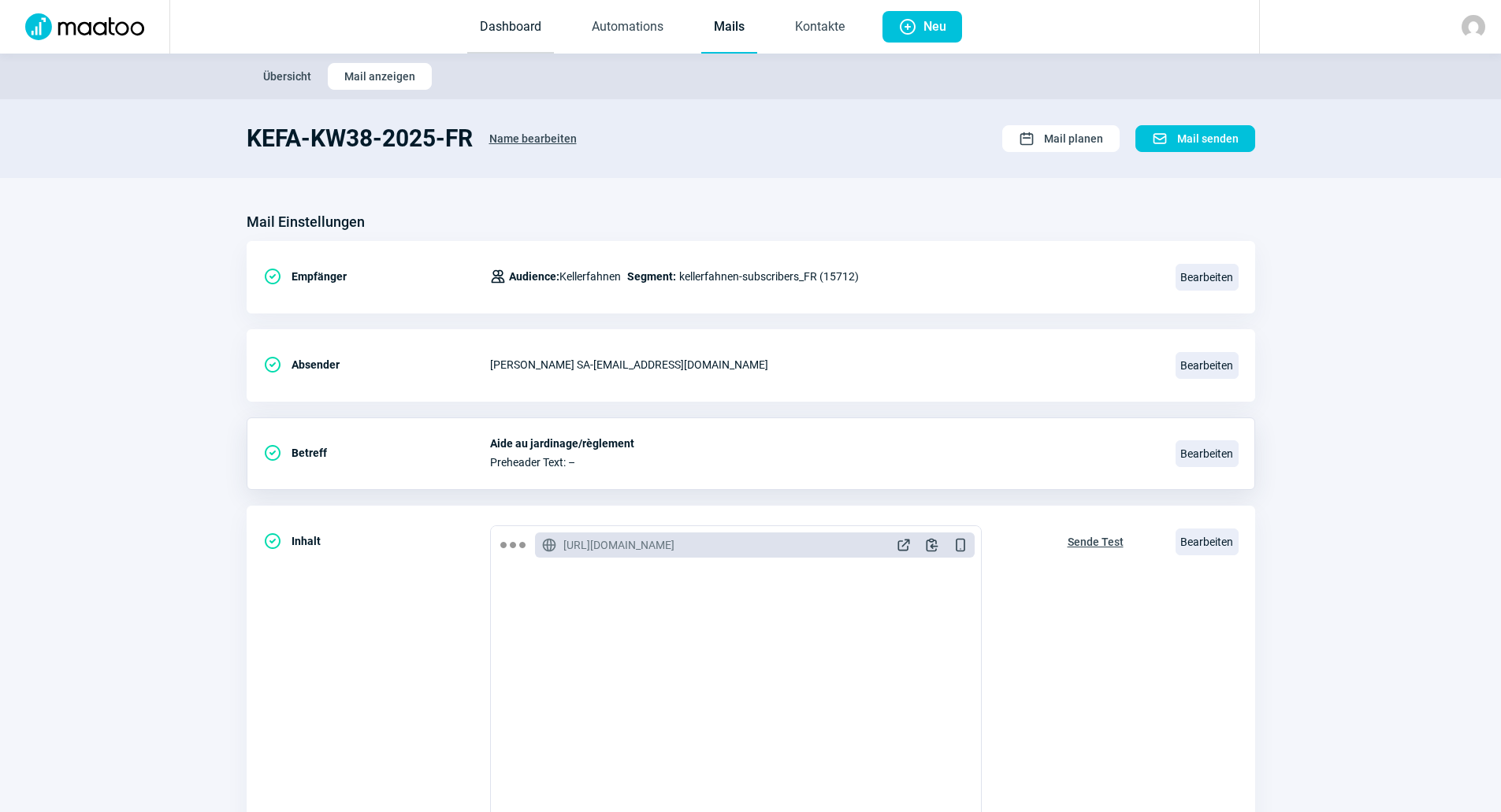
click at [525, 35] on link "Dashboard" at bounding box center [510, 27] width 87 height 52
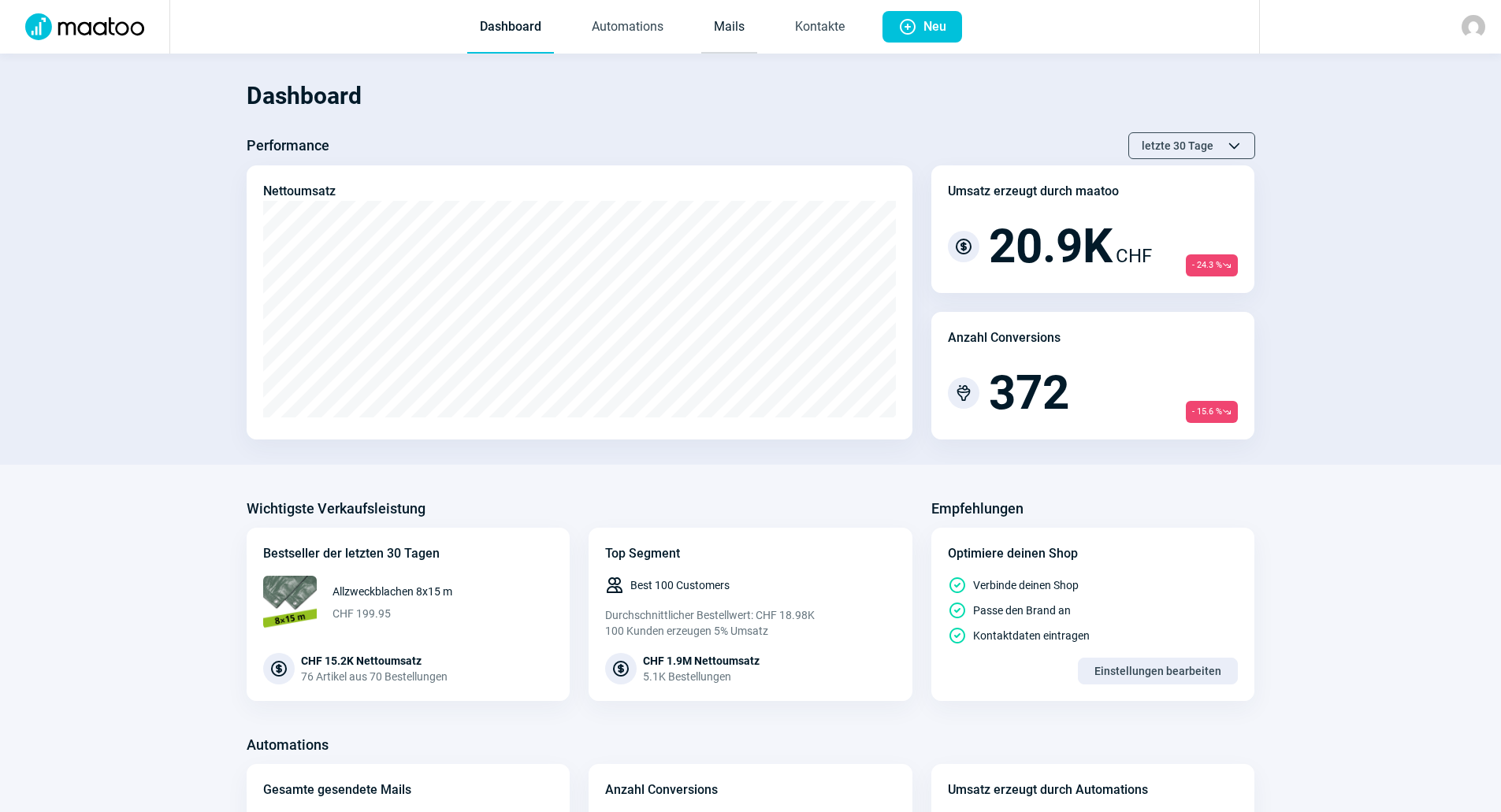
click at [727, 35] on link "Mails" at bounding box center [729, 27] width 56 height 52
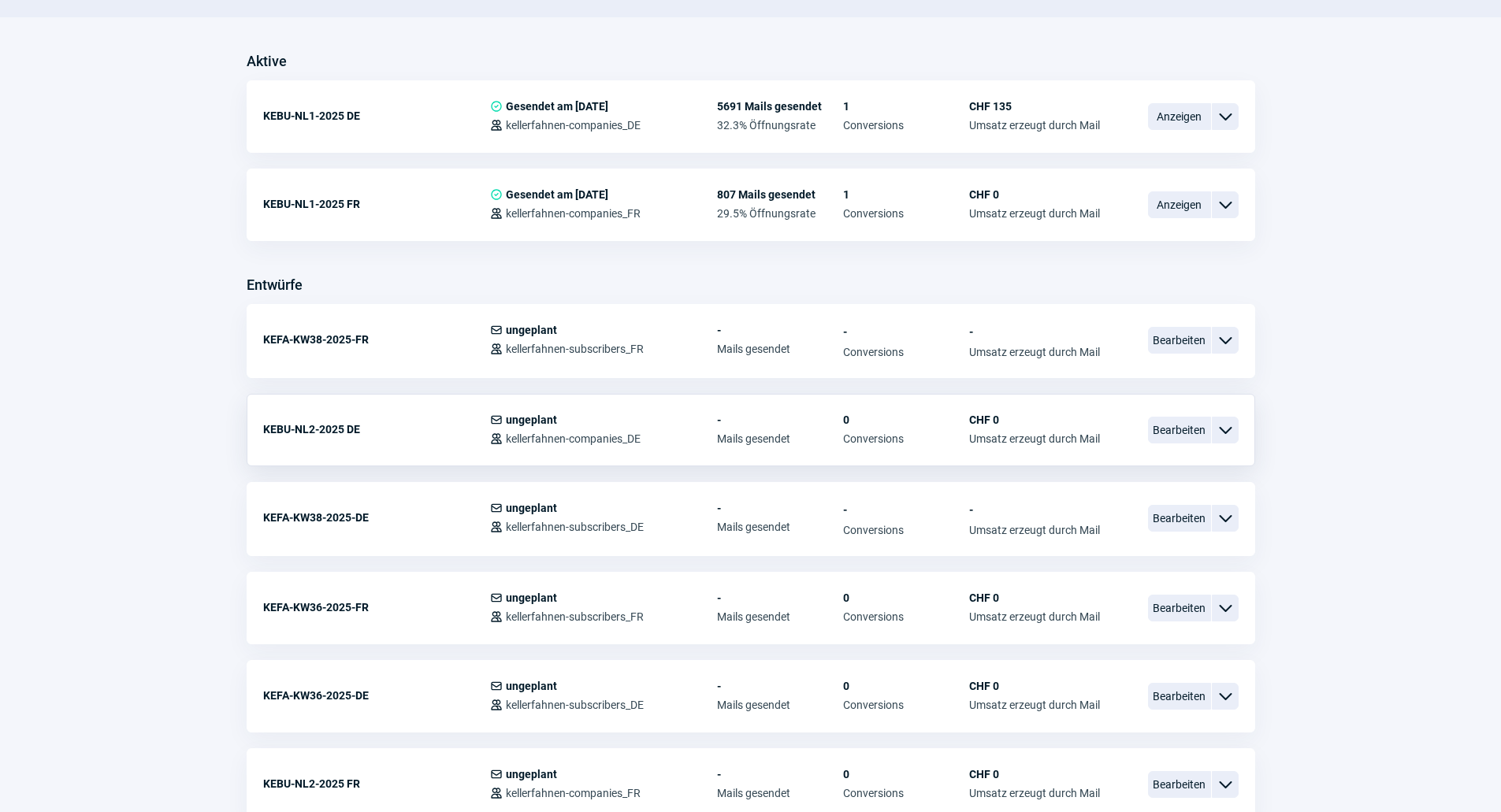
scroll to position [315, 0]
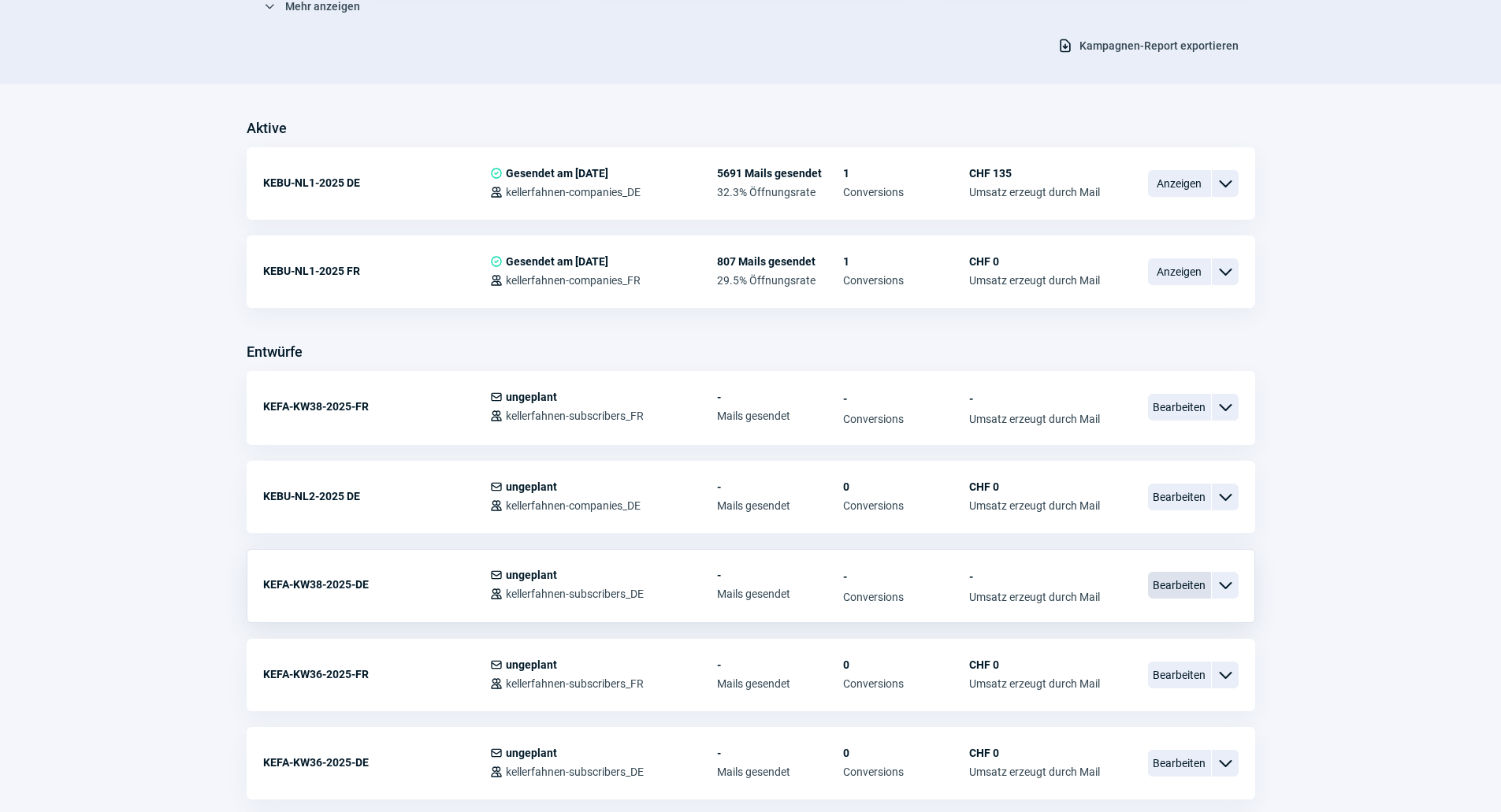
click at [1162, 581] on span "Bearbeiten" at bounding box center [1180, 585] width 63 height 27
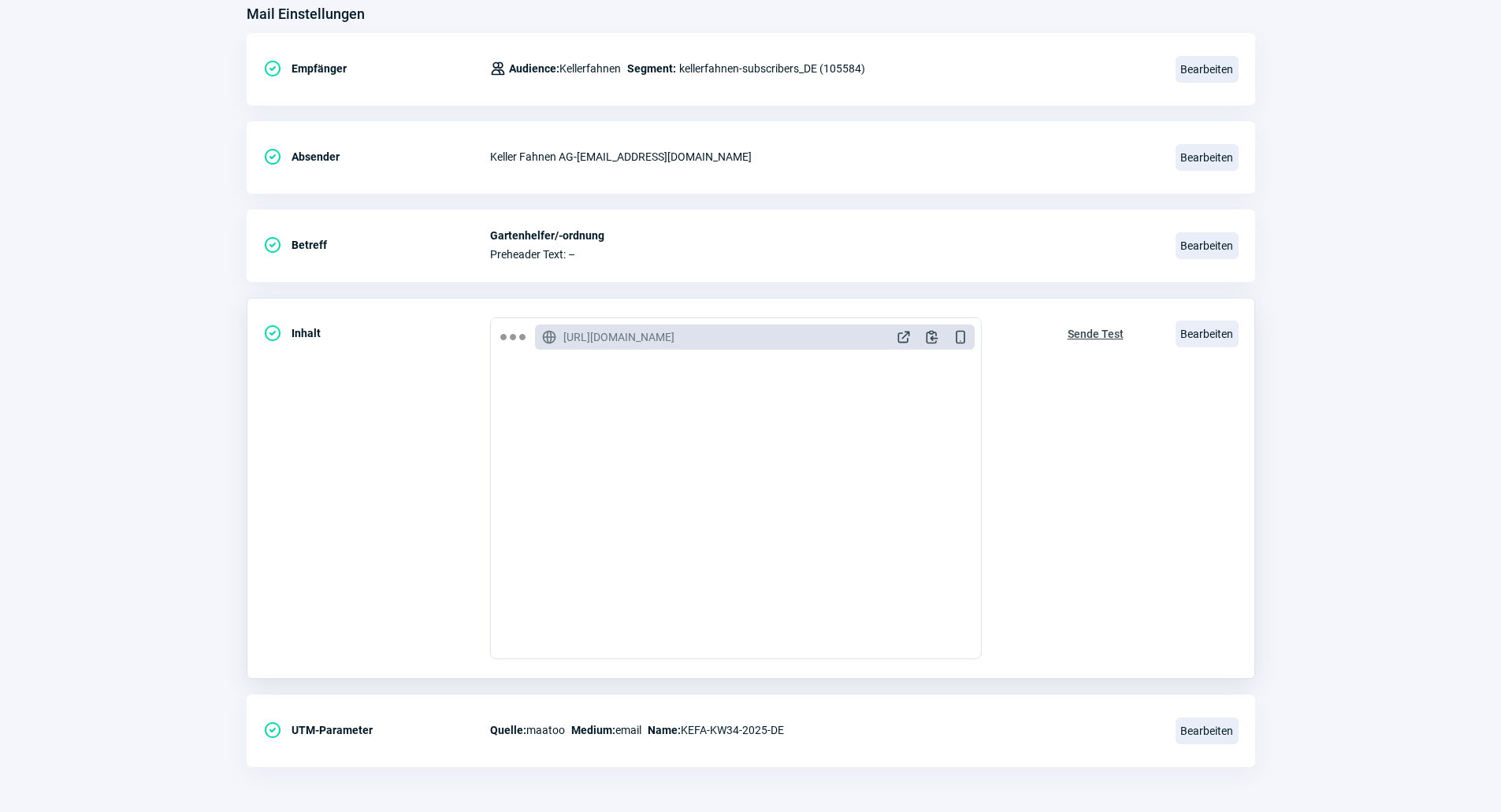
scroll to position [210, 0]
click at [1224, 329] on span "Bearbeiten" at bounding box center [1207, 331] width 63 height 27
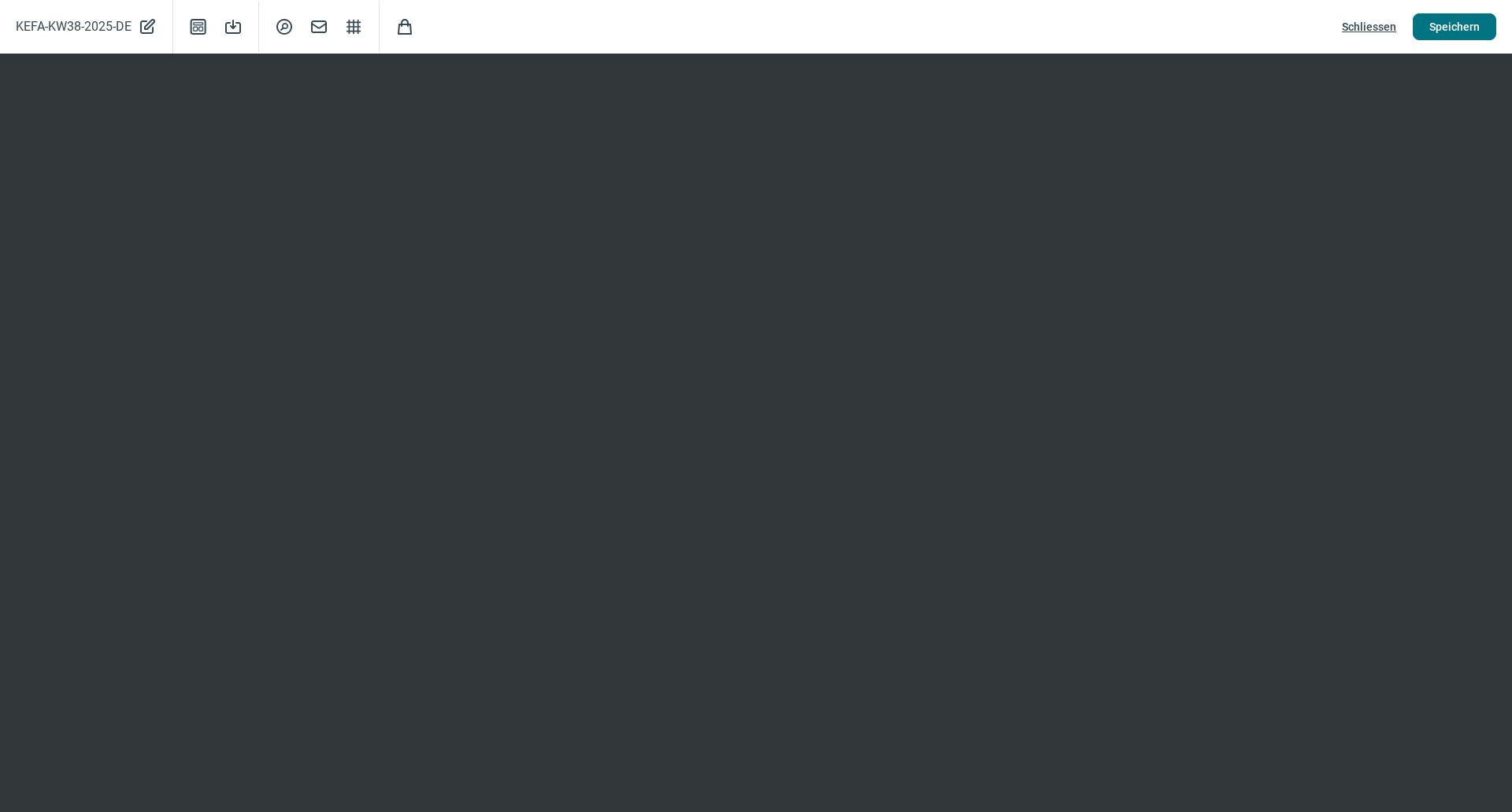
click at [1433, 35] on span "Speichern" at bounding box center [1454, 26] width 50 height 26
click at [1368, 27] on span "Schliessen" at bounding box center [1369, 26] width 54 height 26
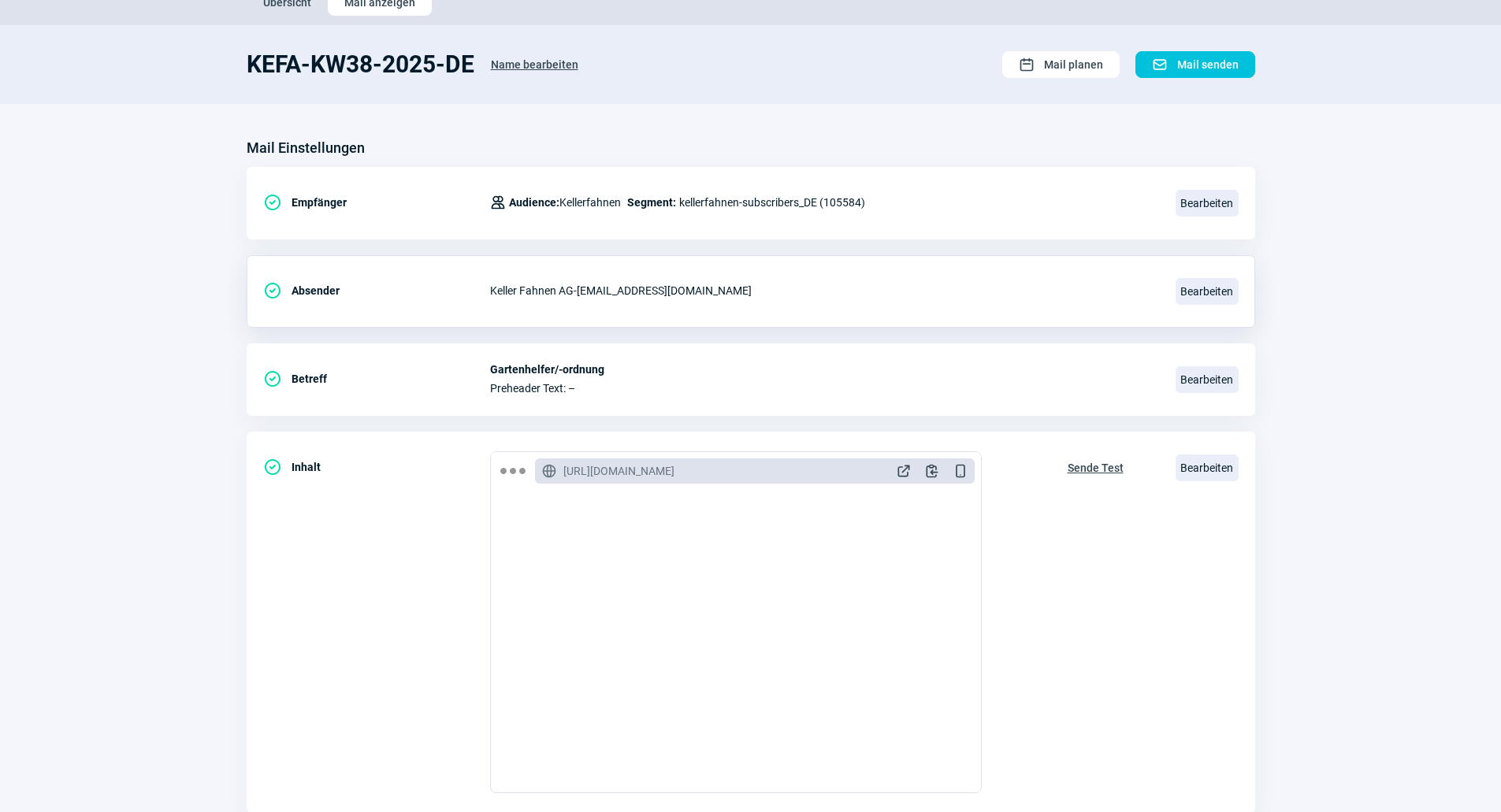
scroll to position [0, 0]
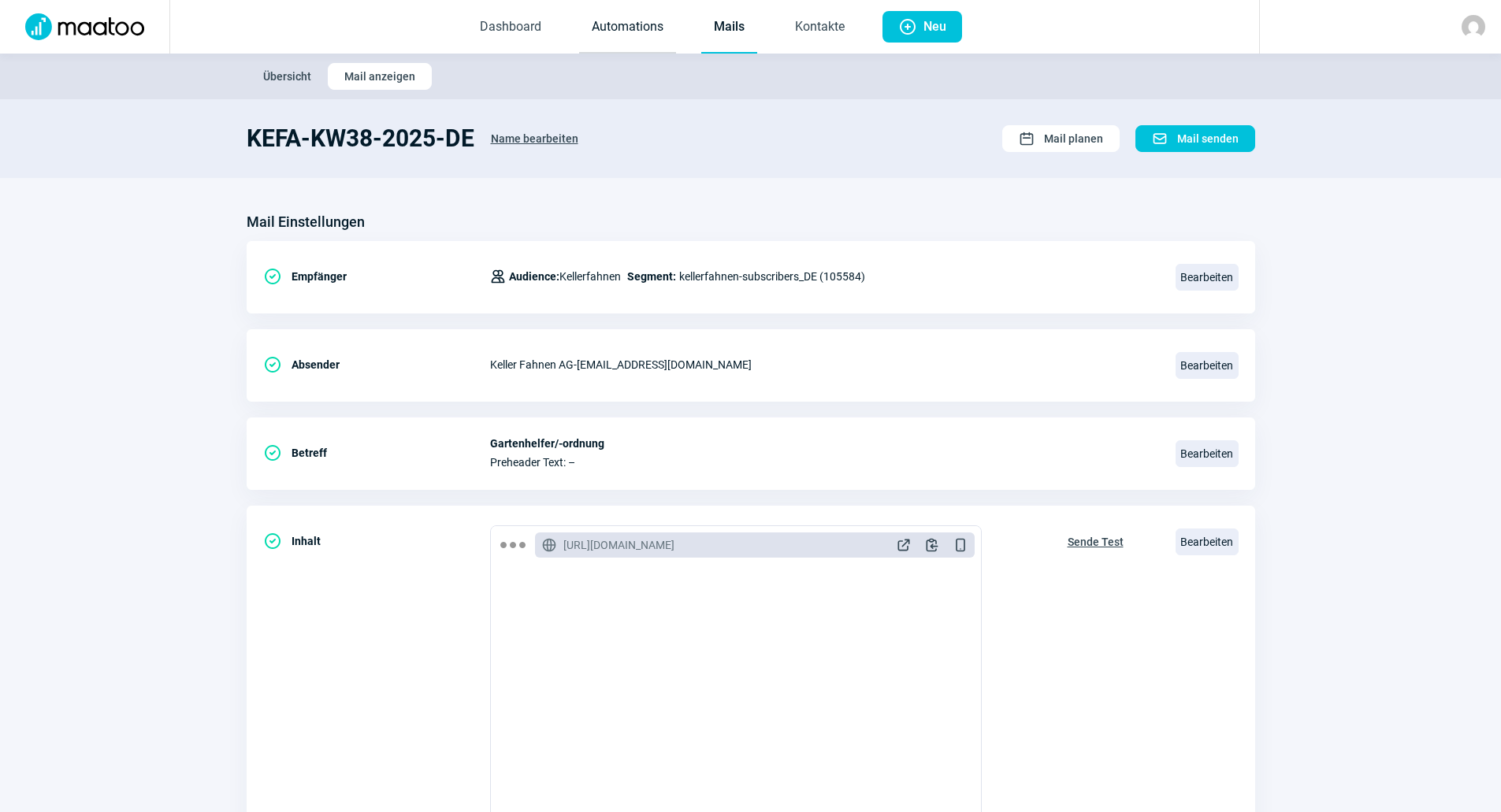
click at [609, 13] on link "Automations" at bounding box center [628, 27] width 97 height 52
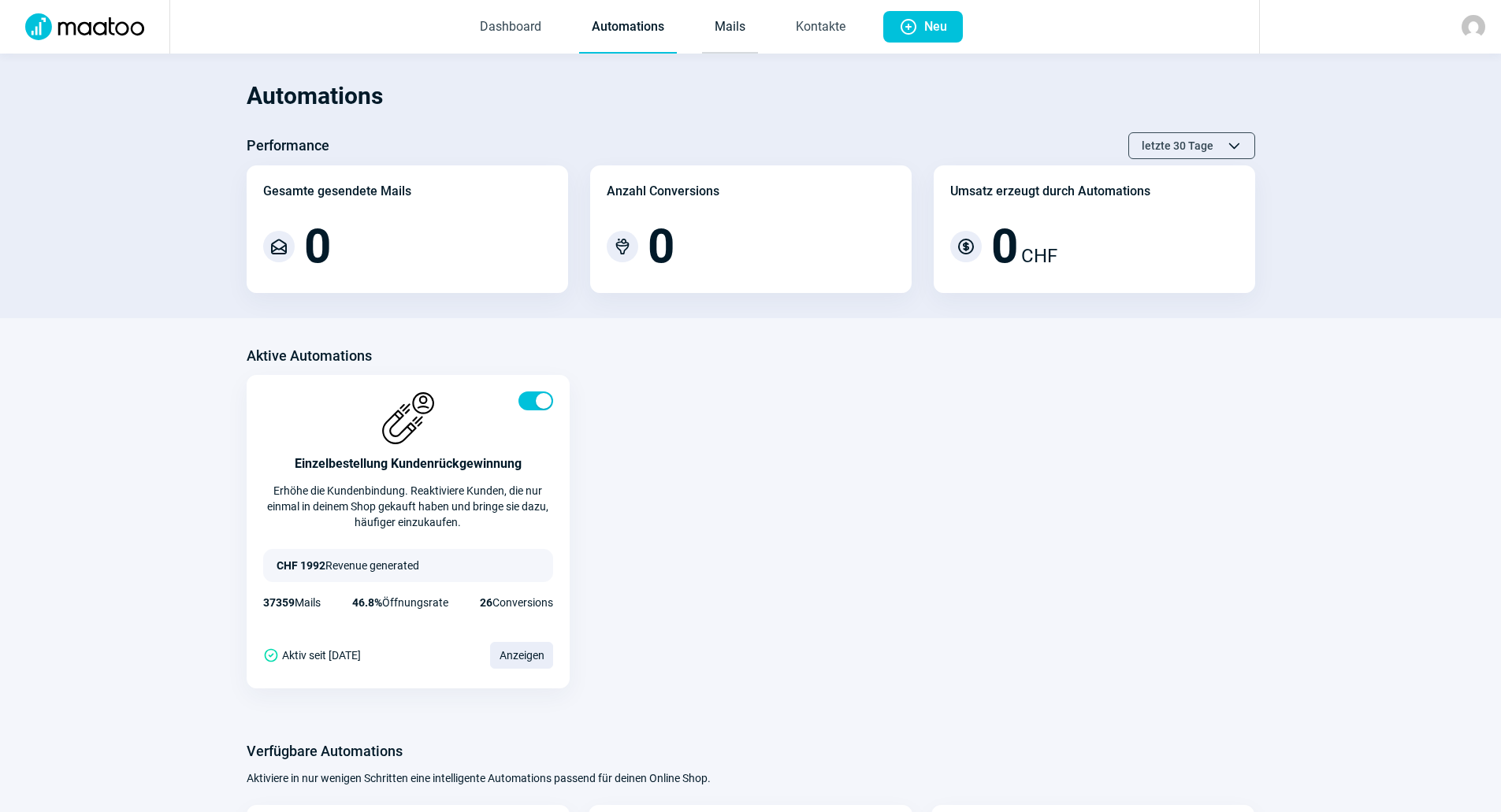
click at [736, 45] on link "Mails" at bounding box center [730, 27] width 56 height 52
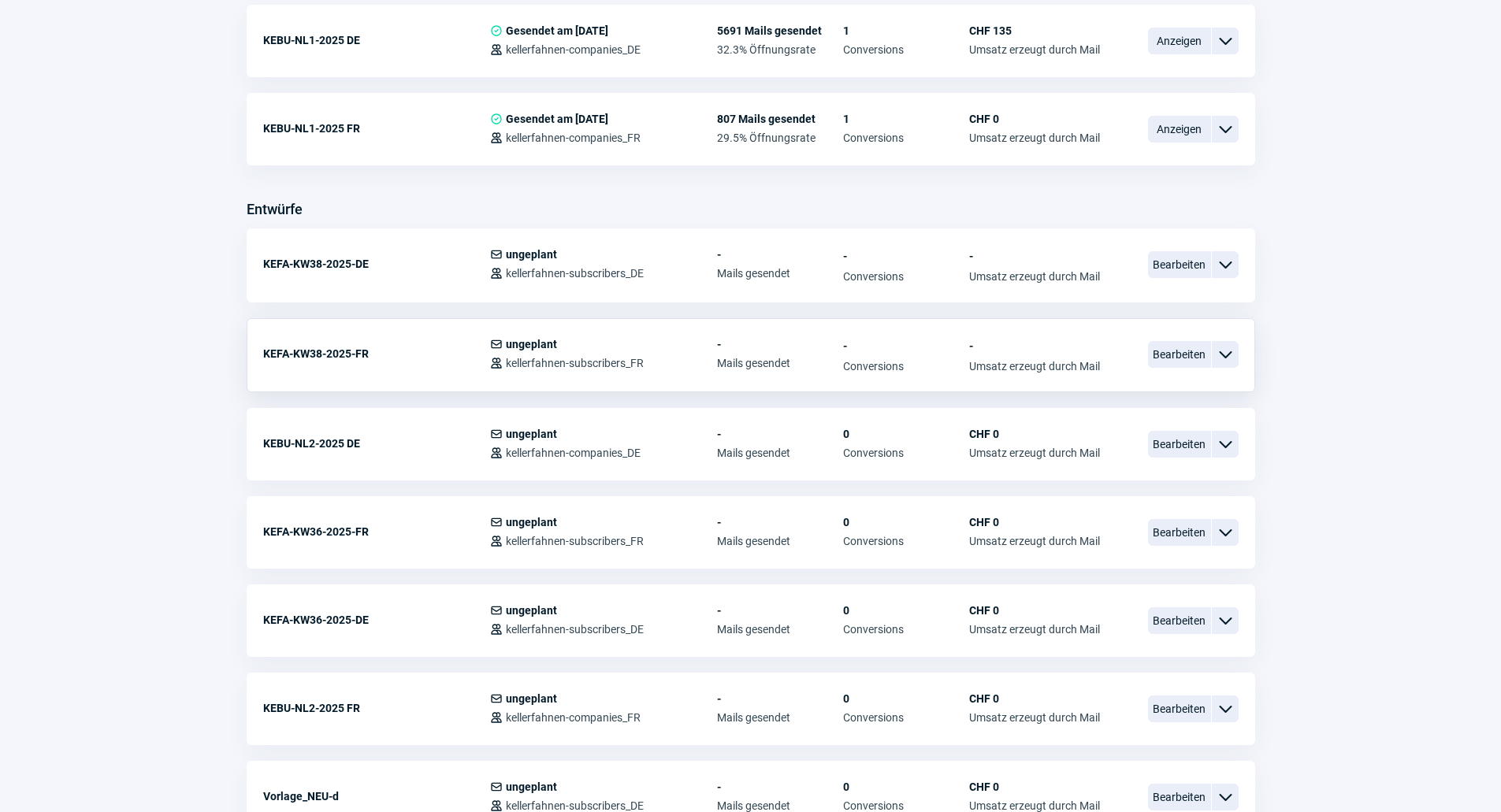
scroll to position [473, 0]
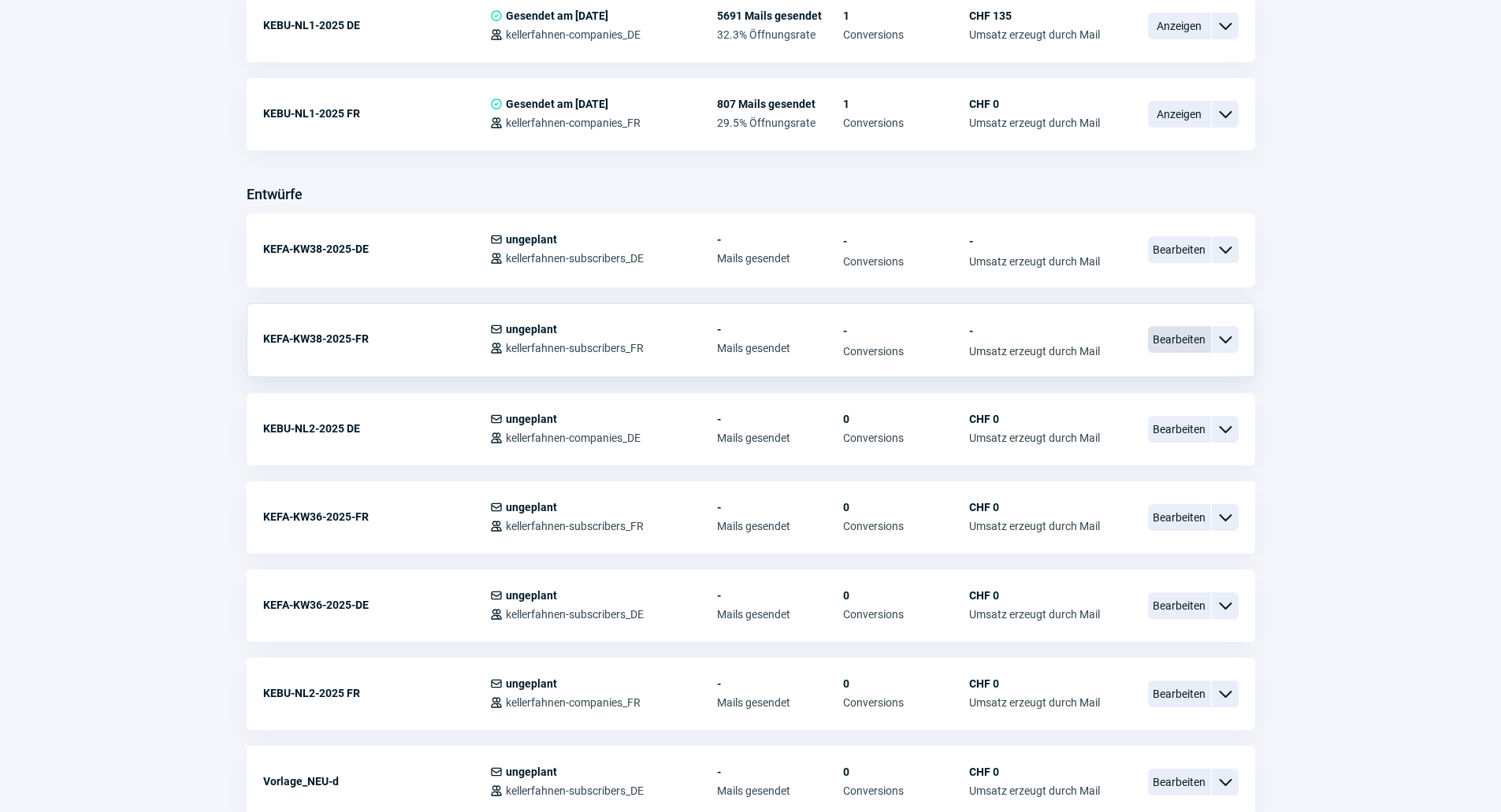
click at [1183, 336] on span "Bearbeiten" at bounding box center [1180, 339] width 63 height 27
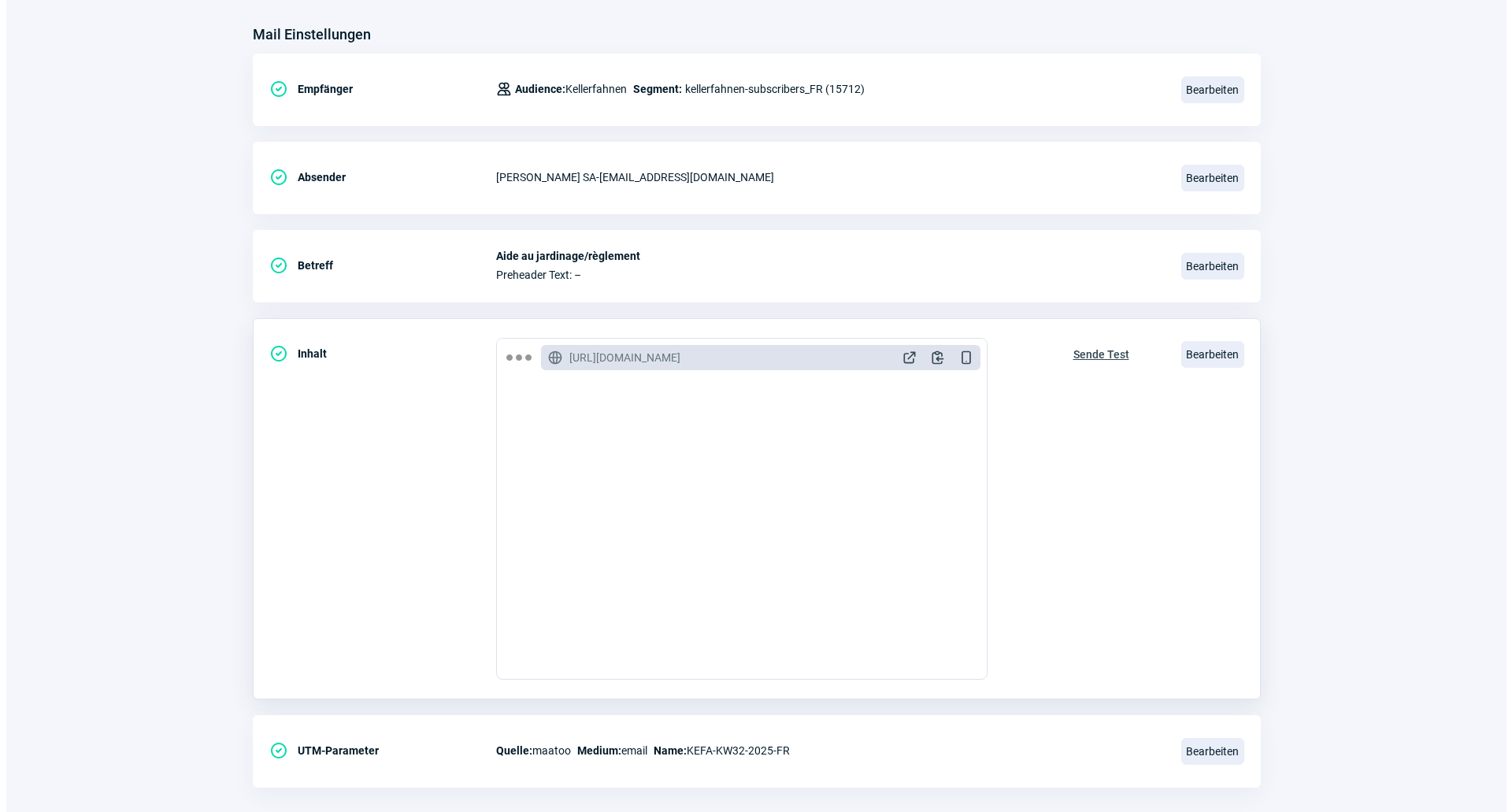
scroll to position [210, 0]
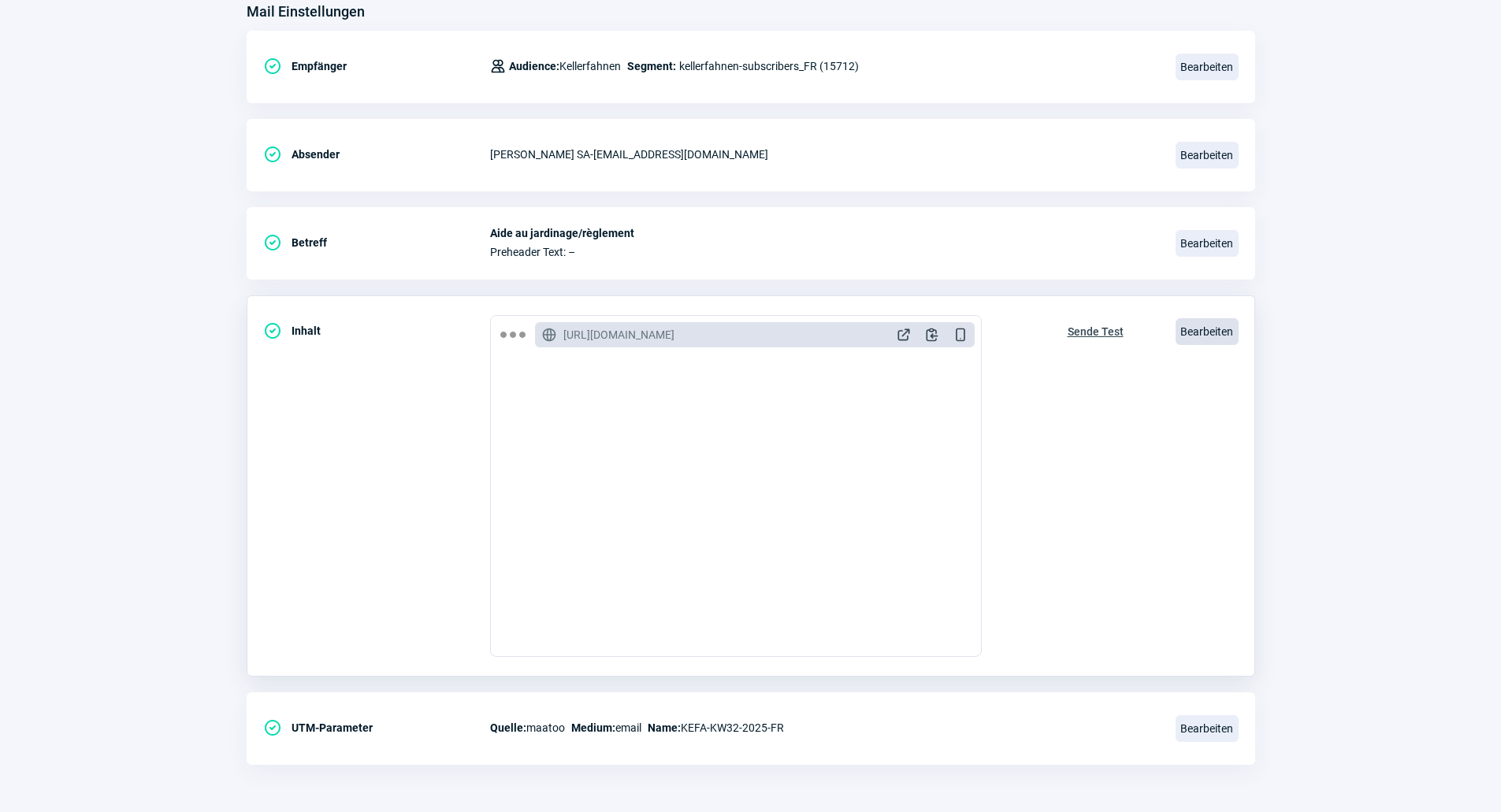
click at [1212, 340] on span "Bearbeiten" at bounding box center [1207, 331] width 63 height 27
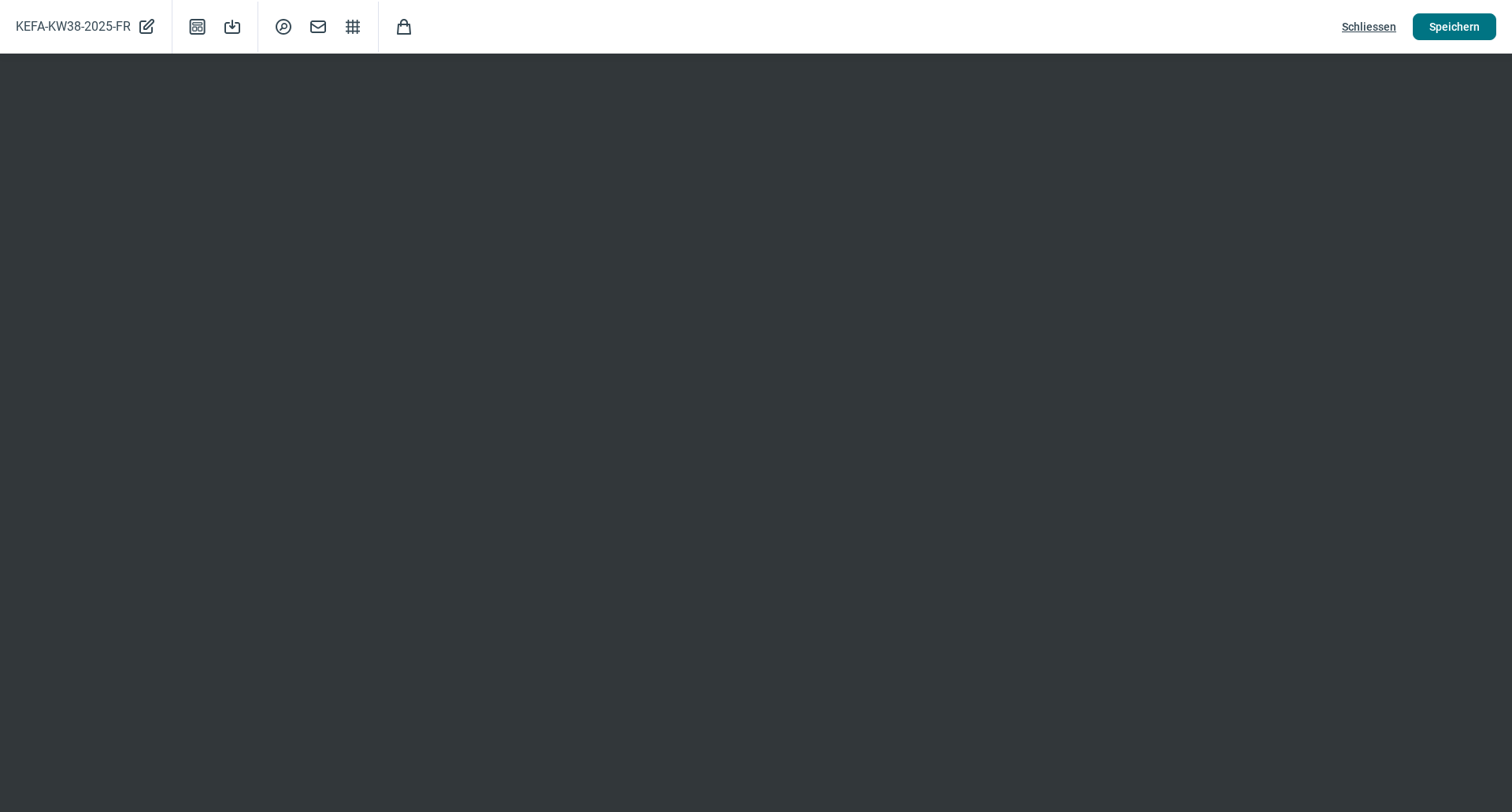
click at [1446, 32] on span "Speichern" at bounding box center [1454, 26] width 50 height 26
click at [1456, 23] on span "Speichern" at bounding box center [1454, 26] width 50 height 26
click at [1463, 27] on span "Speichern" at bounding box center [1454, 26] width 50 height 26
click at [1466, 30] on span "Speichern" at bounding box center [1454, 26] width 50 height 26
click at [1458, 25] on span "Speichern" at bounding box center [1454, 26] width 50 height 26
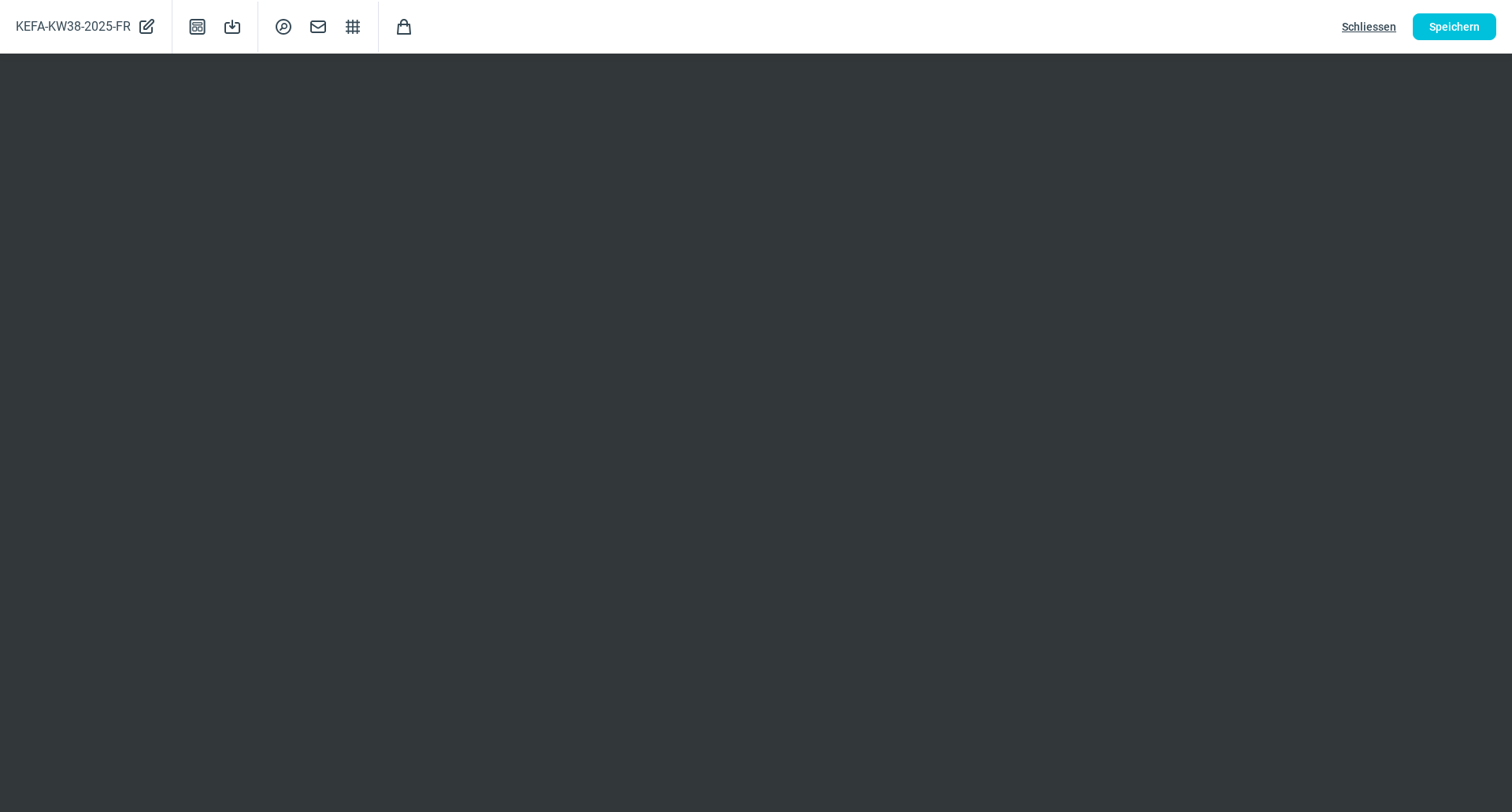
click at [1490, 10] on div "KEFA-KW38-2025-FR PencilAlt icon Template icon Save icon SearchCircle icon Mail…" at bounding box center [756, 26] width 1512 height 54
click at [1477, 21] on span "Speichern" at bounding box center [1454, 26] width 50 height 26
click at [1462, 21] on span "Speichern" at bounding box center [1454, 26] width 50 height 26
click at [1440, 27] on span "Speichern" at bounding box center [1454, 26] width 50 height 26
click at [1394, 25] on span "Schliessen" at bounding box center [1369, 26] width 54 height 26
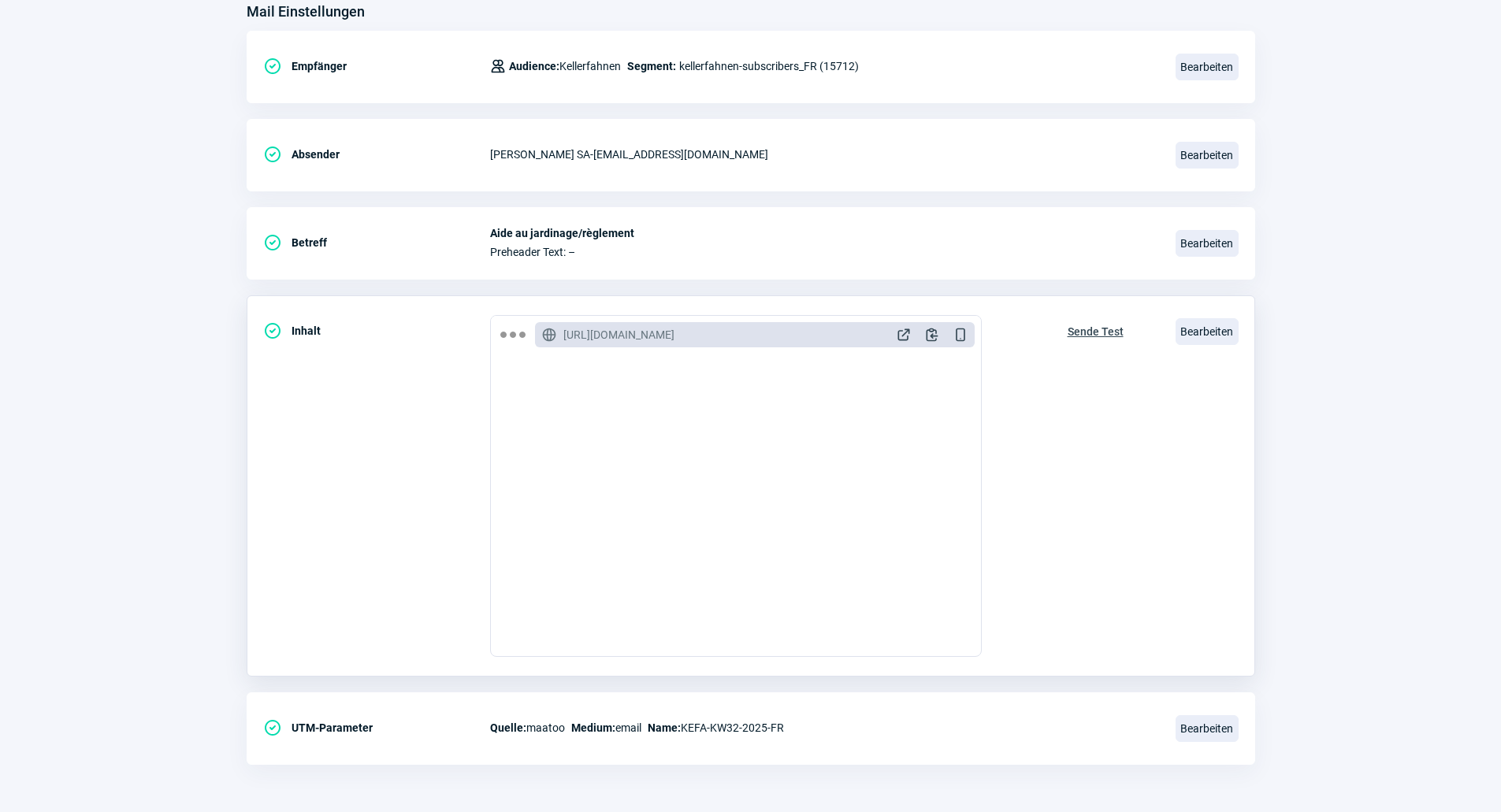
click at [1081, 331] on span "Sende Test" at bounding box center [1096, 331] width 56 height 26
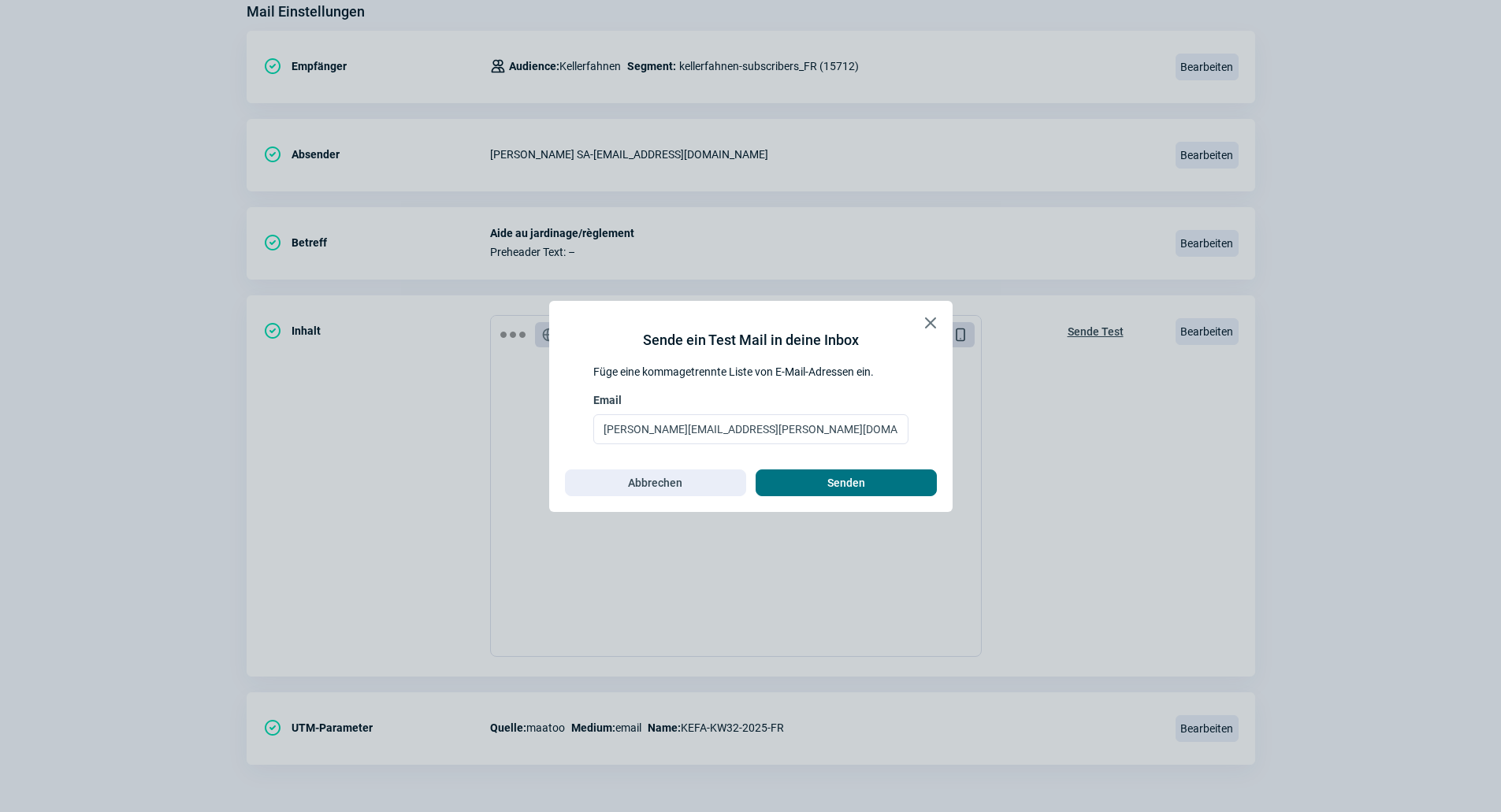
click at [825, 489] on span "Senden" at bounding box center [846, 483] width 148 height 26
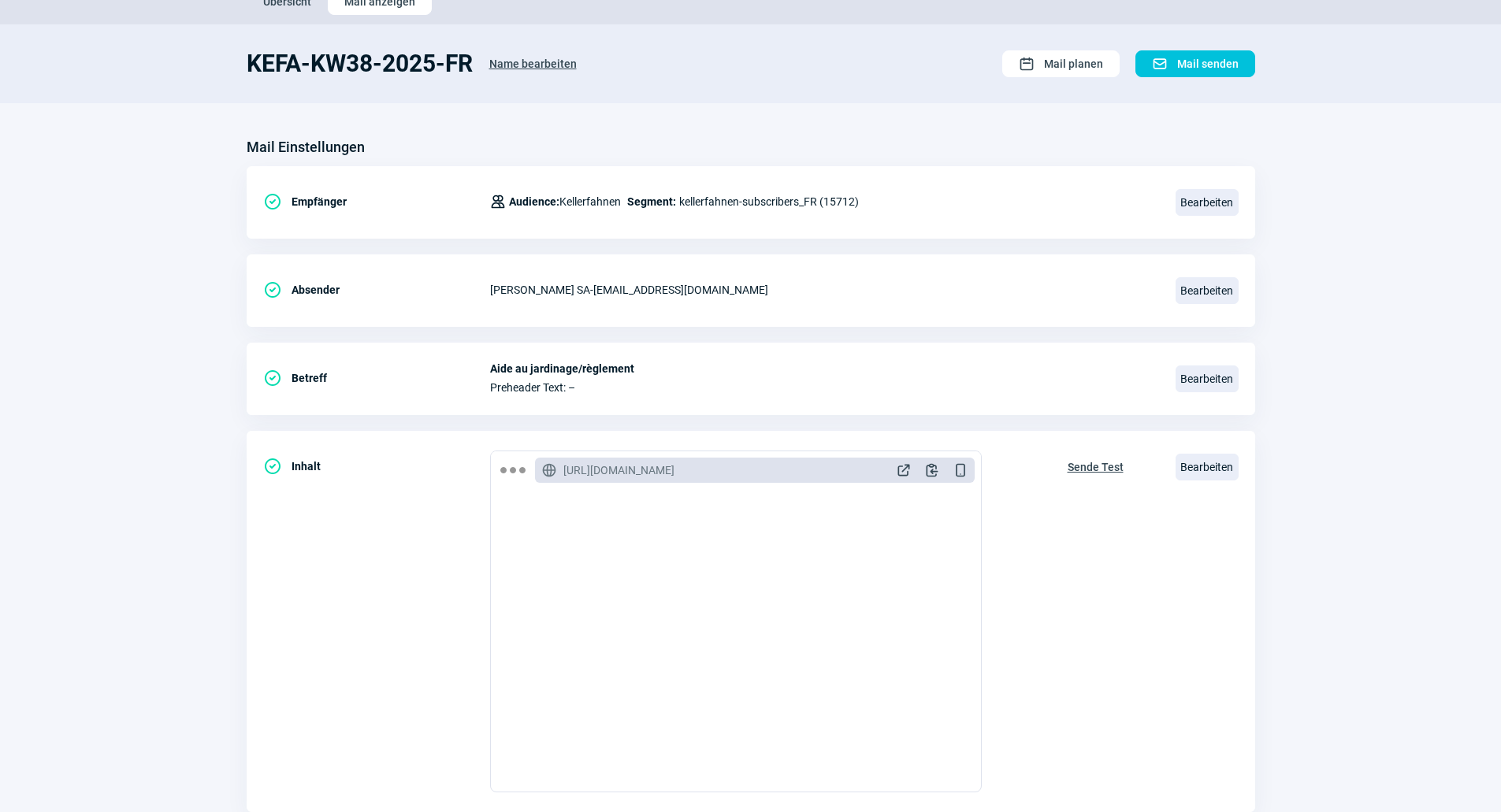
scroll to position [0, 0]
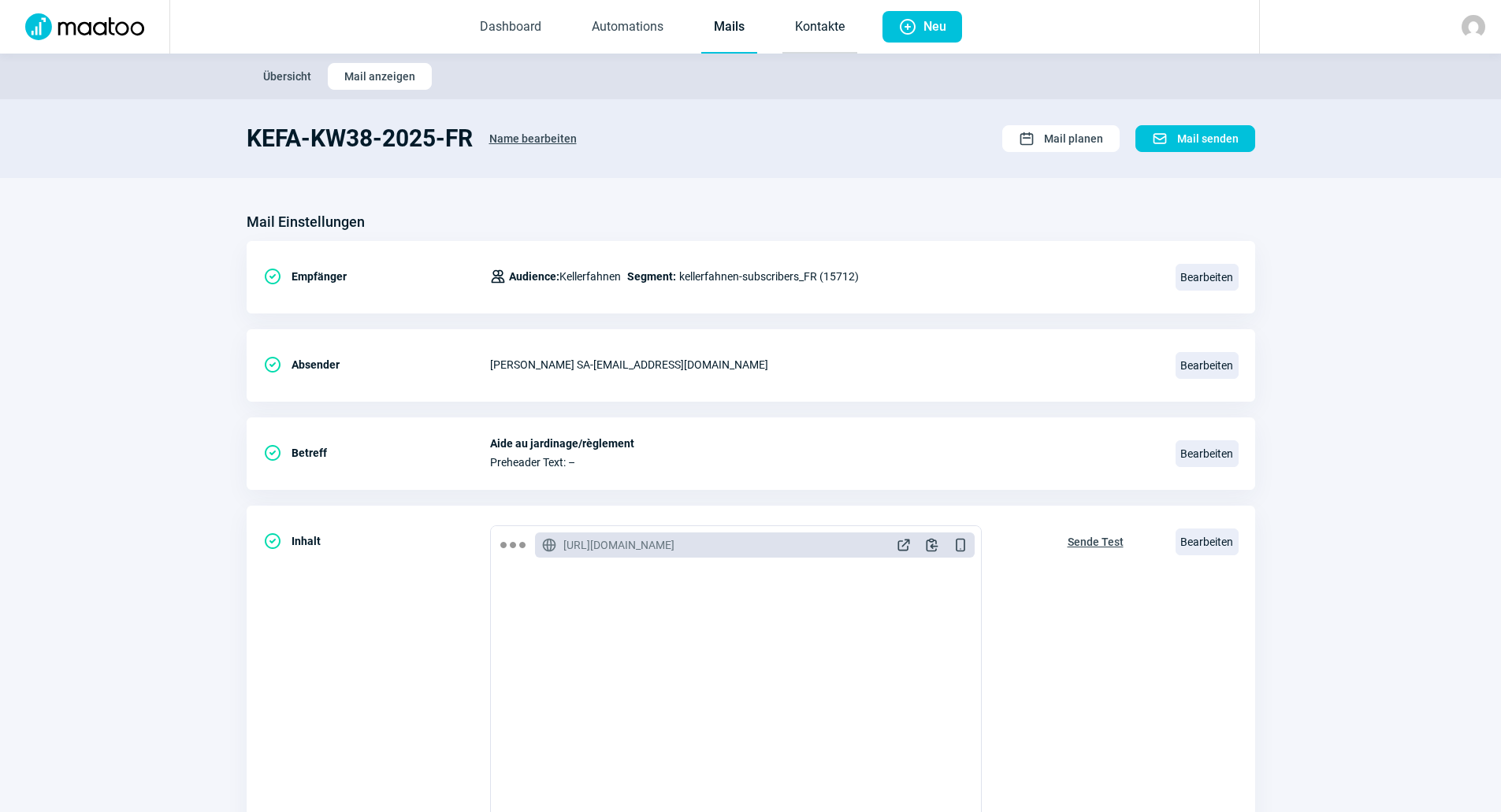
click at [810, 34] on link "Kontakte" at bounding box center [820, 27] width 75 height 52
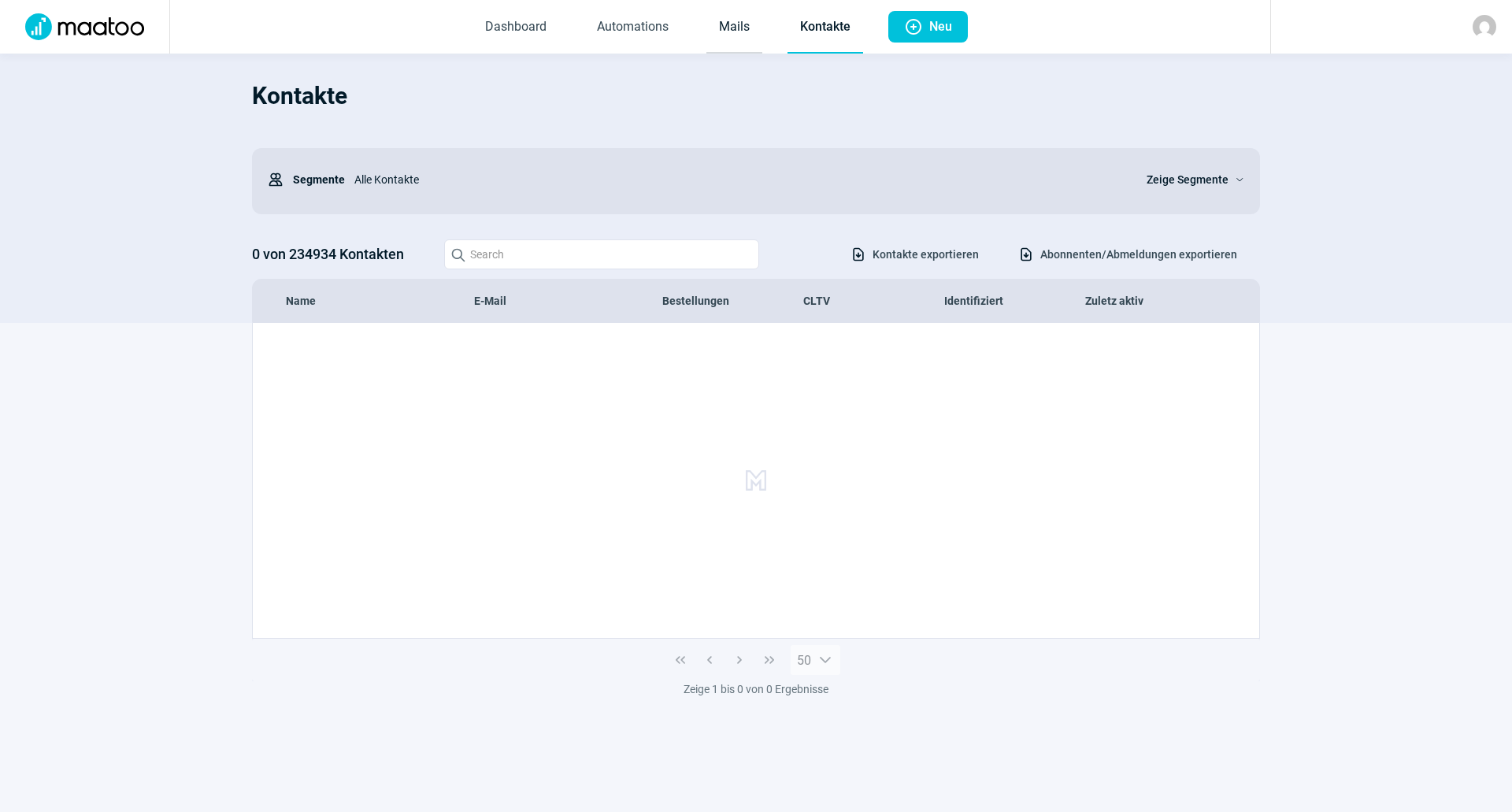
click at [732, 9] on link "Mails" at bounding box center [734, 27] width 56 height 52
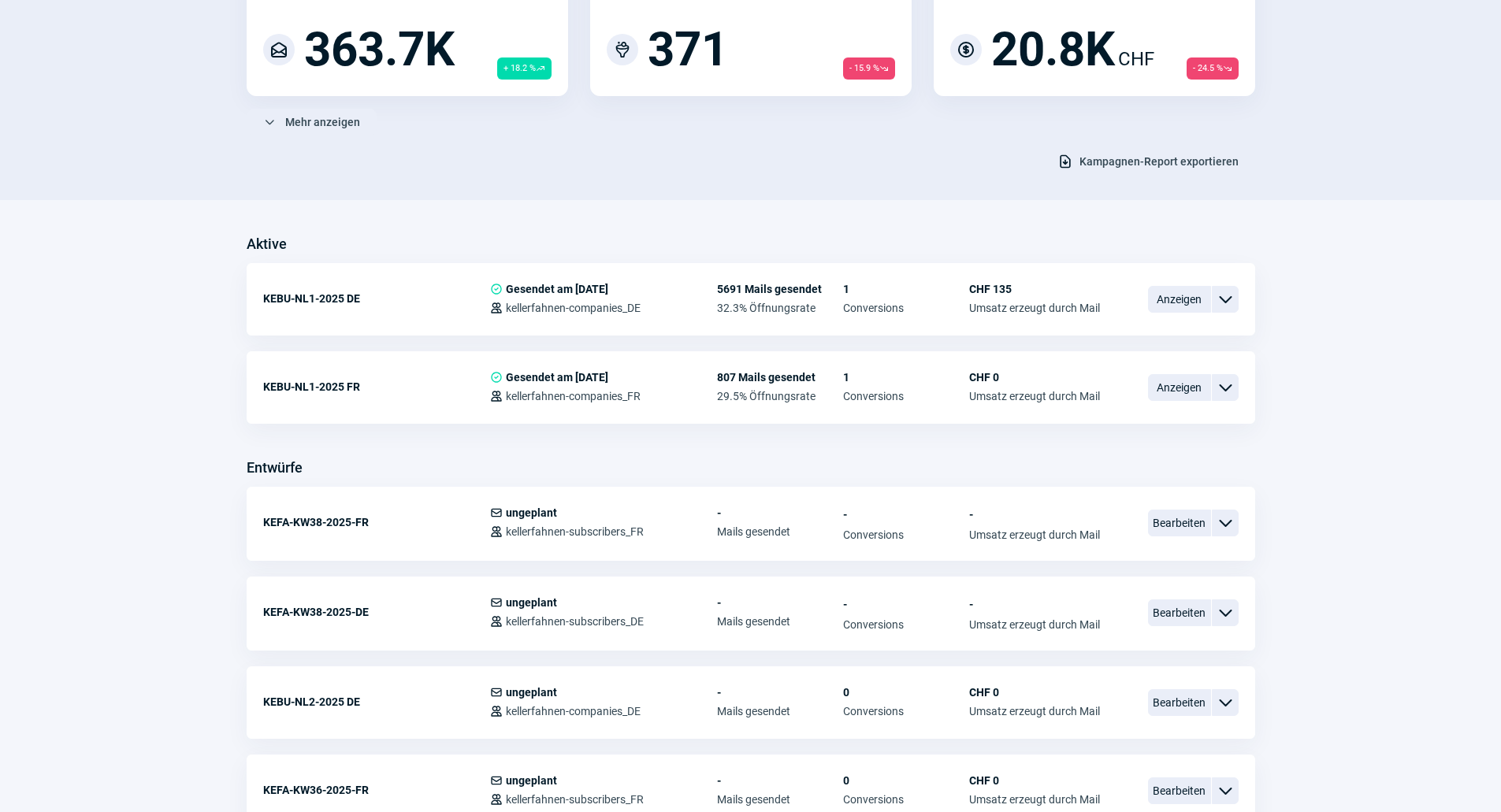
scroll to position [236, 0]
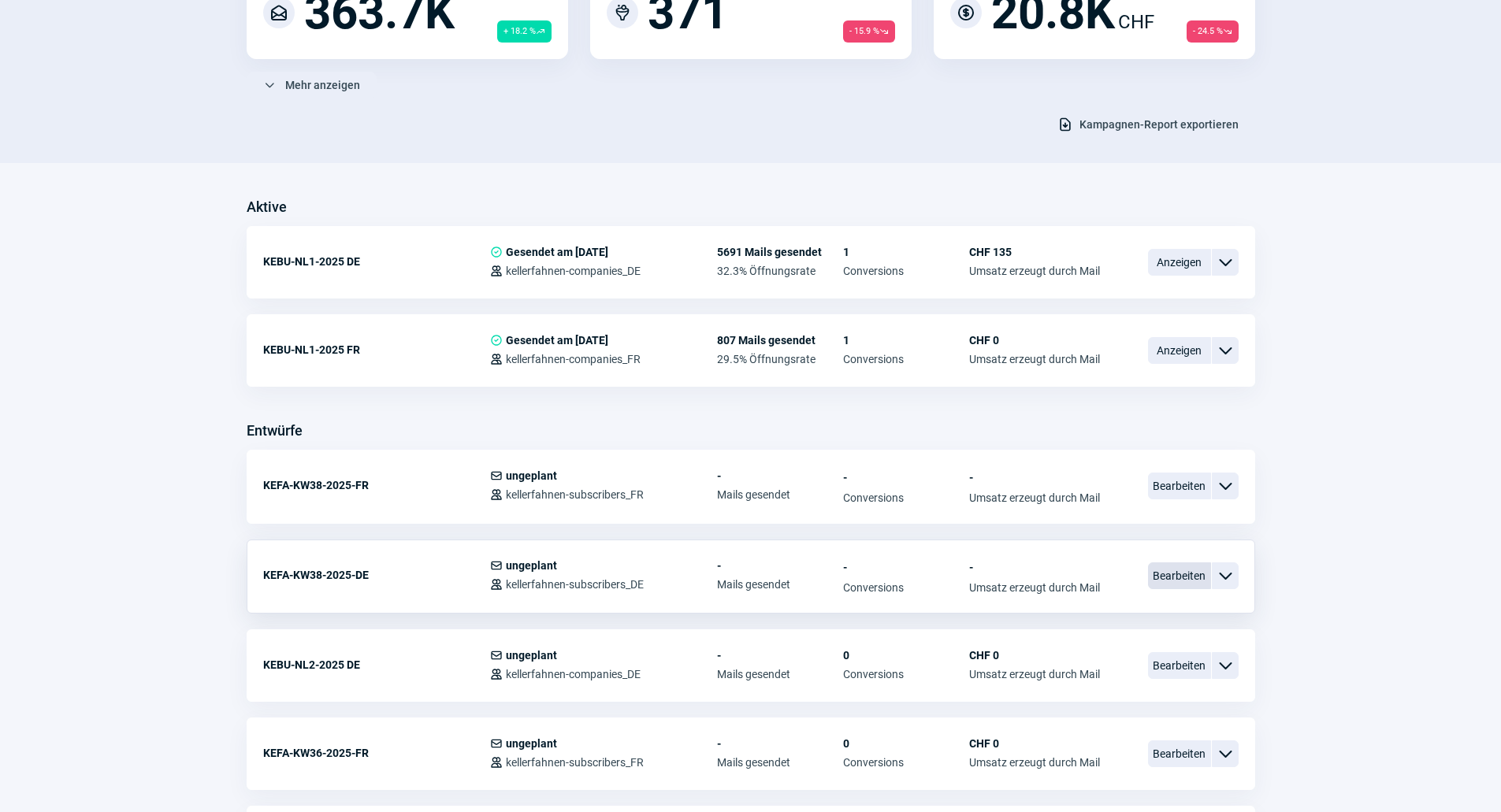
click at [1178, 584] on span "Bearbeiten" at bounding box center [1180, 576] width 63 height 27
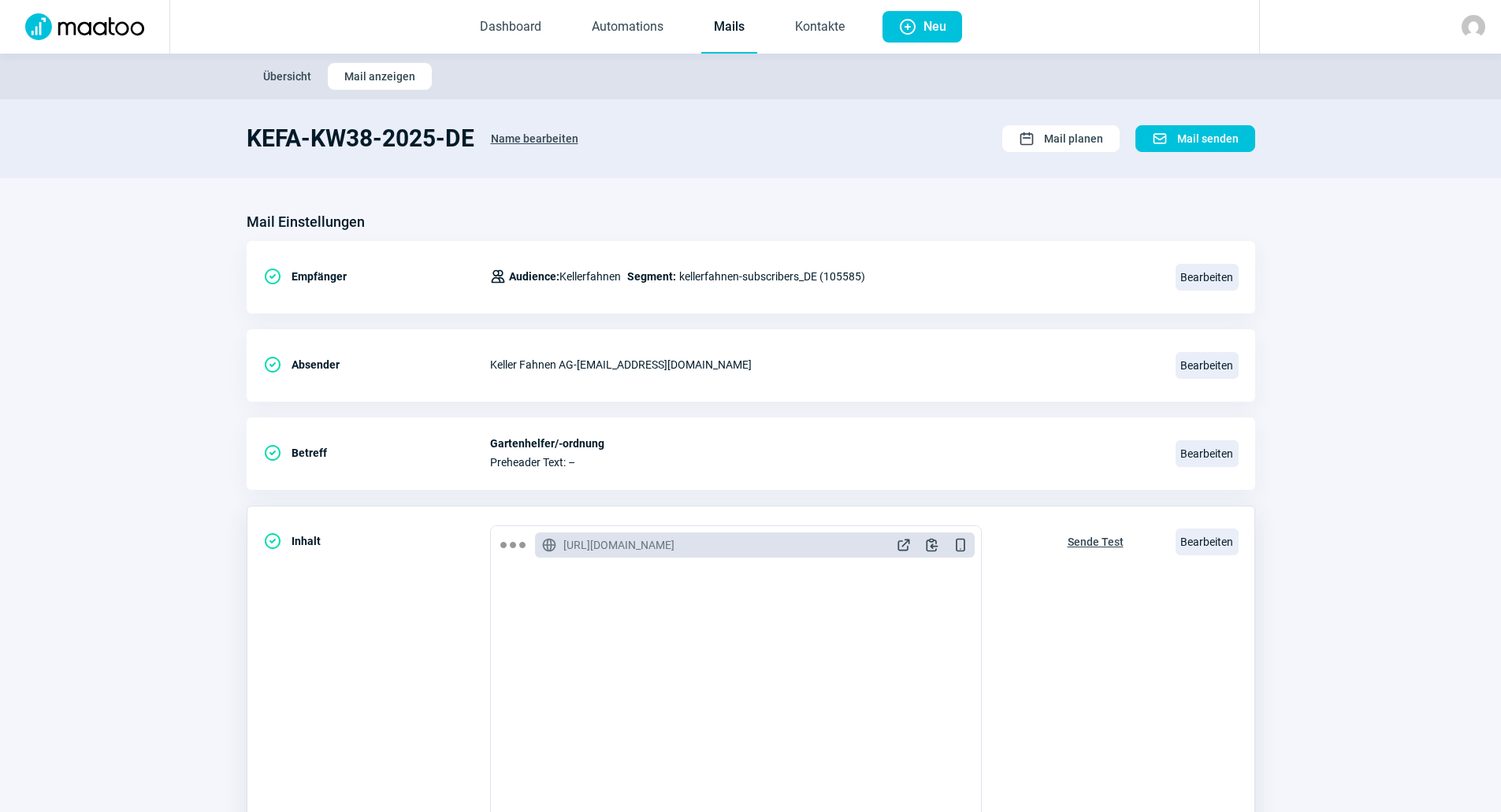
click at [1081, 536] on span "Sende Test" at bounding box center [1096, 542] width 56 height 26
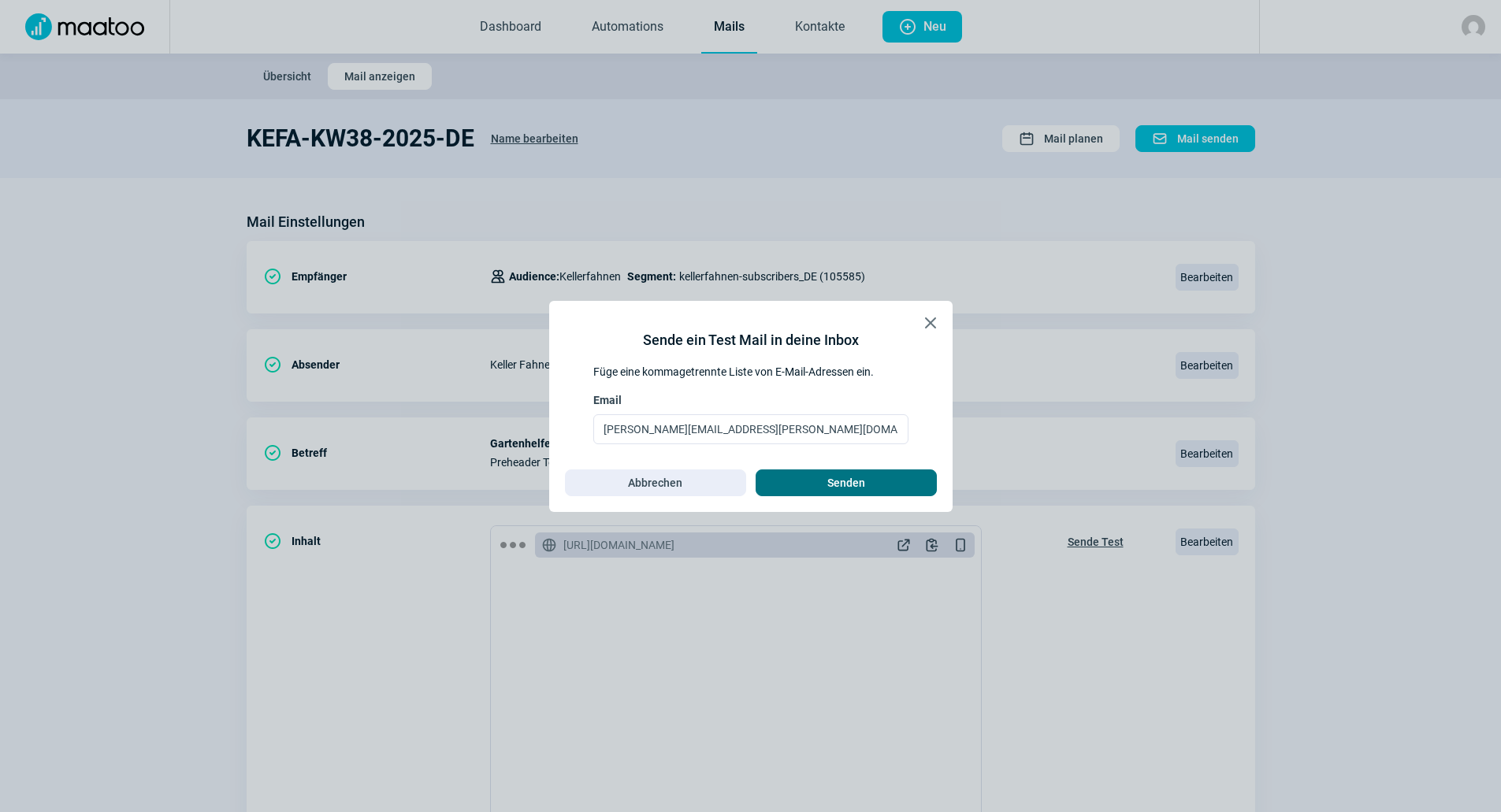
click at [843, 473] on span "Senden" at bounding box center [846, 483] width 38 height 26
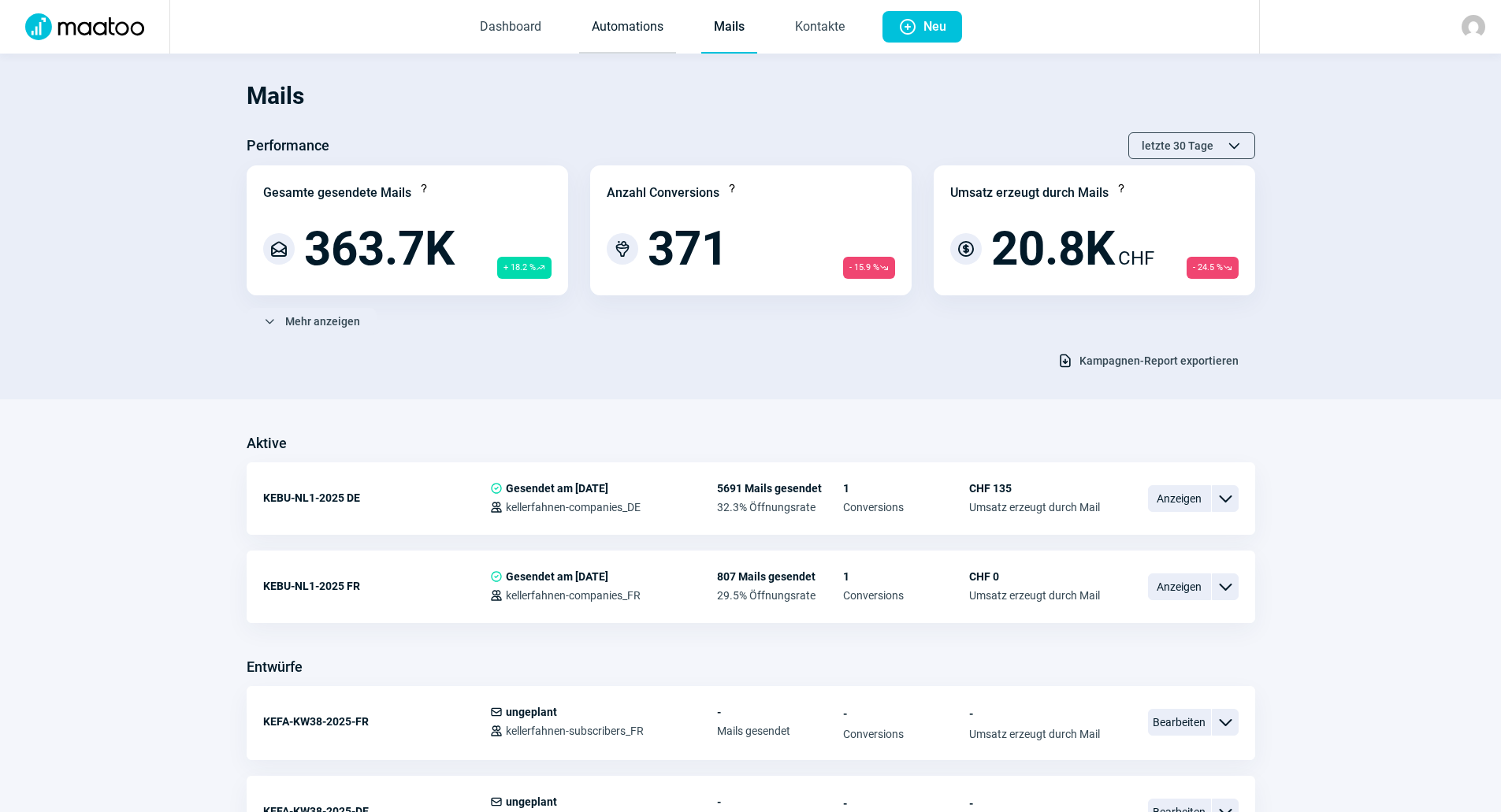
scroll to position [236, 0]
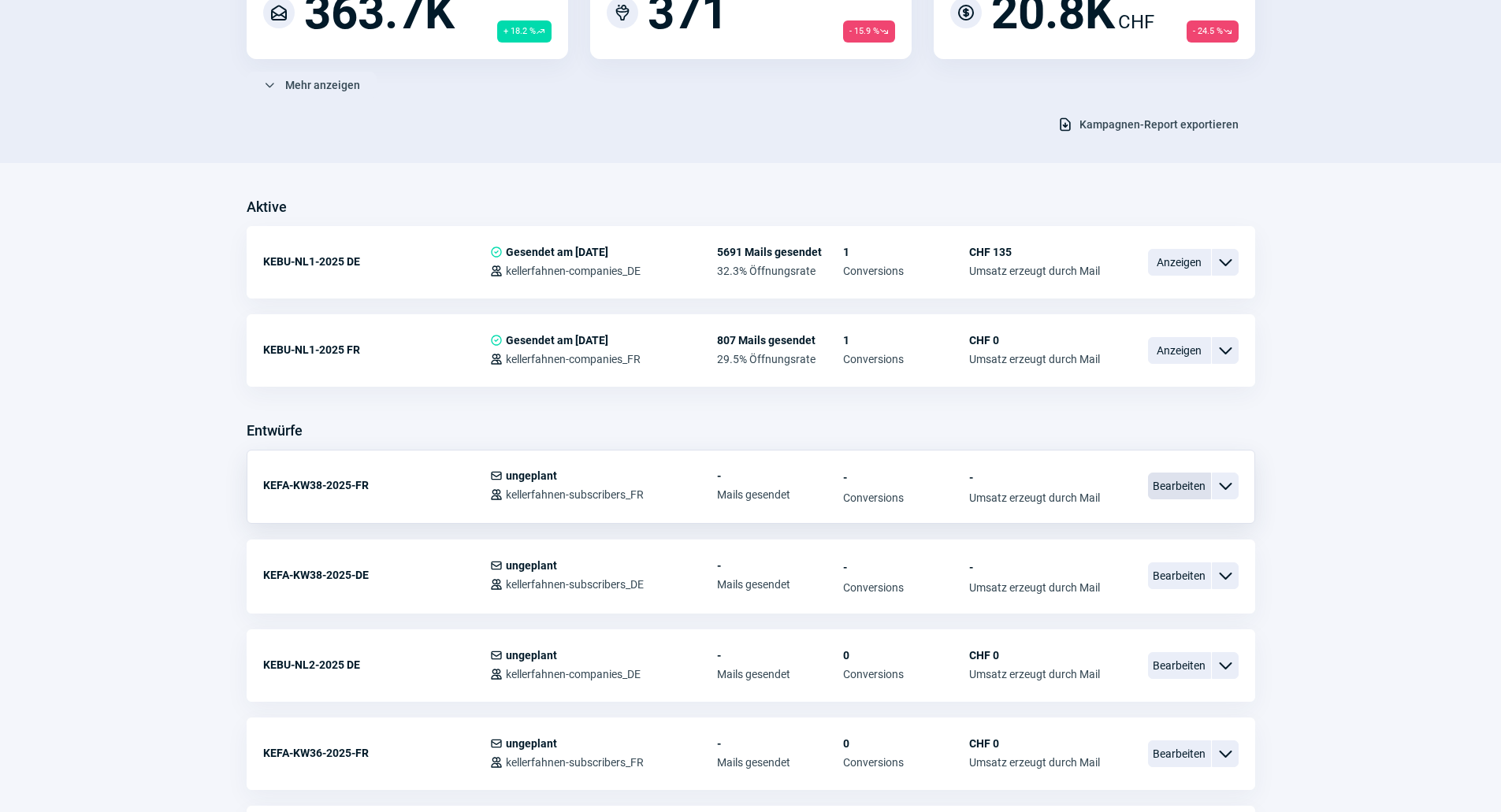
click at [1188, 488] on span "Bearbeiten" at bounding box center [1180, 486] width 63 height 27
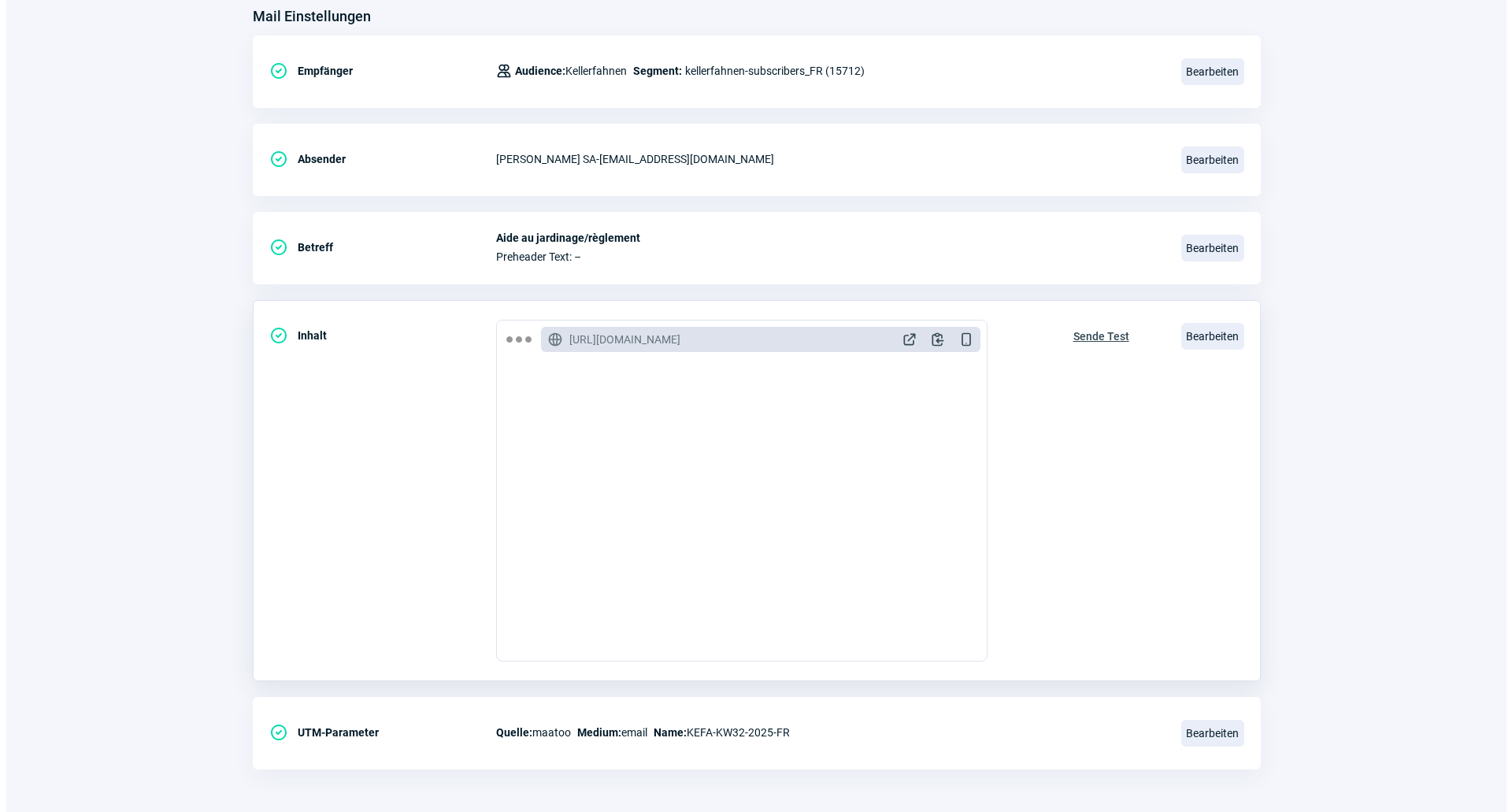
scroll to position [210, 0]
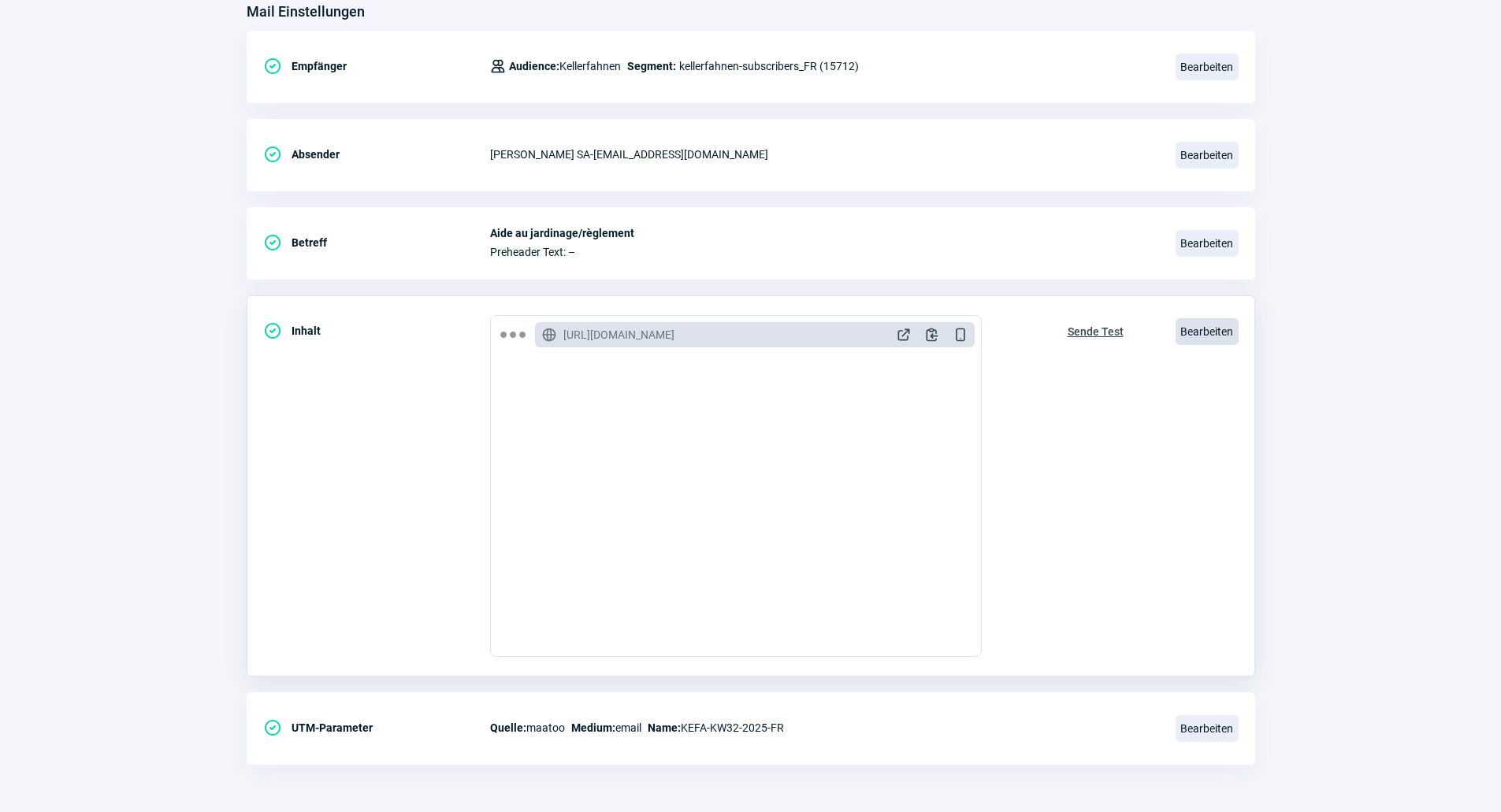
click at [1208, 331] on span "Bearbeiten" at bounding box center [1207, 331] width 63 height 27
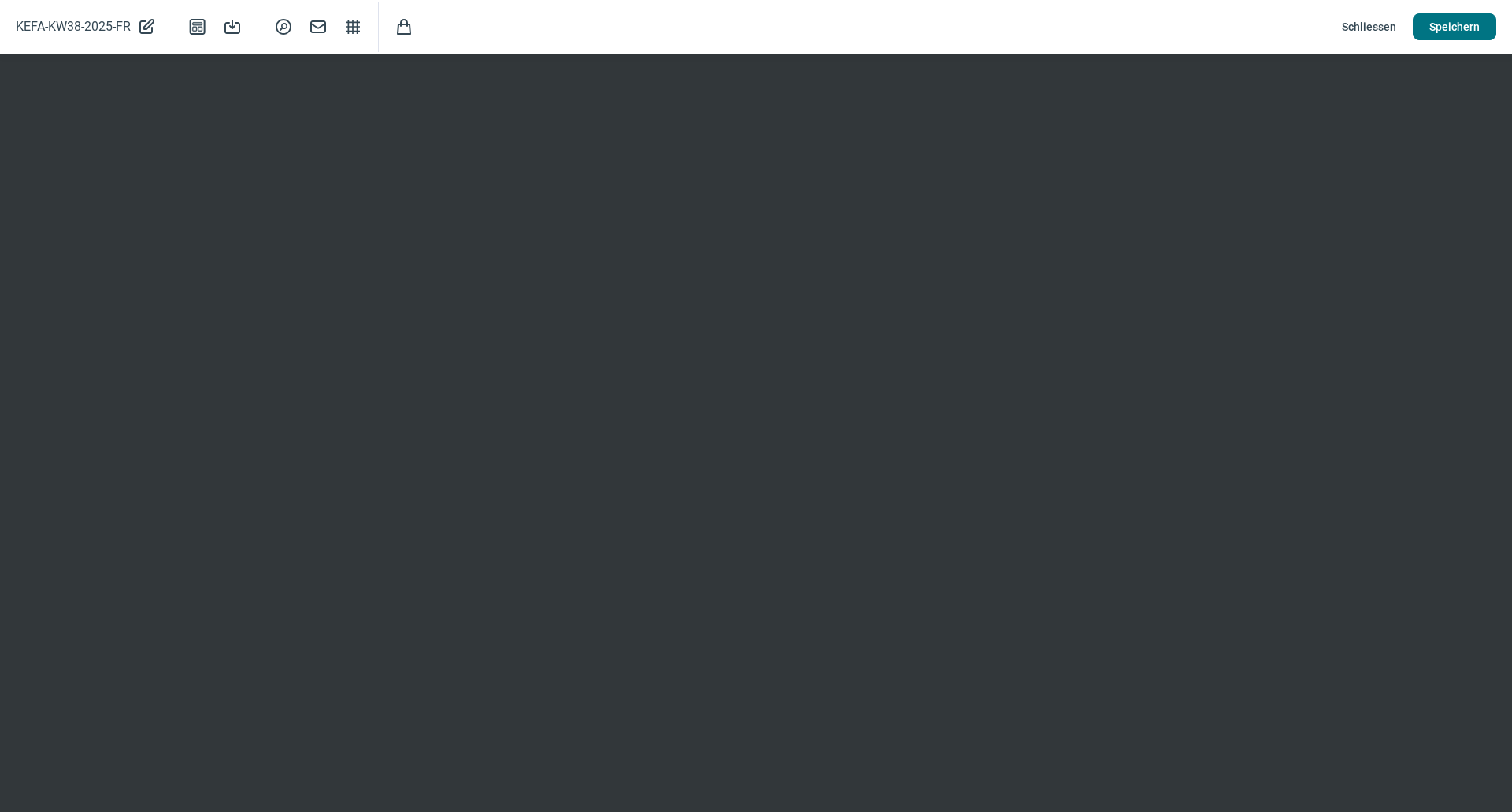
click at [1446, 30] on span "Speichern" at bounding box center [1454, 26] width 50 height 26
click at [1458, 30] on span "Speichern" at bounding box center [1454, 26] width 50 height 26
click at [1458, 33] on span "Speichern" at bounding box center [1454, 26] width 50 height 26
click at [1450, 29] on span "Speichern" at bounding box center [1454, 26] width 50 height 26
click at [1467, 22] on span "Speichern" at bounding box center [1454, 26] width 50 height 26
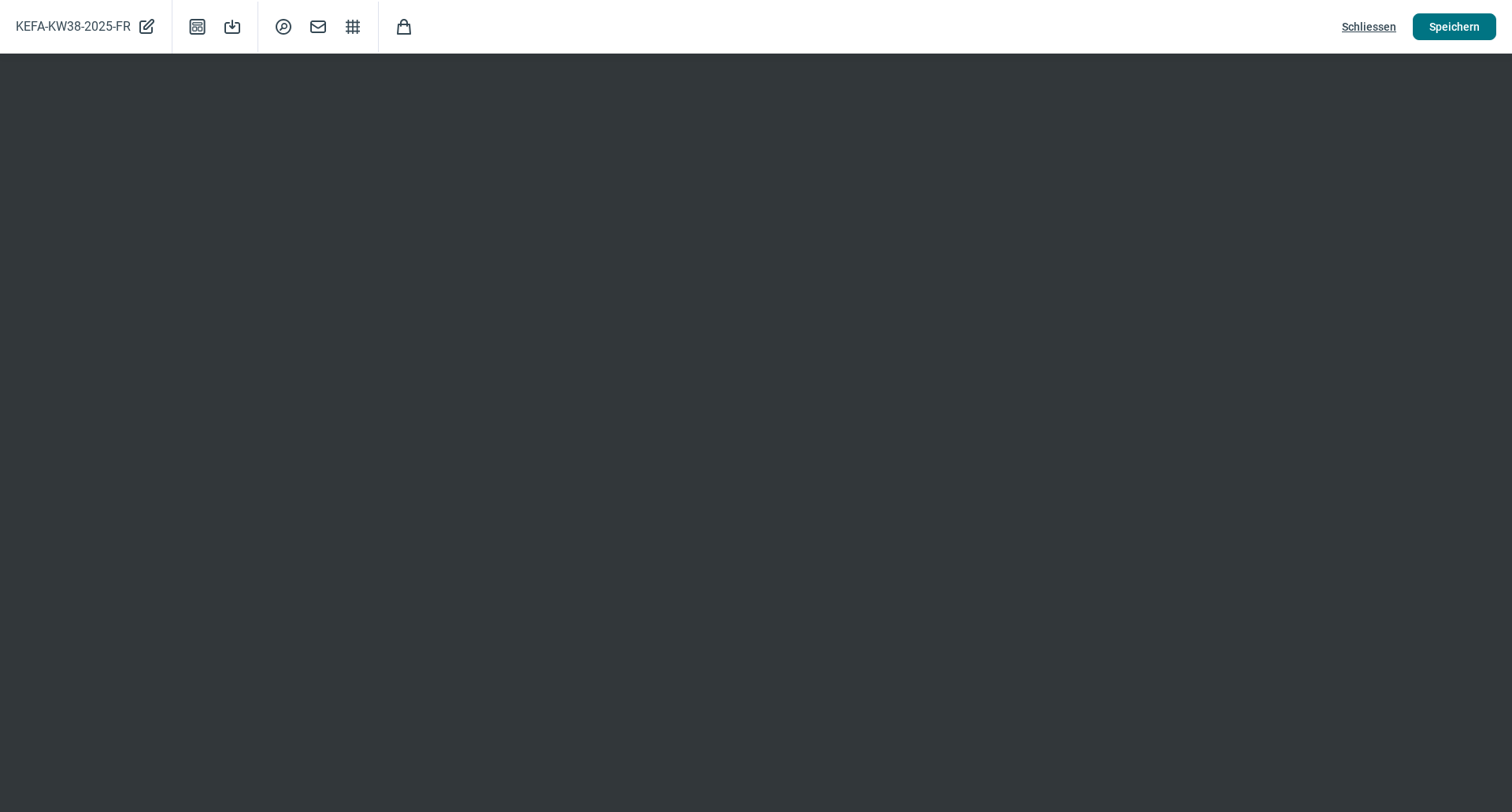
click at [1454, 38] on span "Speichern" at bounding box center [1454, 26] width 50 height 26
click at [1443, 21] on span "Speichern" at bounding box center [1454, 26] width 50 height 26
click at [1359, 26] on span "Schliessen" at bounding box center [1369, 26] width 54 height 26
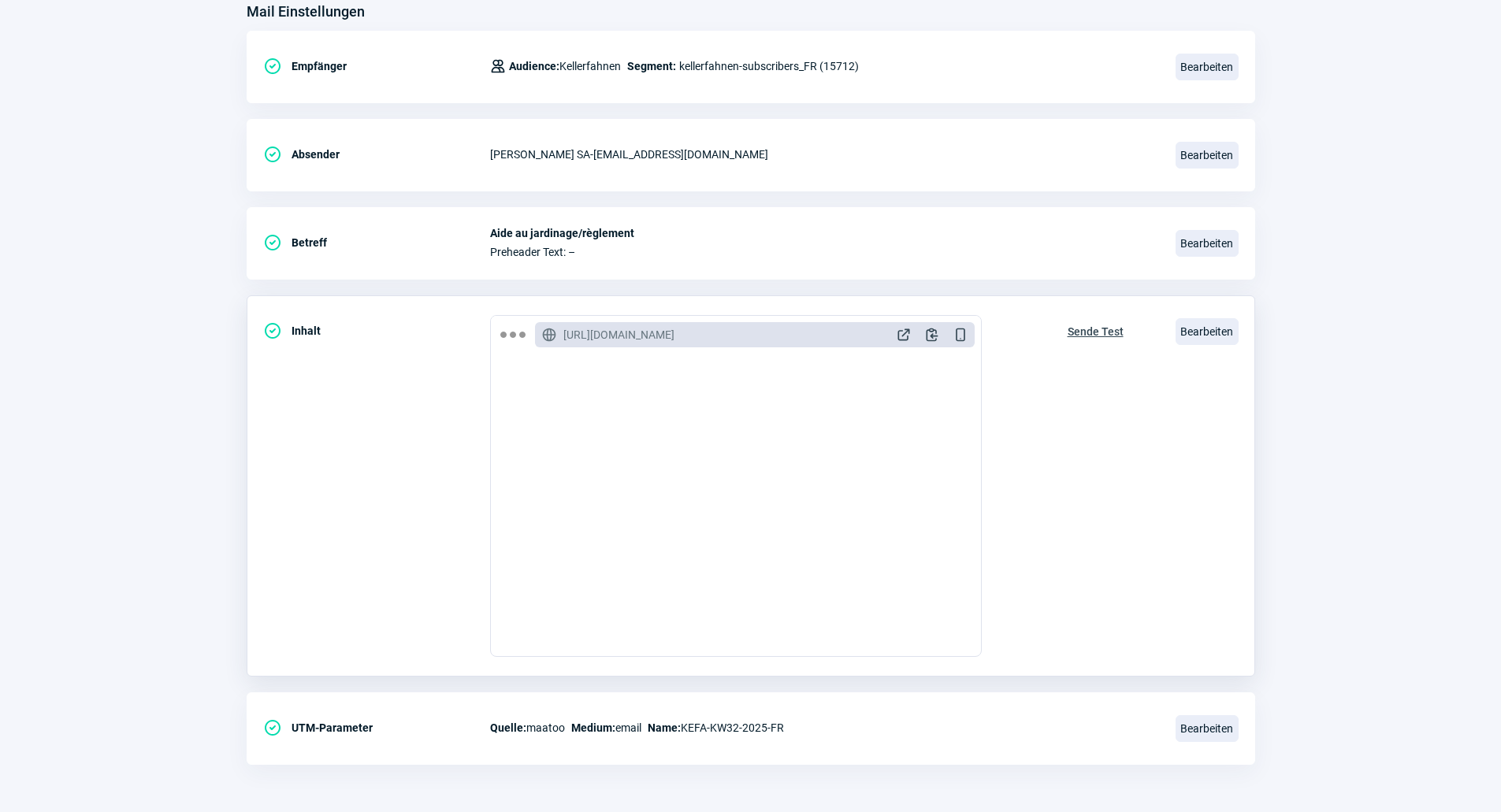
click at [1113, 334] on span "Sende Test" at bounding box center [1096, 331] width 56 height 26
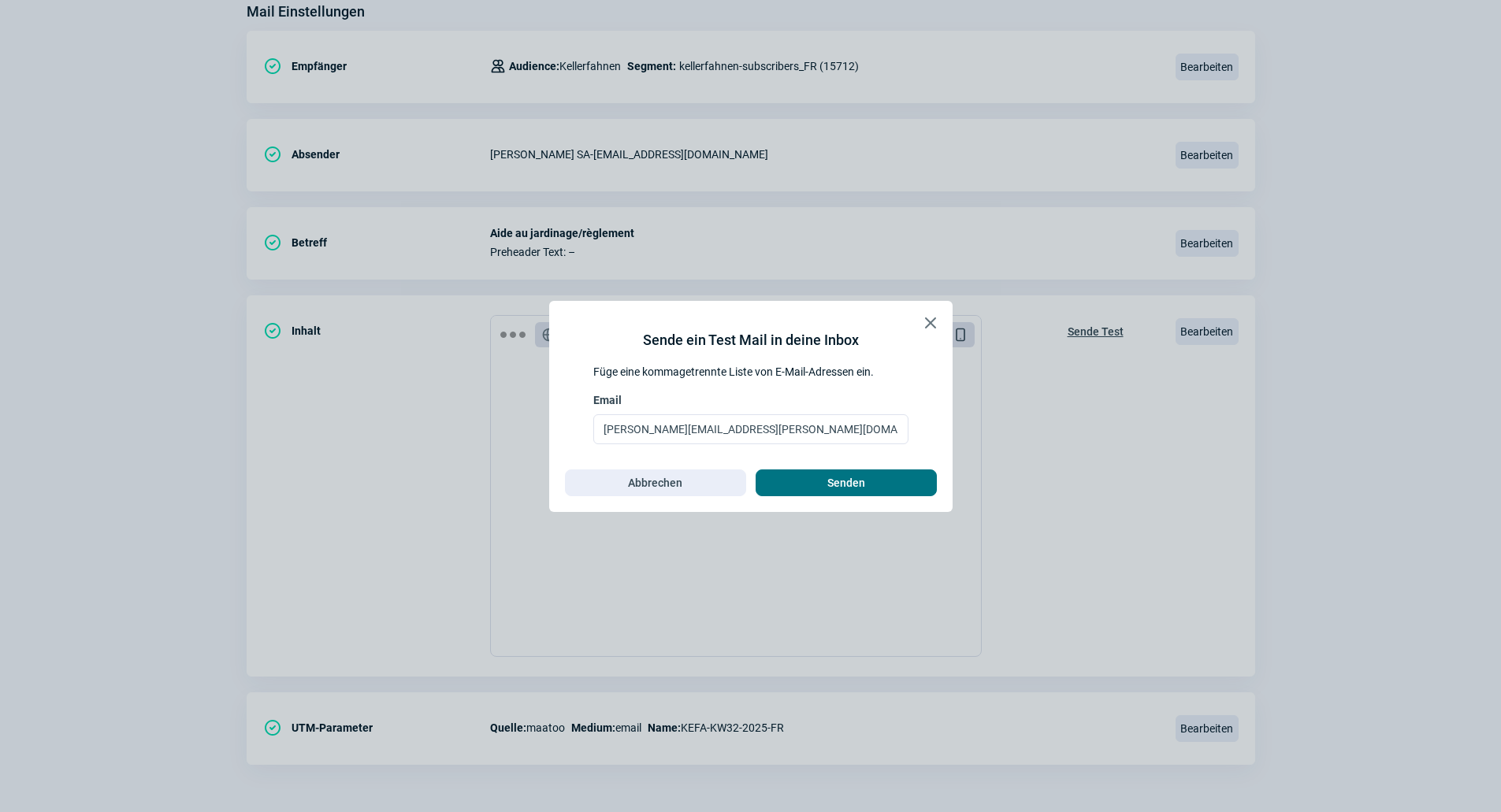
click at [793, 480] on span "Senden" at bounding box center [846, 483] width 148 height 26
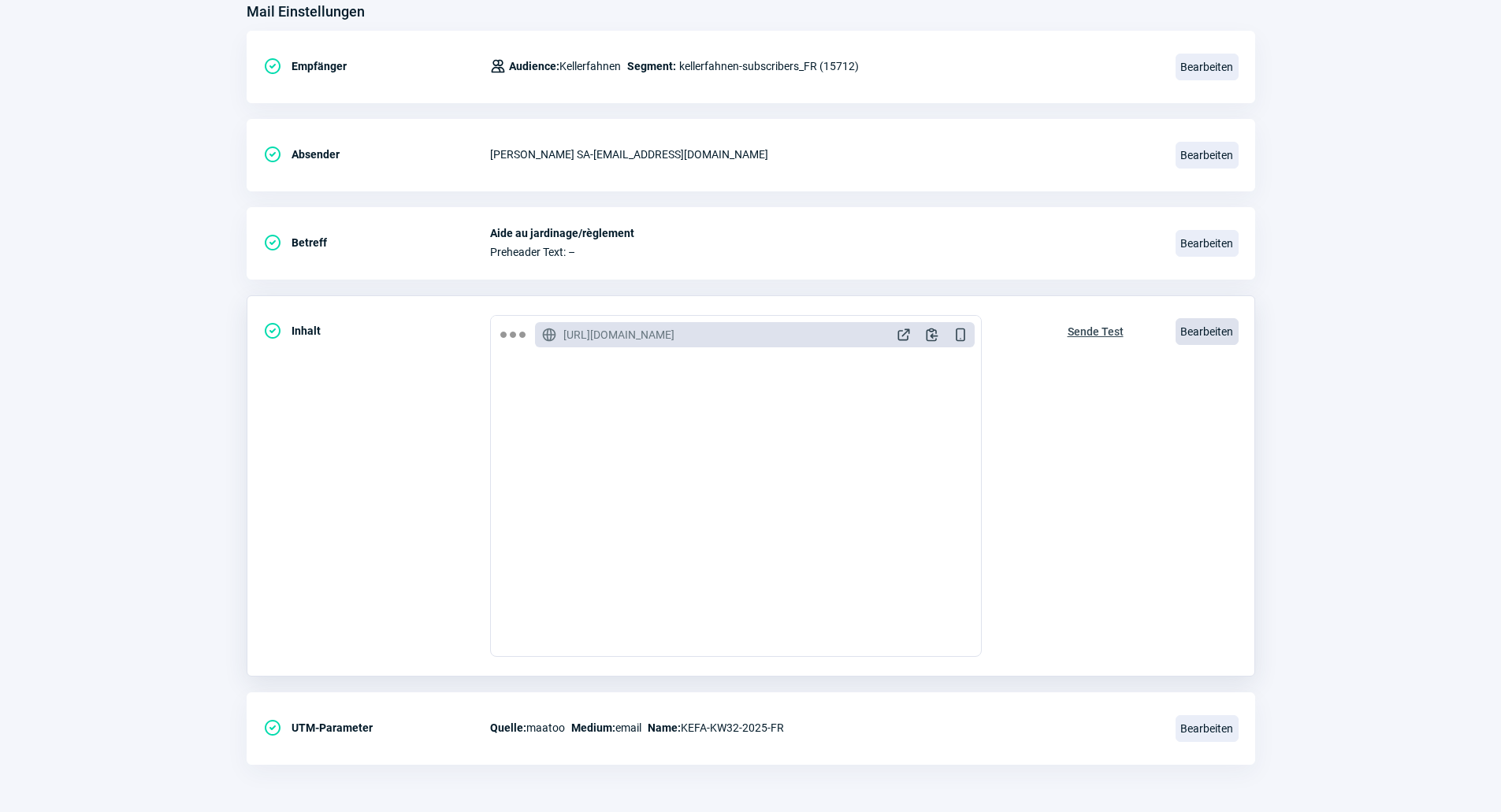
click at [1232, 325] on span "Bearbeiten" at bounding box center [1207, 331] width 63 height 27
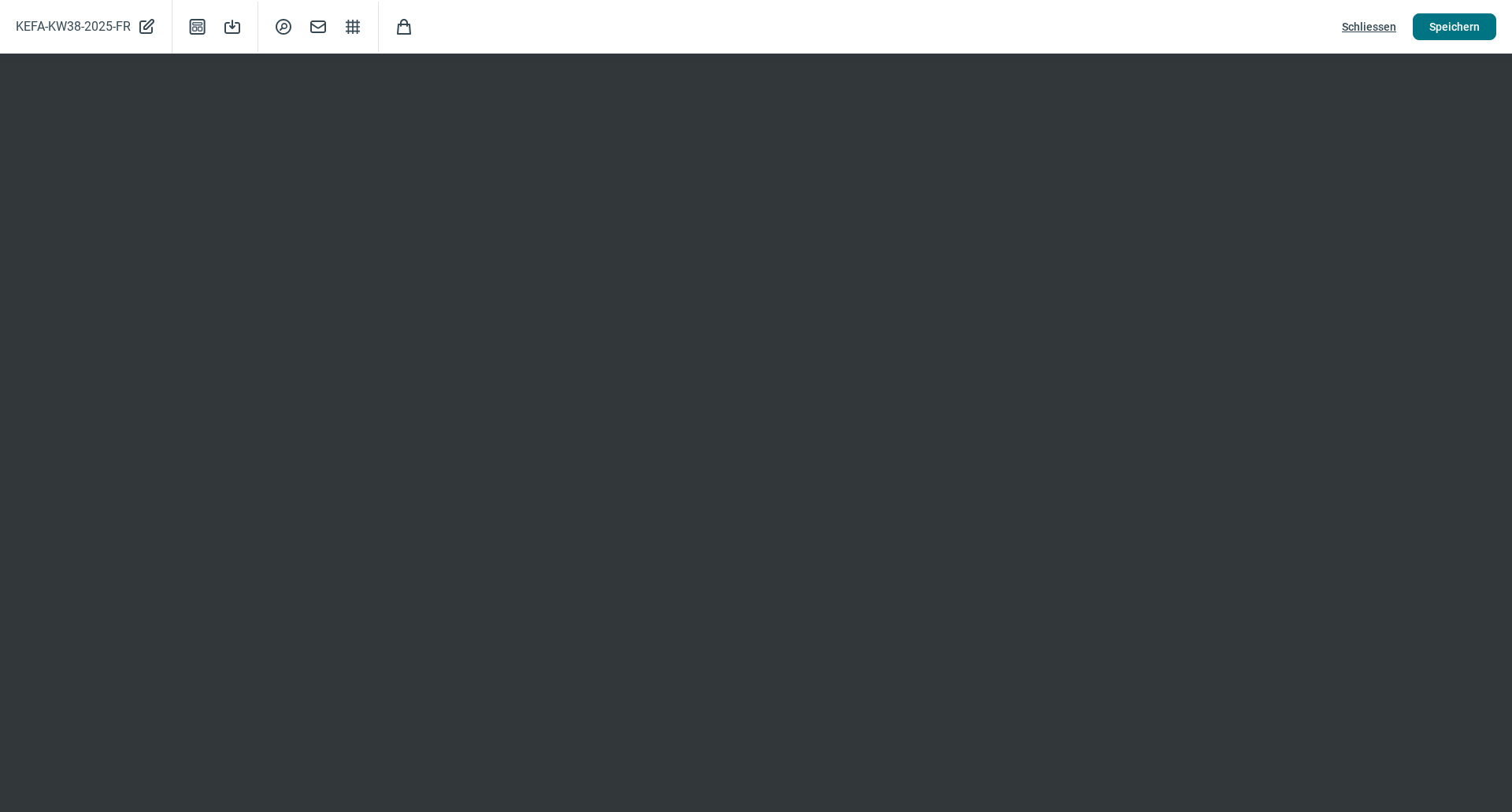
click at [1453, 35] on span "Speichern" at bounding box center [1454, 26] width 50 height 26
click at [1454, 26] on span "Speichern" at bounding box center [1454, 26] width 50 height 26
click at [1444, 27] on span "Speichern" at bounding box center [1454, 26] width 50 height 26
click at [1357, 22] on span "Schliessen" at bounding box center [1369, 26] width 54 height 26
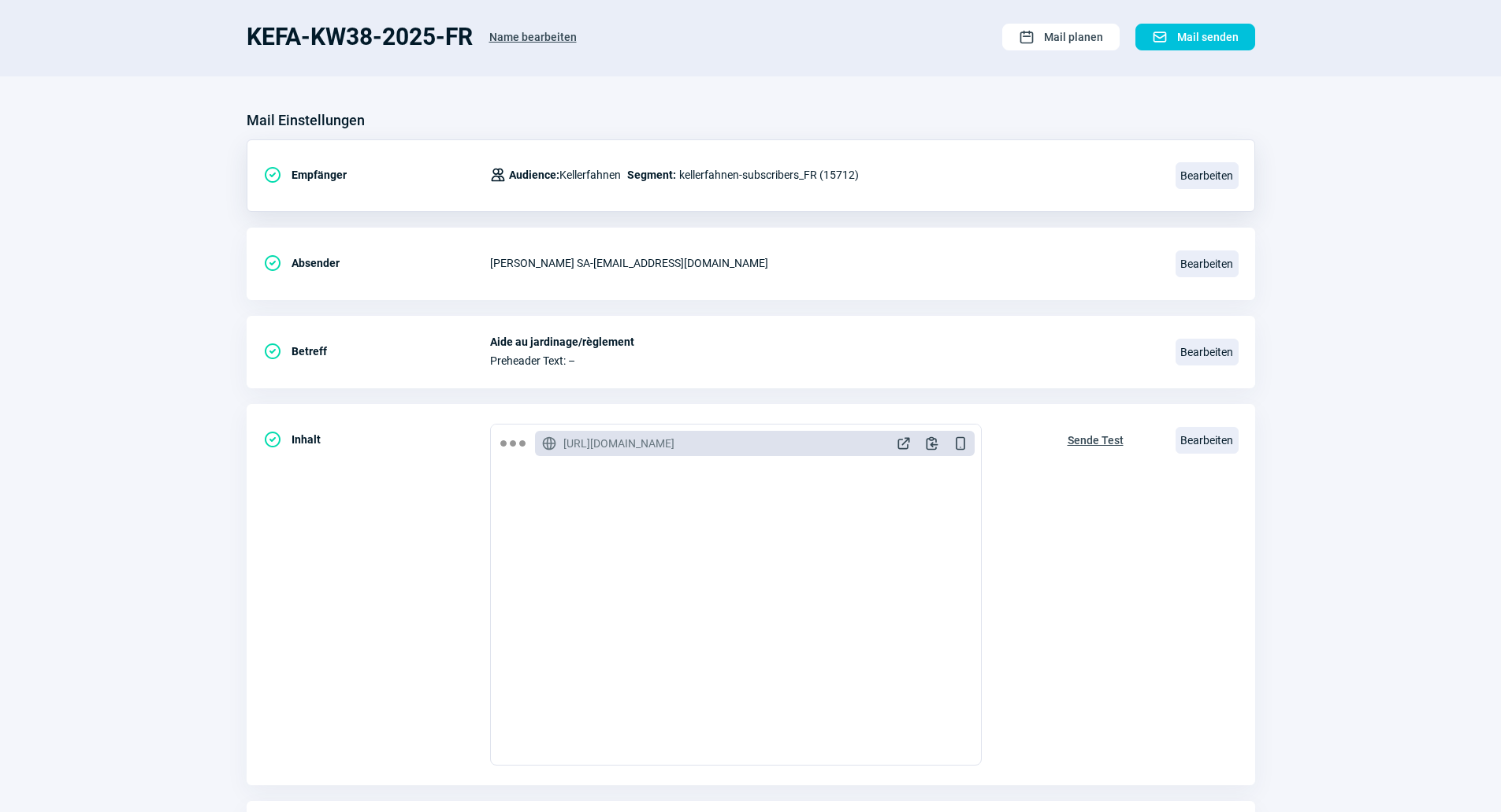
scroll to position [0, 0]
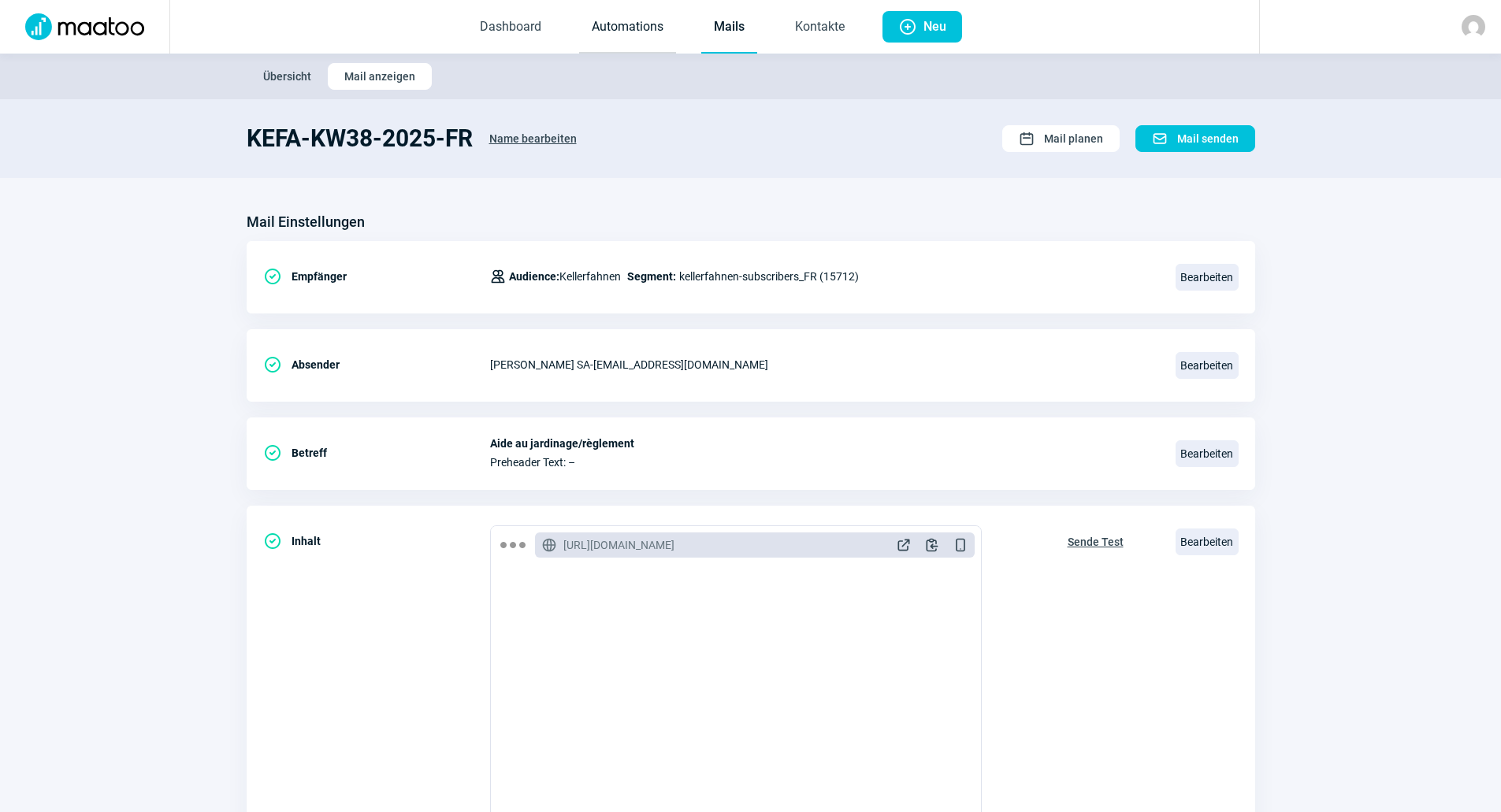
click at [662, 32] on link "Automations" at bounding box center [628, 27] width 97 height 52
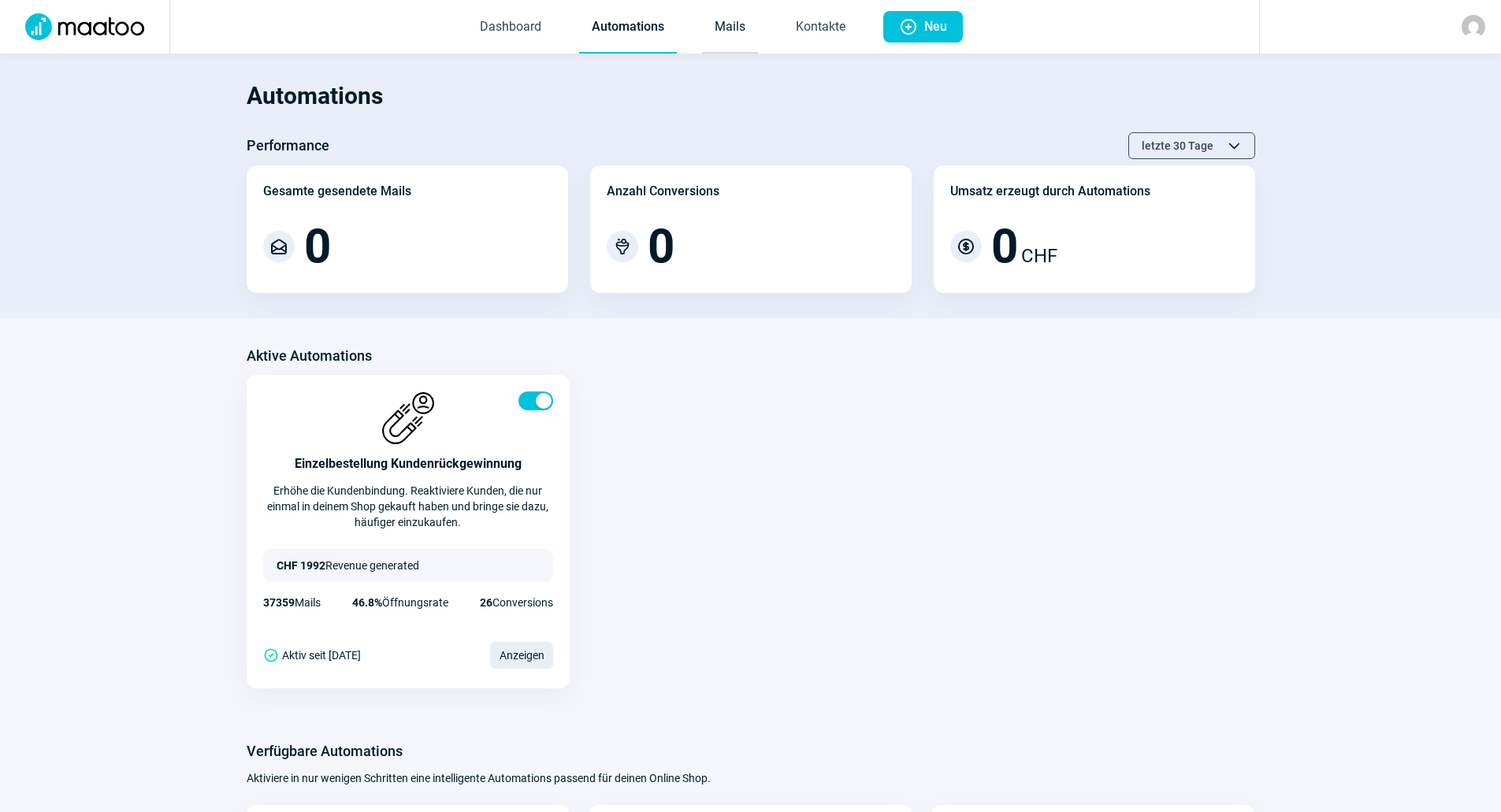
click at [718, 35] on link "Mails" at bounding box center [730, 27] width 56 height 52
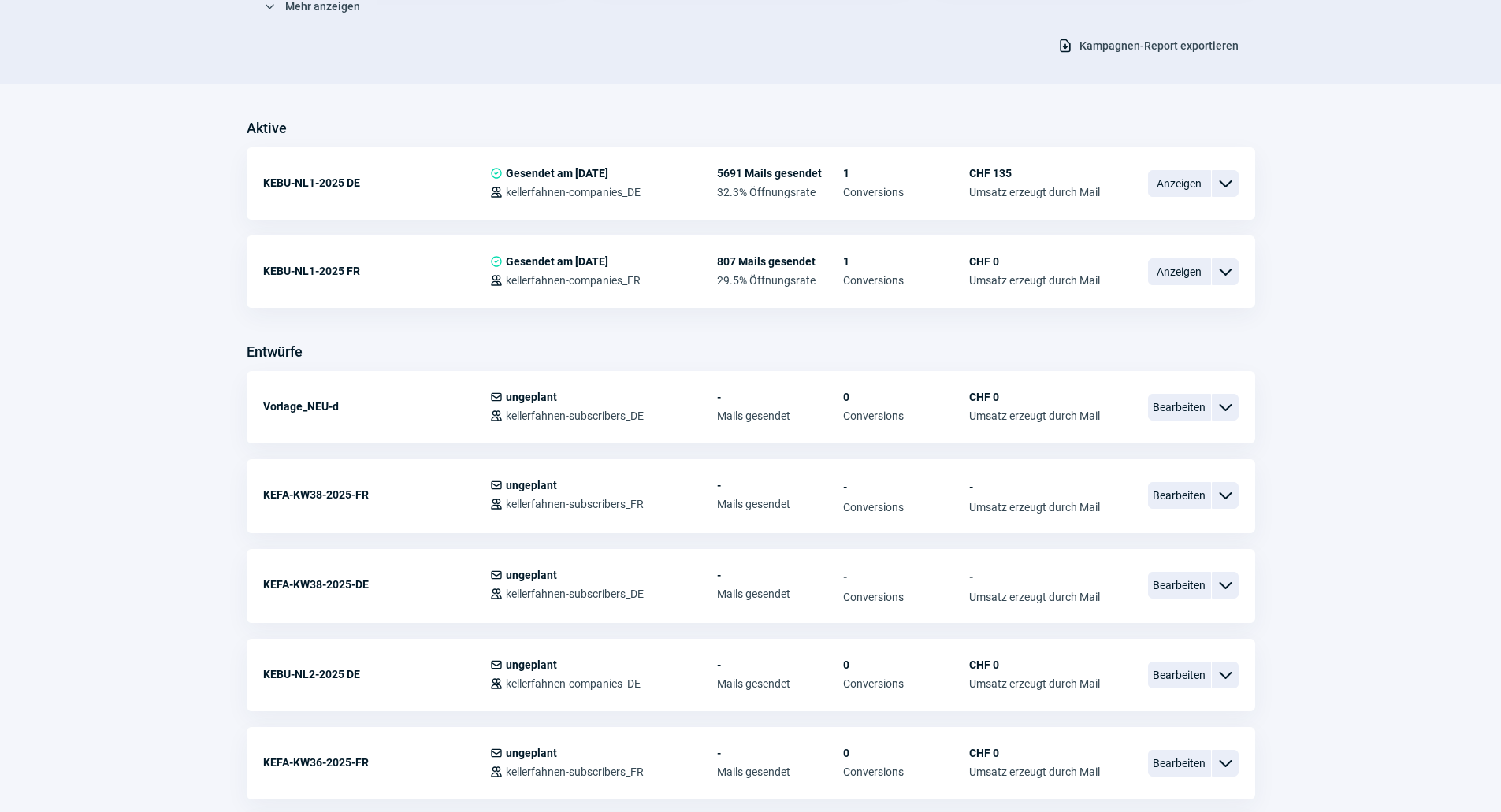
scroll to position [394, 0]
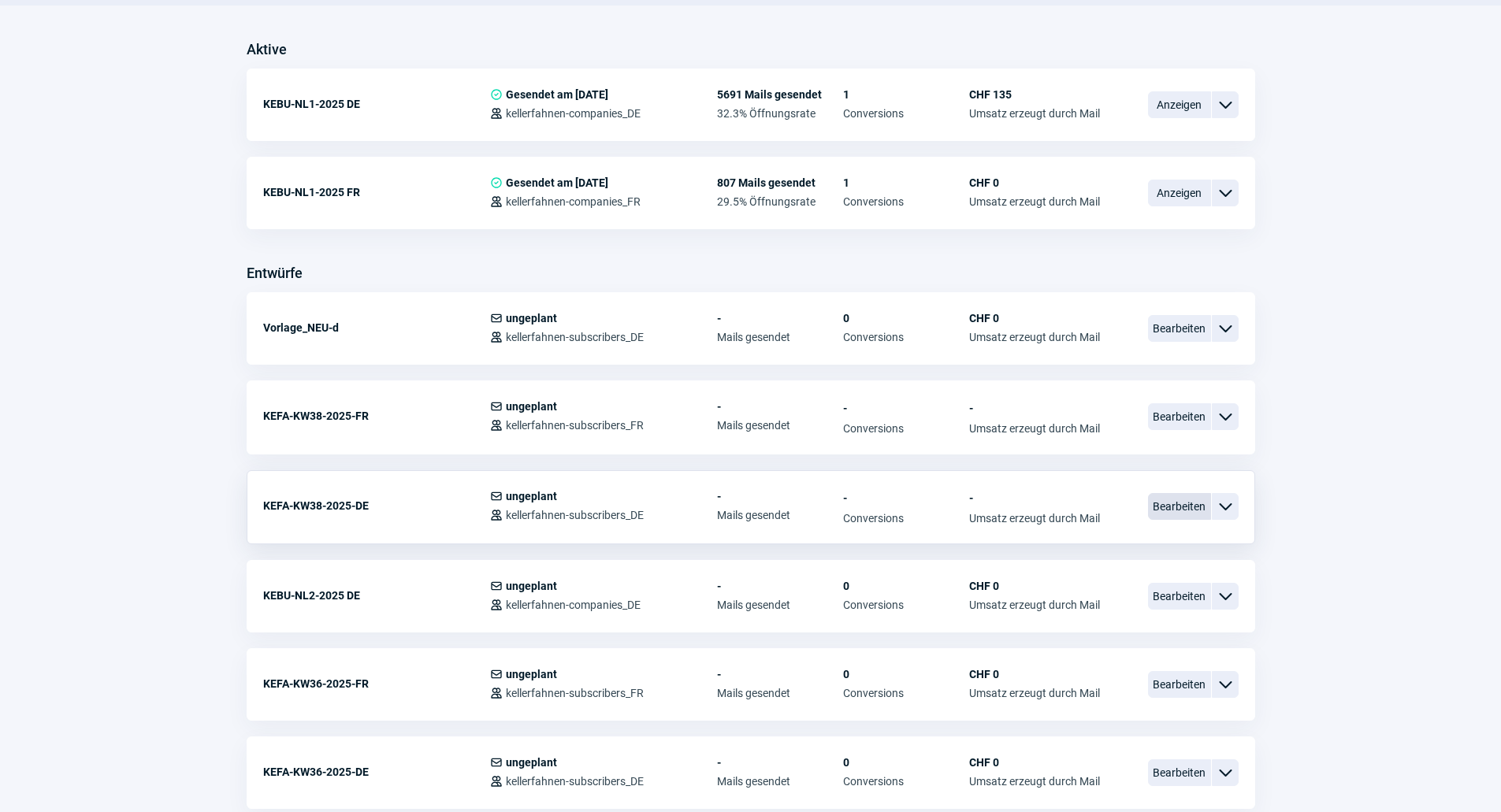
click at [1194, 504] on span "Bearbeiten" at bounding box center [1180, 506] width 63 height 27
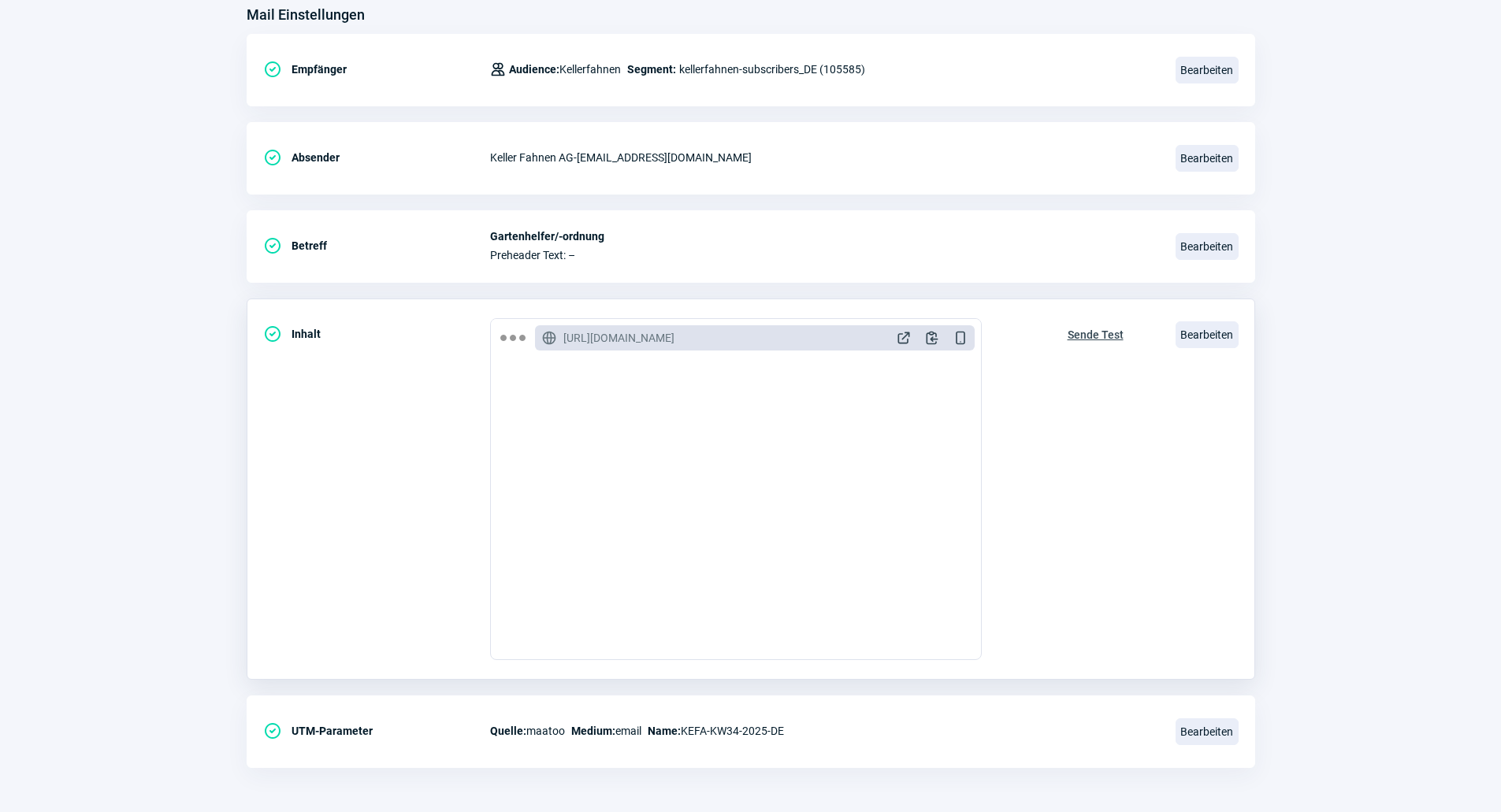
scroll to position [210, 0]
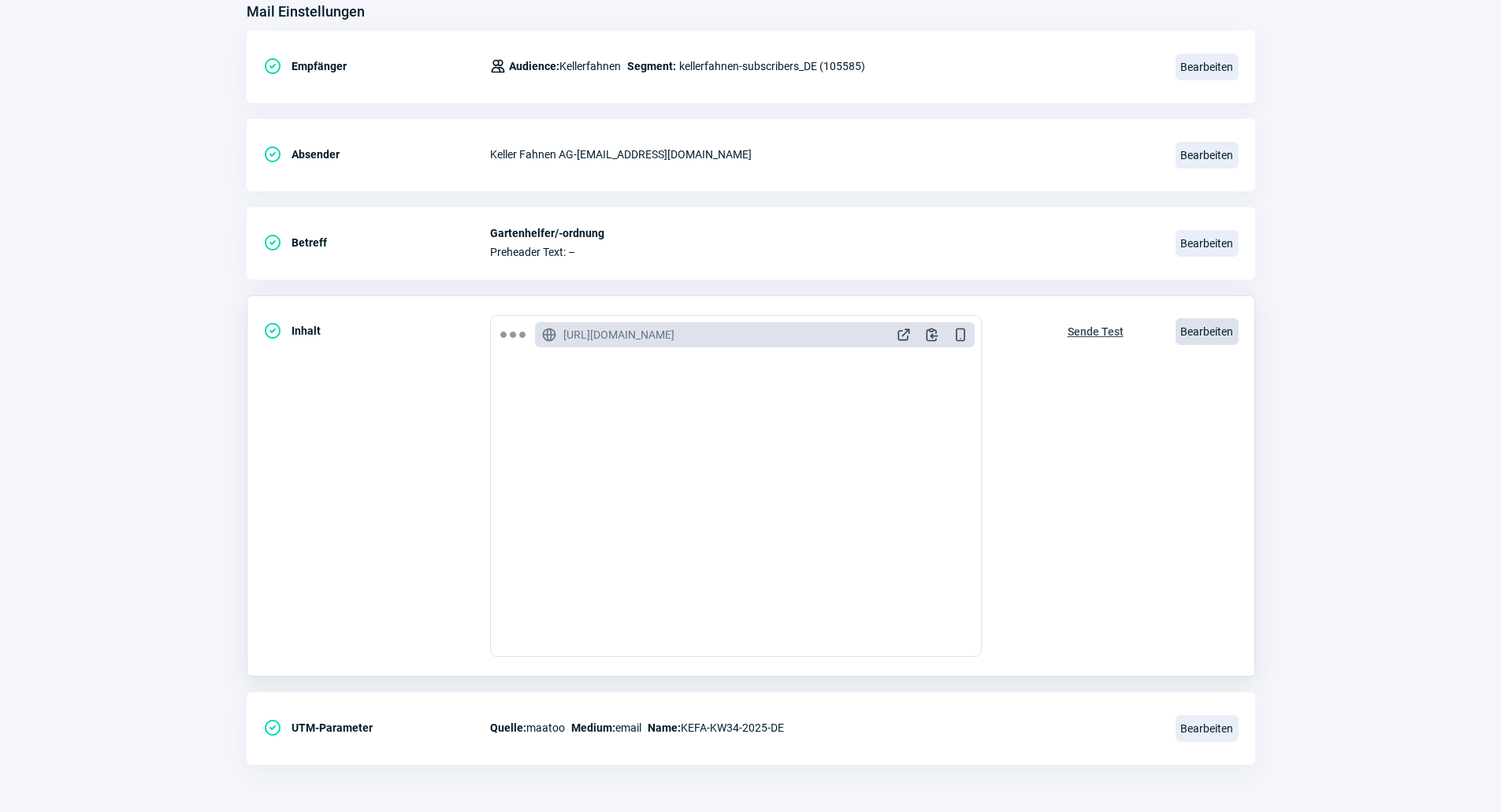
click at [1227, 325] on span "Bearbeiten" at bounding box center [1207, 331] width 63 height 27
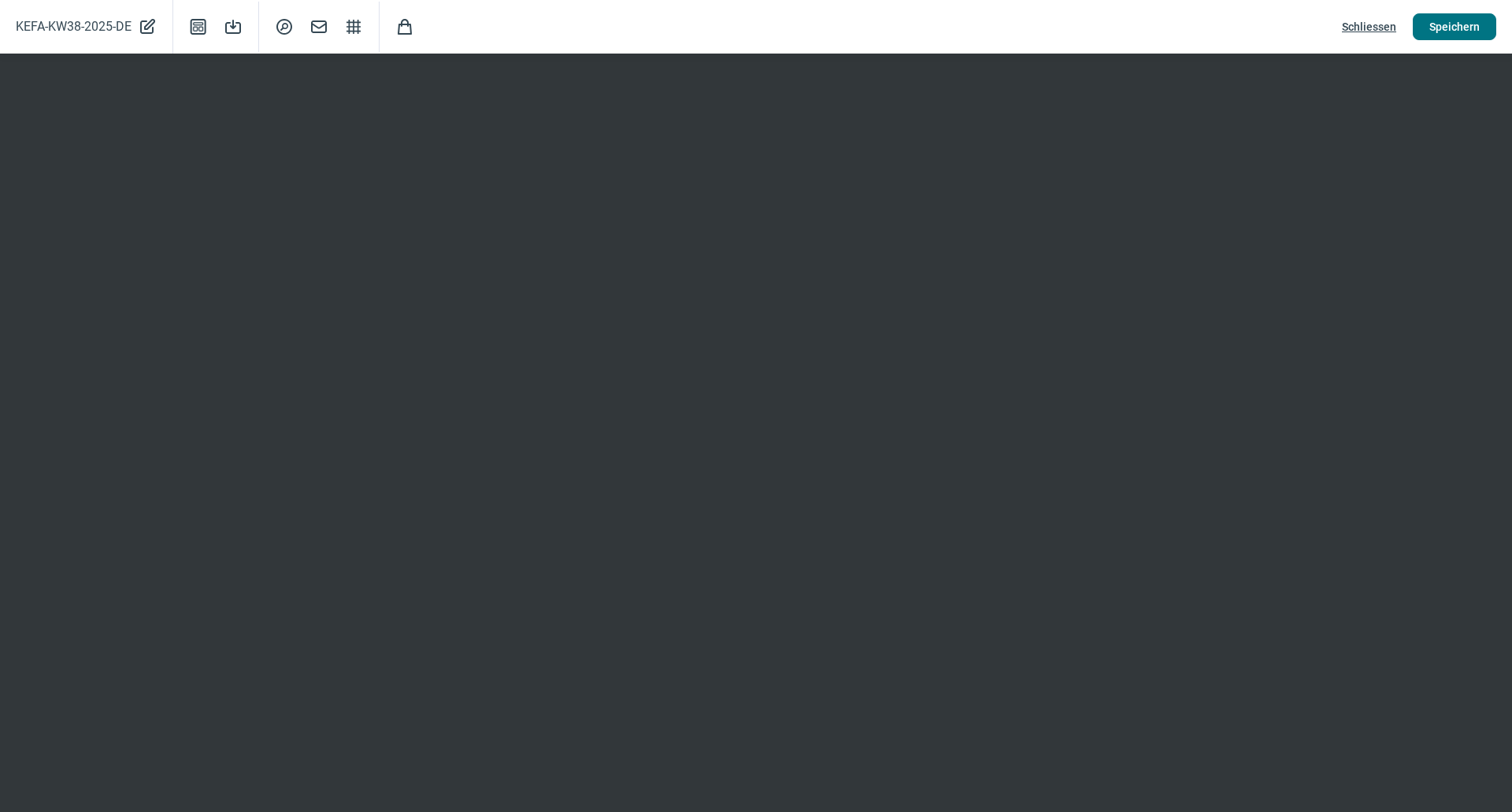
click at [1453, 33] on span "Speichern" at bounding box center [1454, 26] width 50 height 26
click at [1463, 21] on span "Speichern" at bounding box center [1454, 26] width 50 height 26
click at [1362, 21] on span "Schliessen" at bounding box center [1369, 26] width 54 height 26
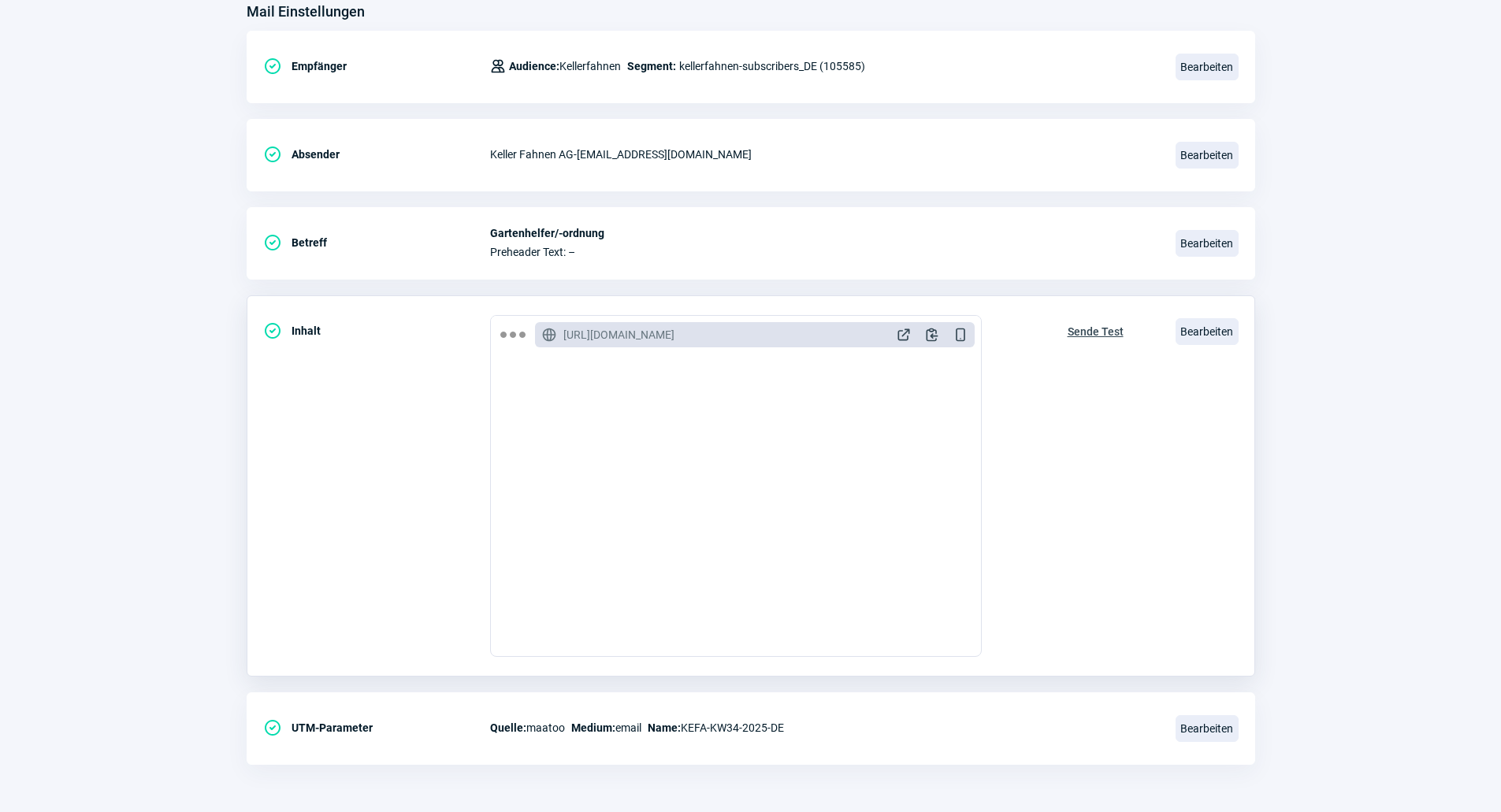
click at [1097, 334] on span "Sende Test" at bounding box center [1096, 331] width 56 height 26
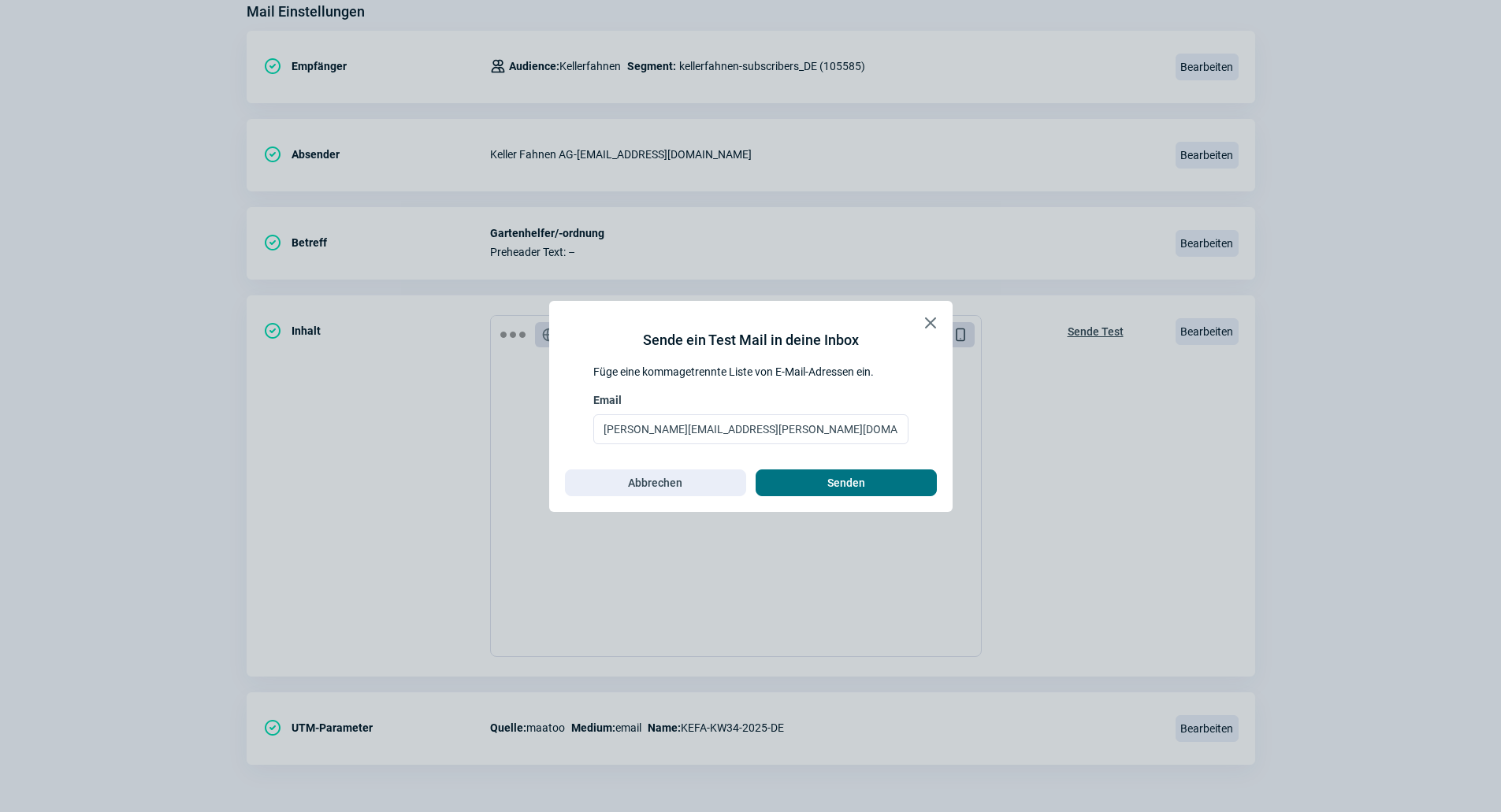
click at [865, 486] on span "Senden" at bounding box center [846, 483] width 148 height 26
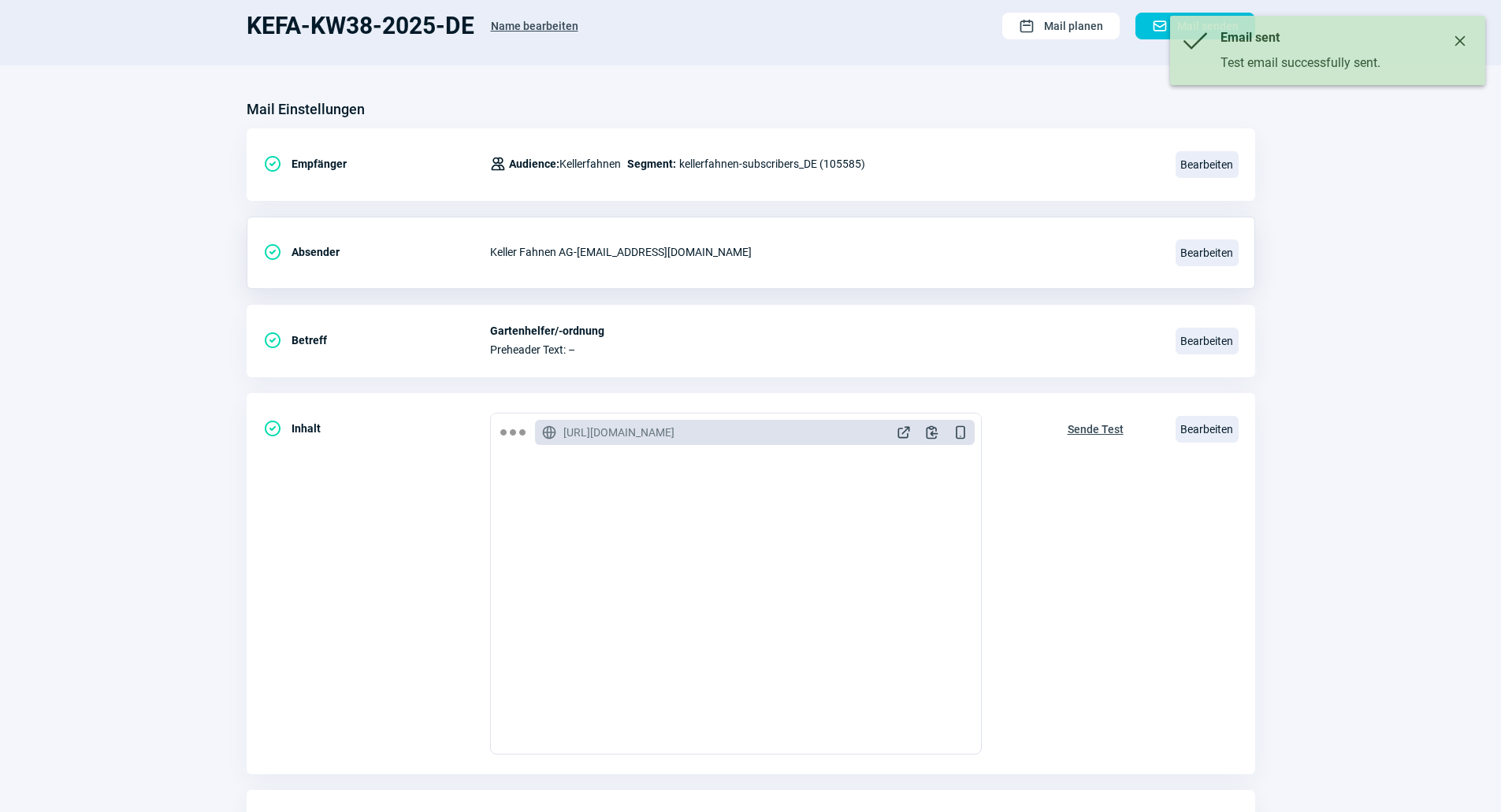
scroll to position [0, 0]
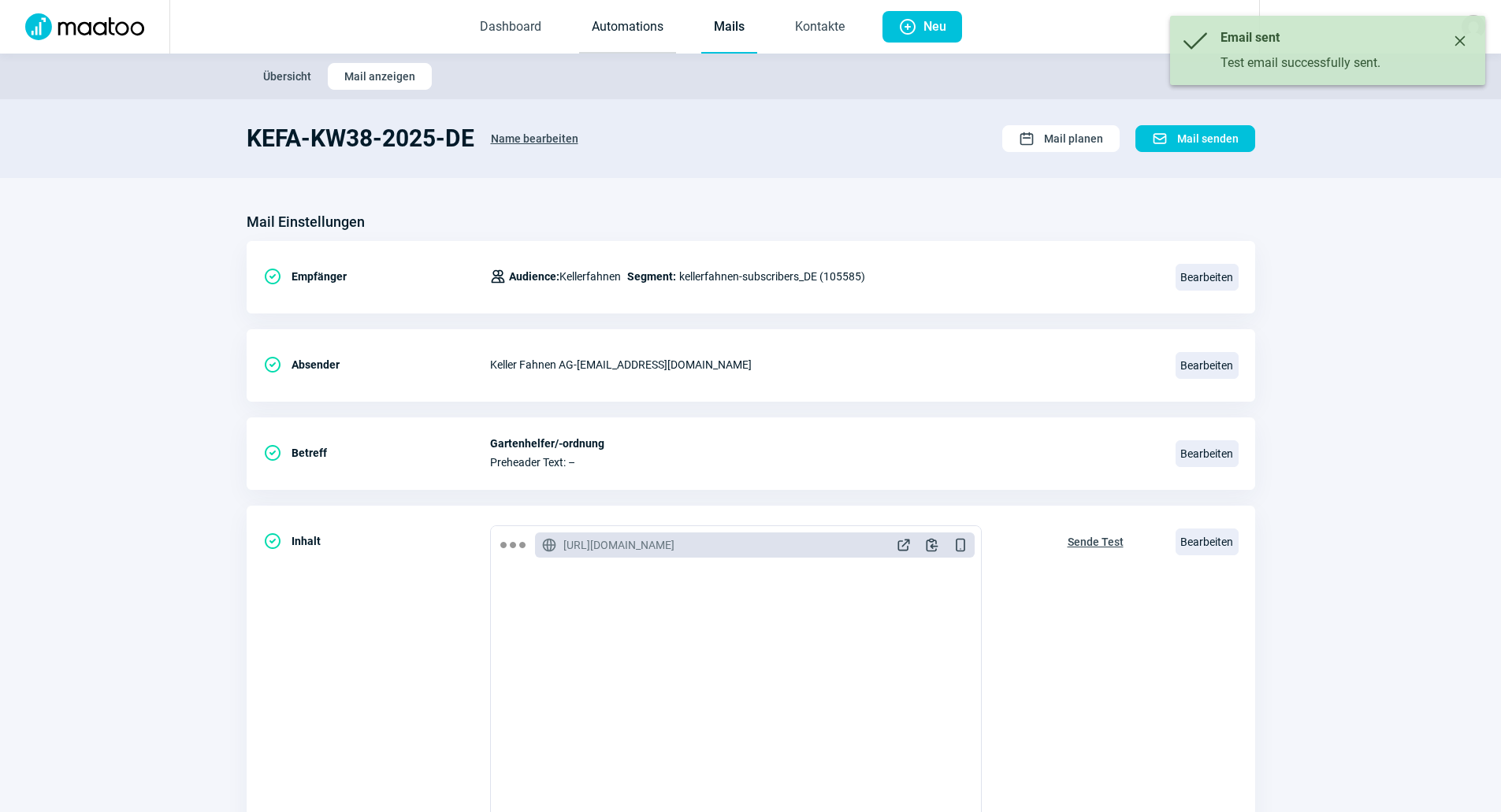
click at [659, 28] on link "Automations" at bounding box center [628, 27] width 97 height 52
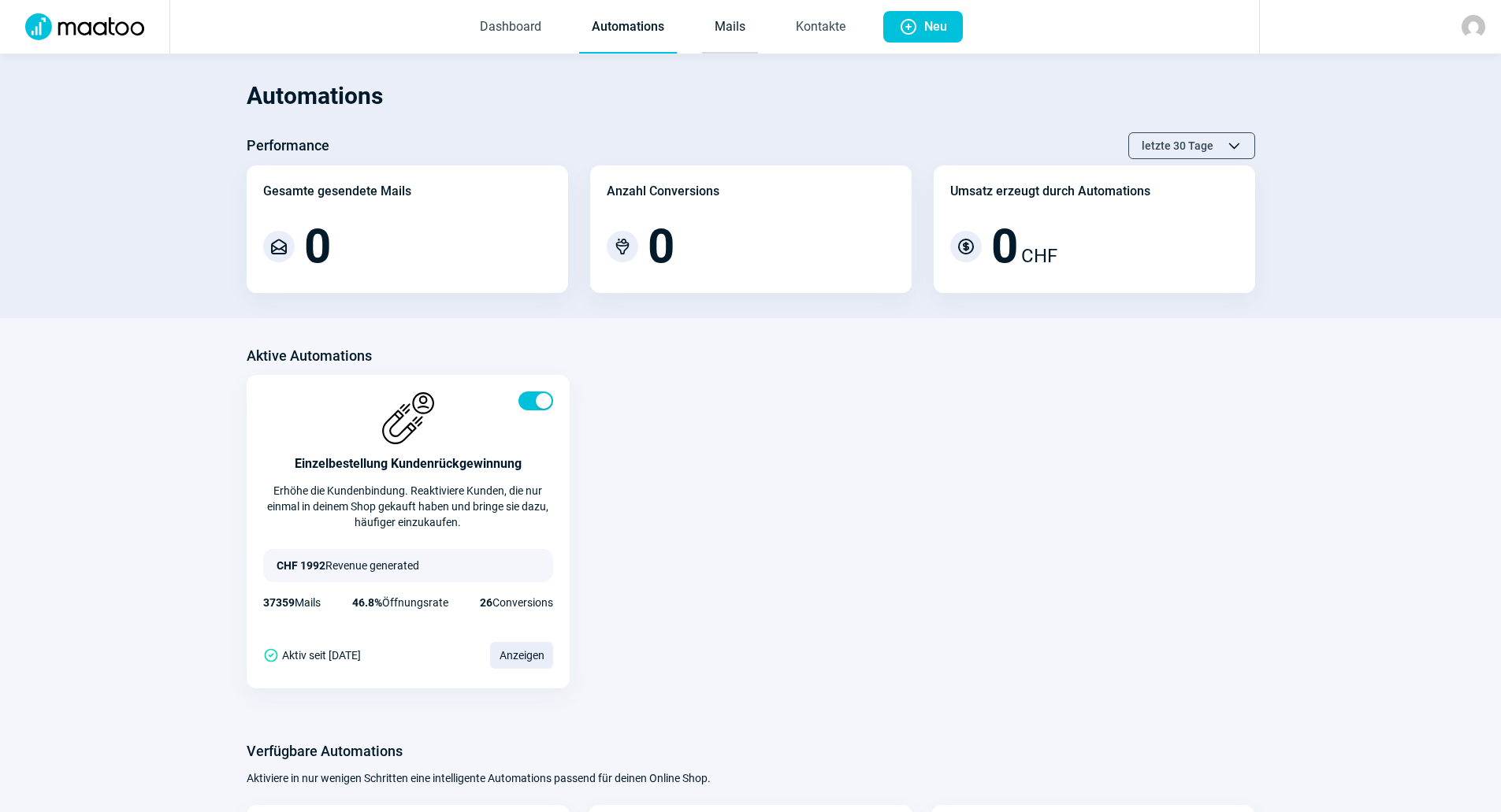
click at [714, 22] on link "Mails" at bounding box center [730, 27] width 56 height 52
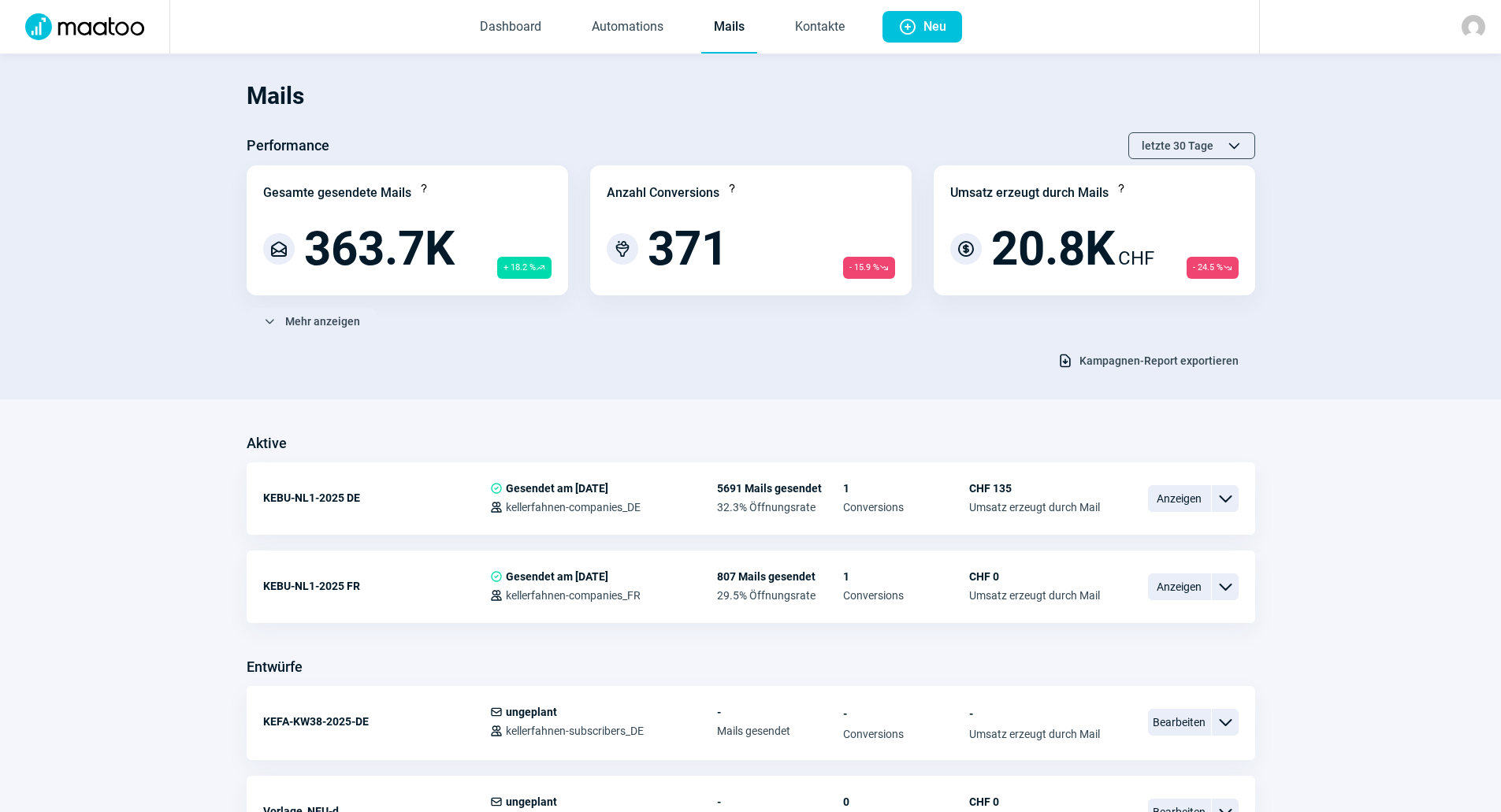
scroll to position [473, 0]
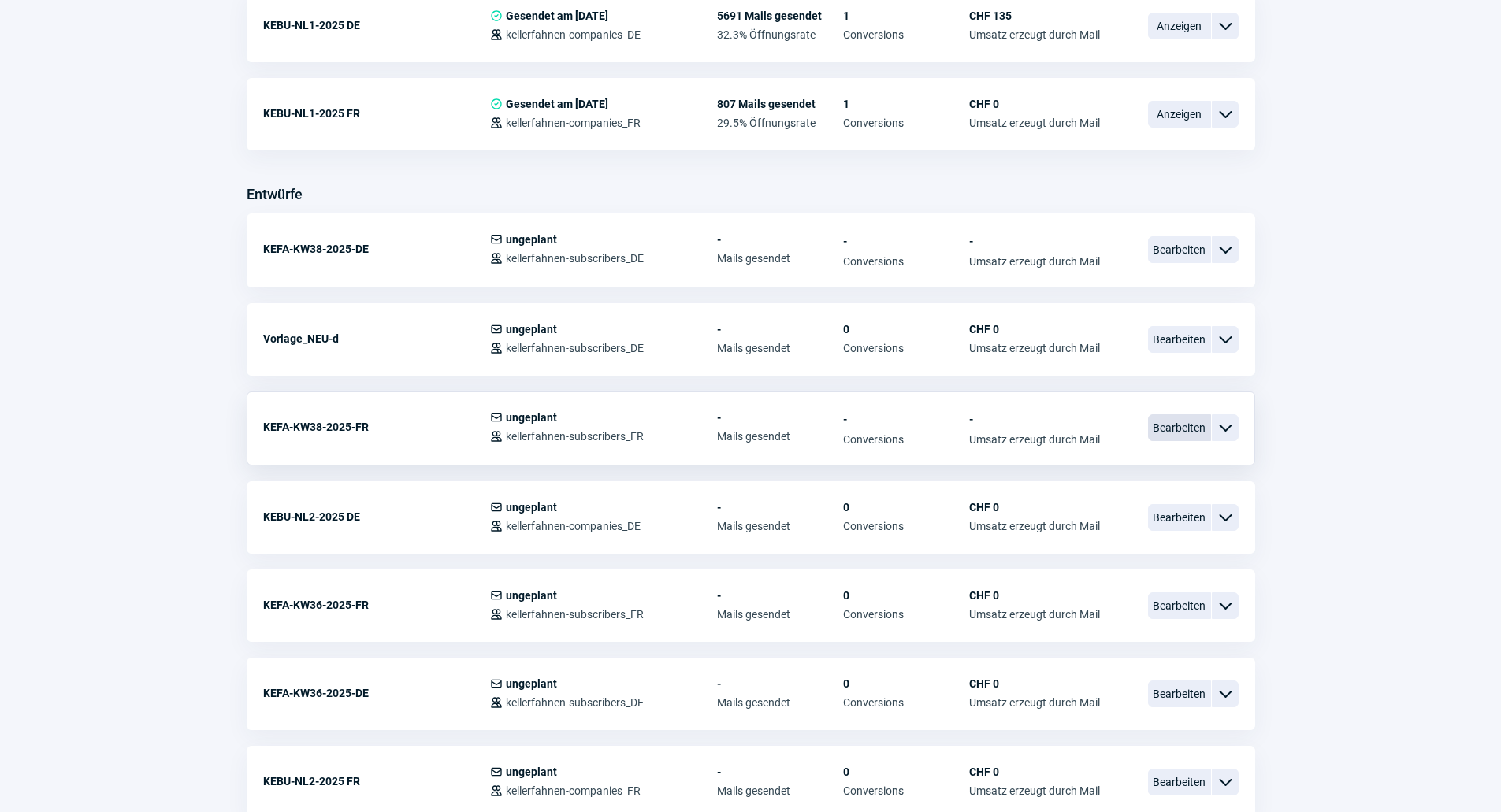
click at [1185, 432] on span "Bearbeiten" at bounding box center [1180, 427] width 63 height 27
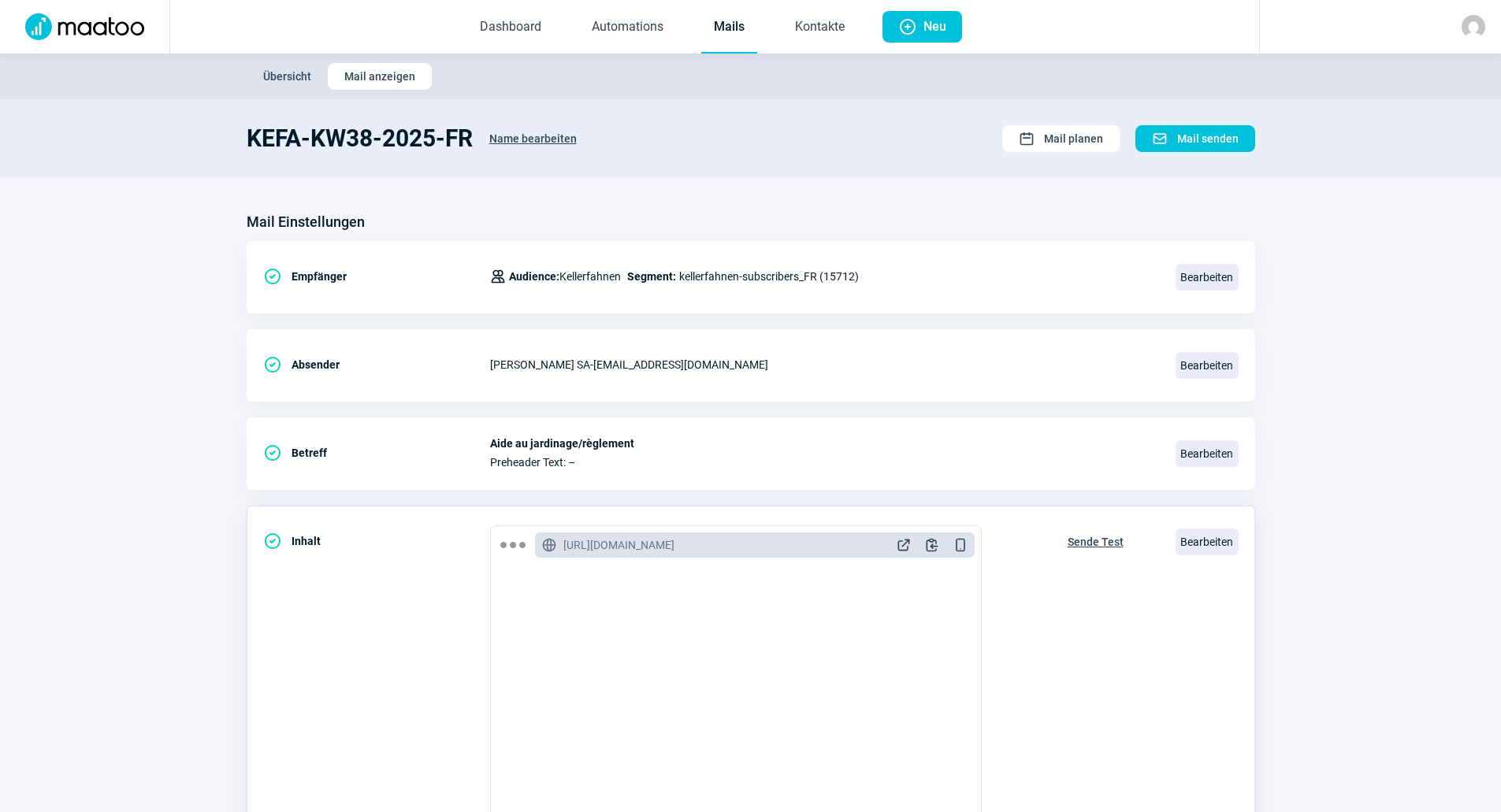
click at [1089, 541] on span "Sende Test" at bounding box center [1096, 542] width 56 height 26
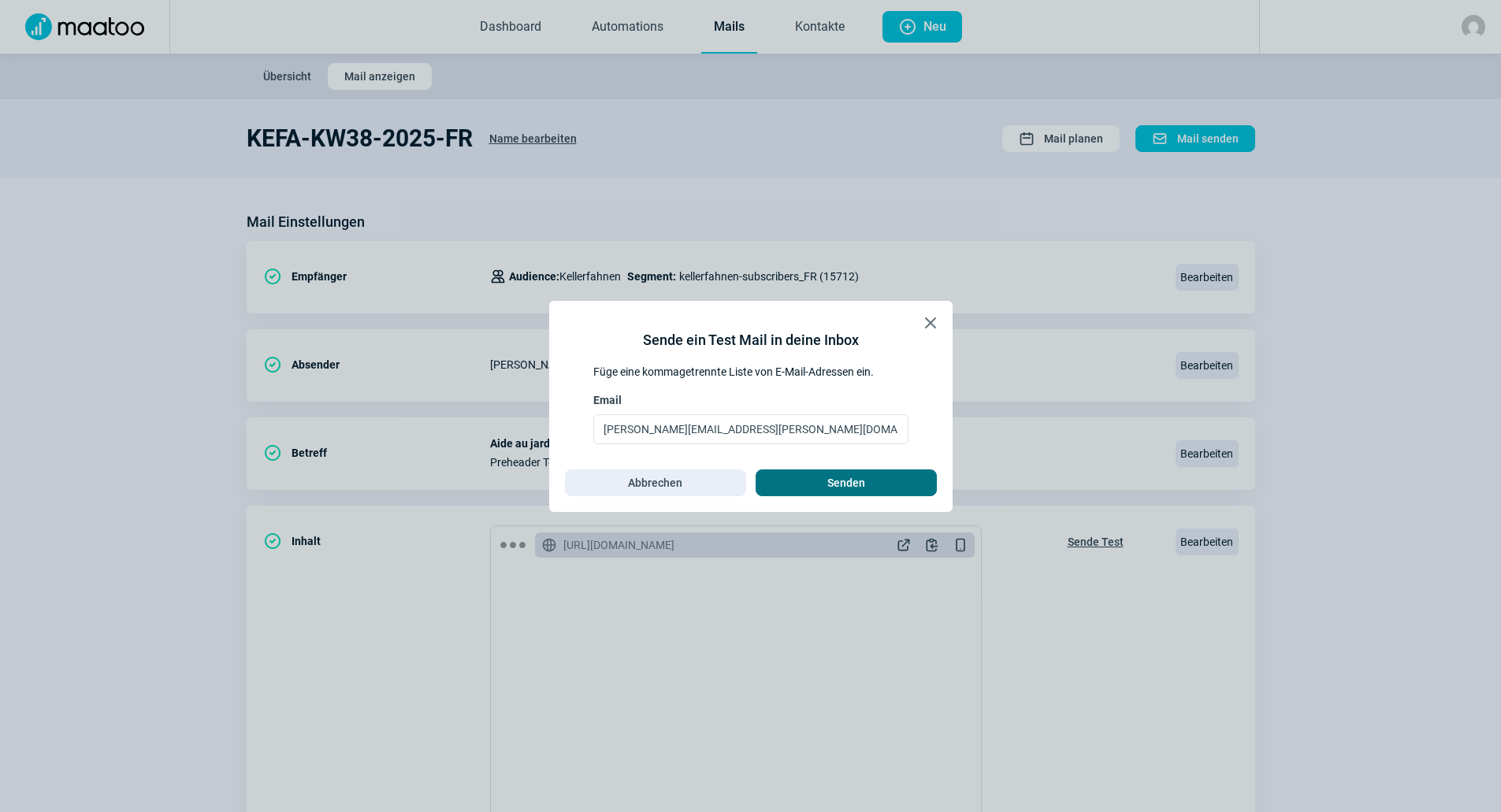
click at [844, 477] on span "Senden" at bounding box center [846, 483] width 38 height 26
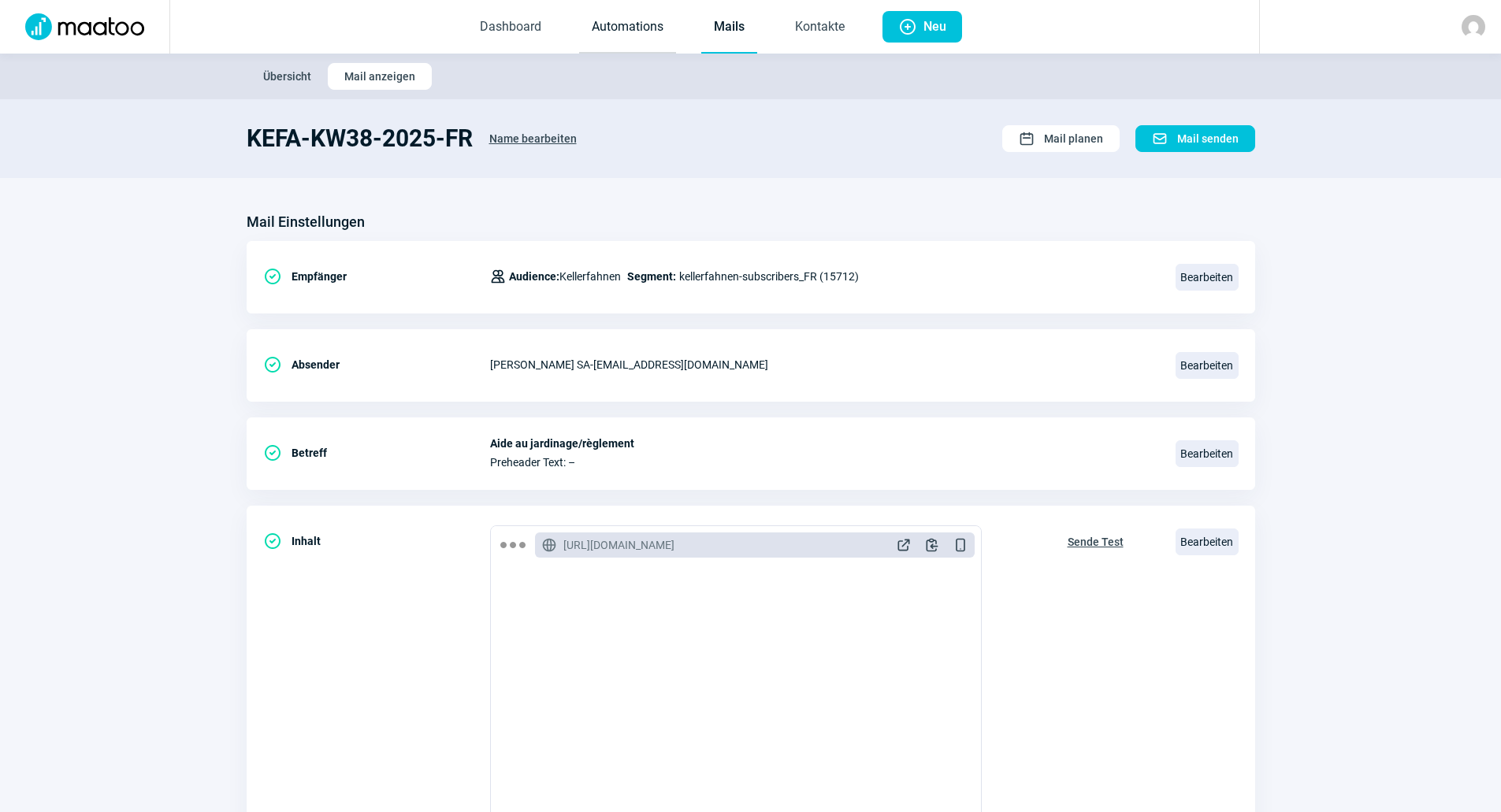
click at [610, 21] on link "Automations" at bounding box center [628, 27] width 97 height 52
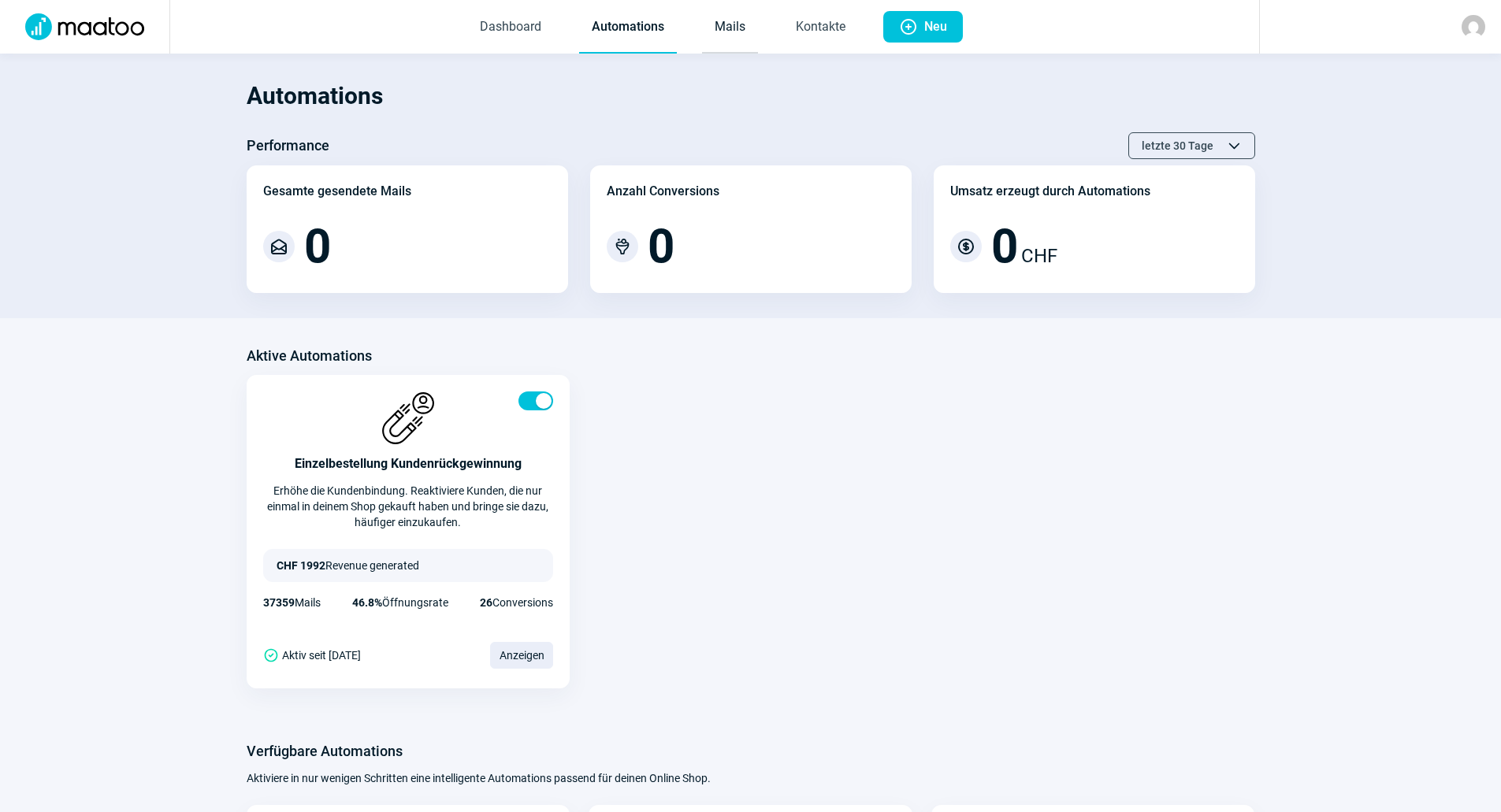
click at [716, 24] on link "Mails" at bounding box center [730, 27] width 56 height 52
